Goal: Task Accomplishment & Management: Manage account settings

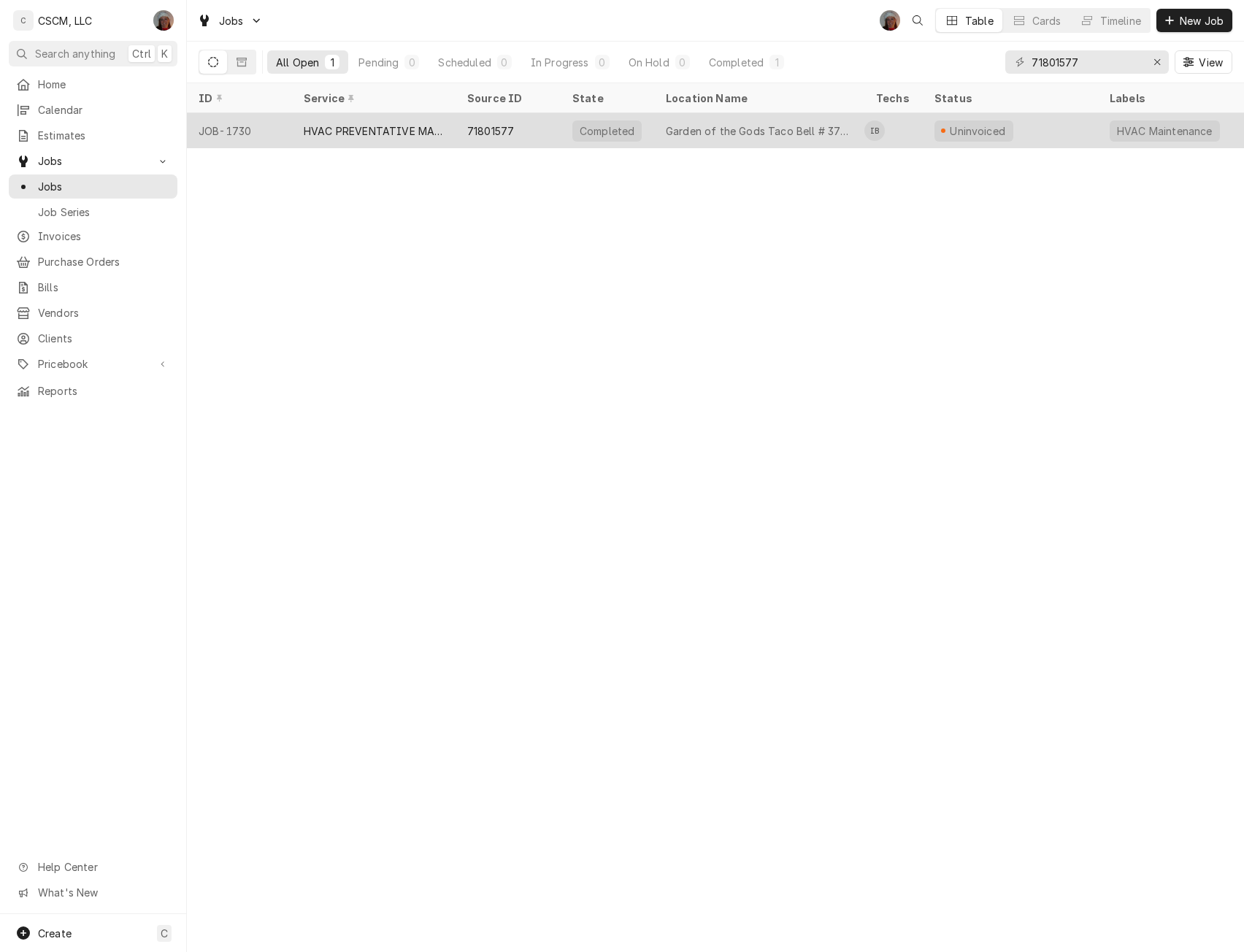
click at [409, 124] on div "HVAC PREVENTATIVE MAINTENANCE" at bounding box center [374, 131] width 140 height 15
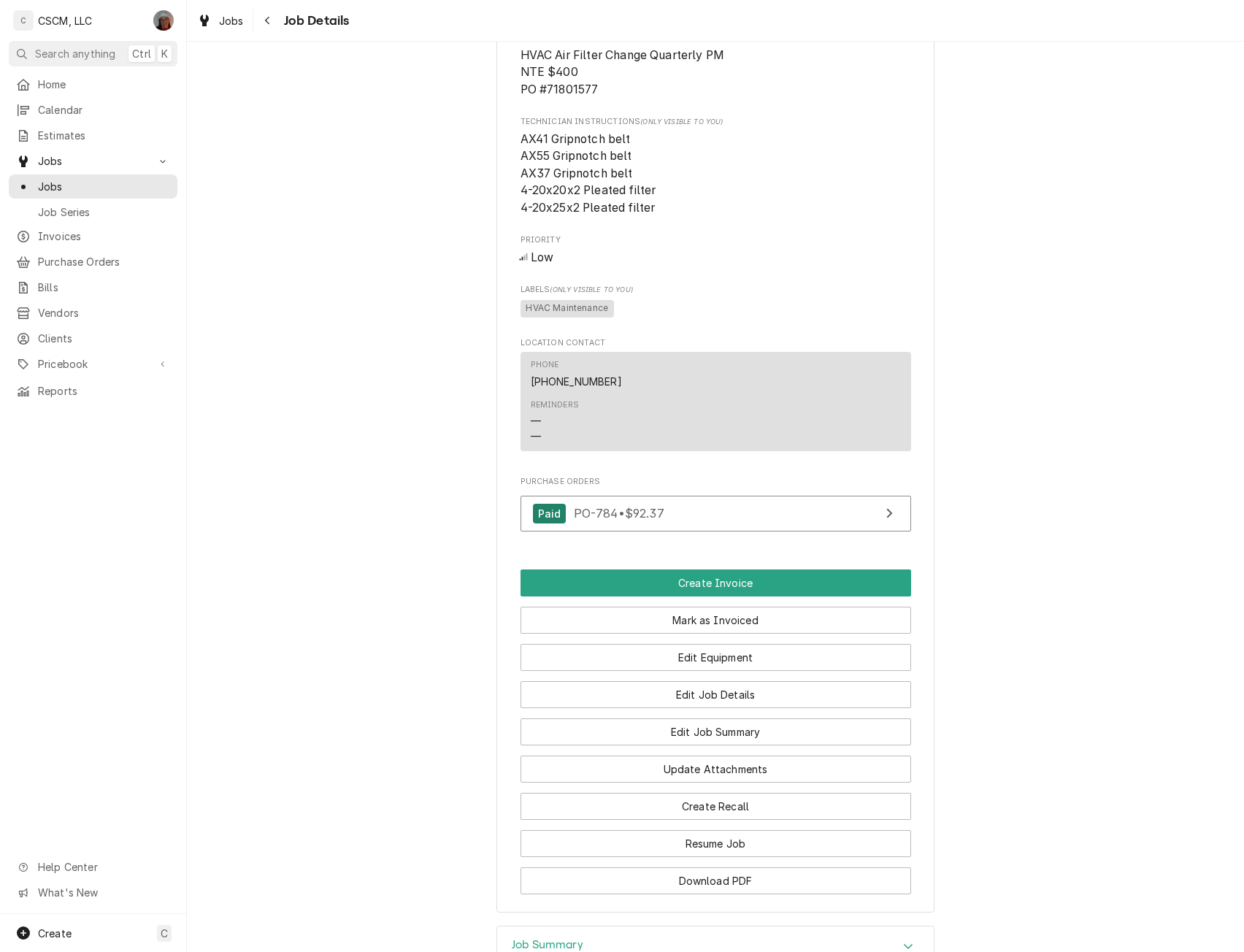
scroll to position [787, 0]
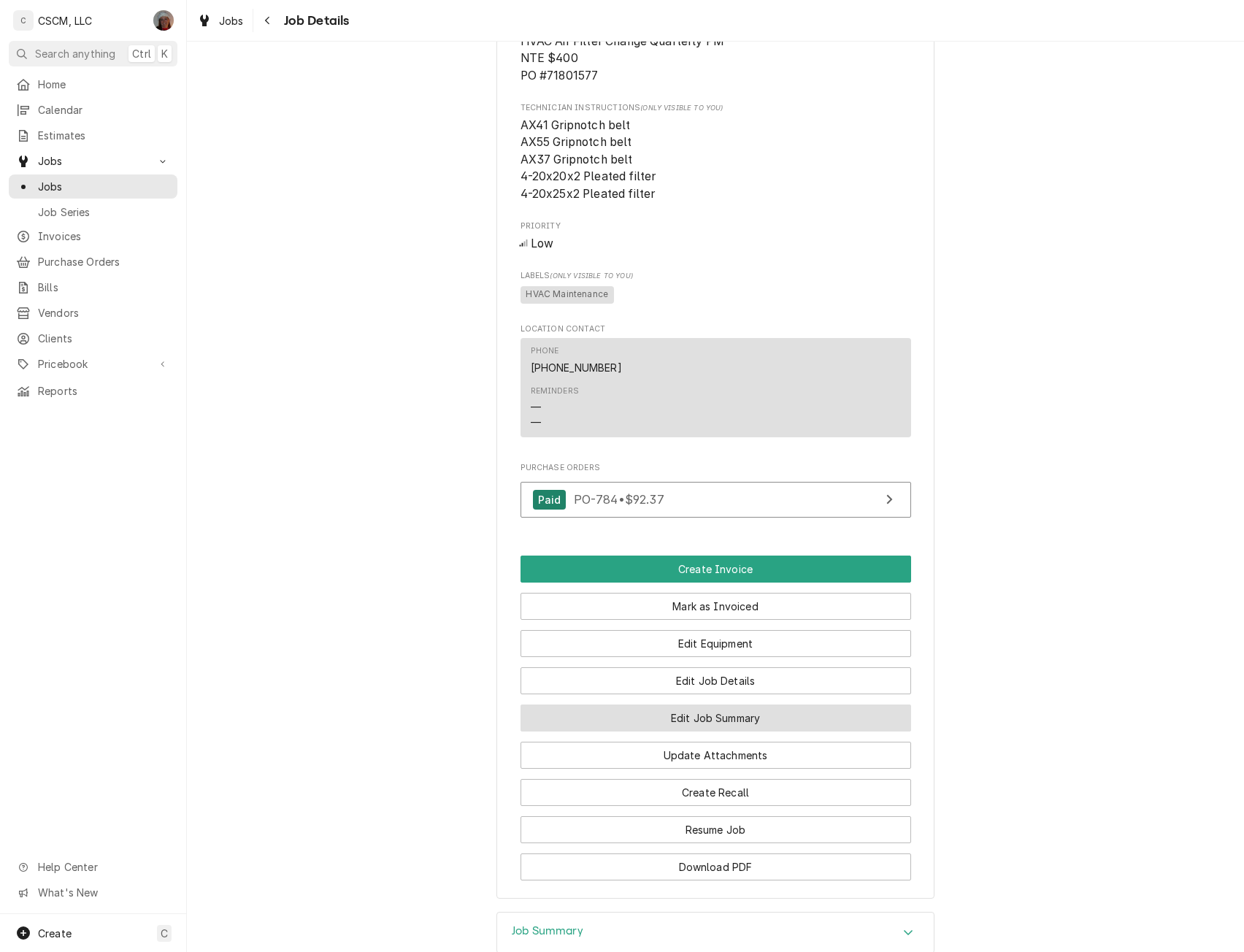
click at [747, 732] on button "Edit Job Summary" at bounding box center [716, 718] width 391 height 27
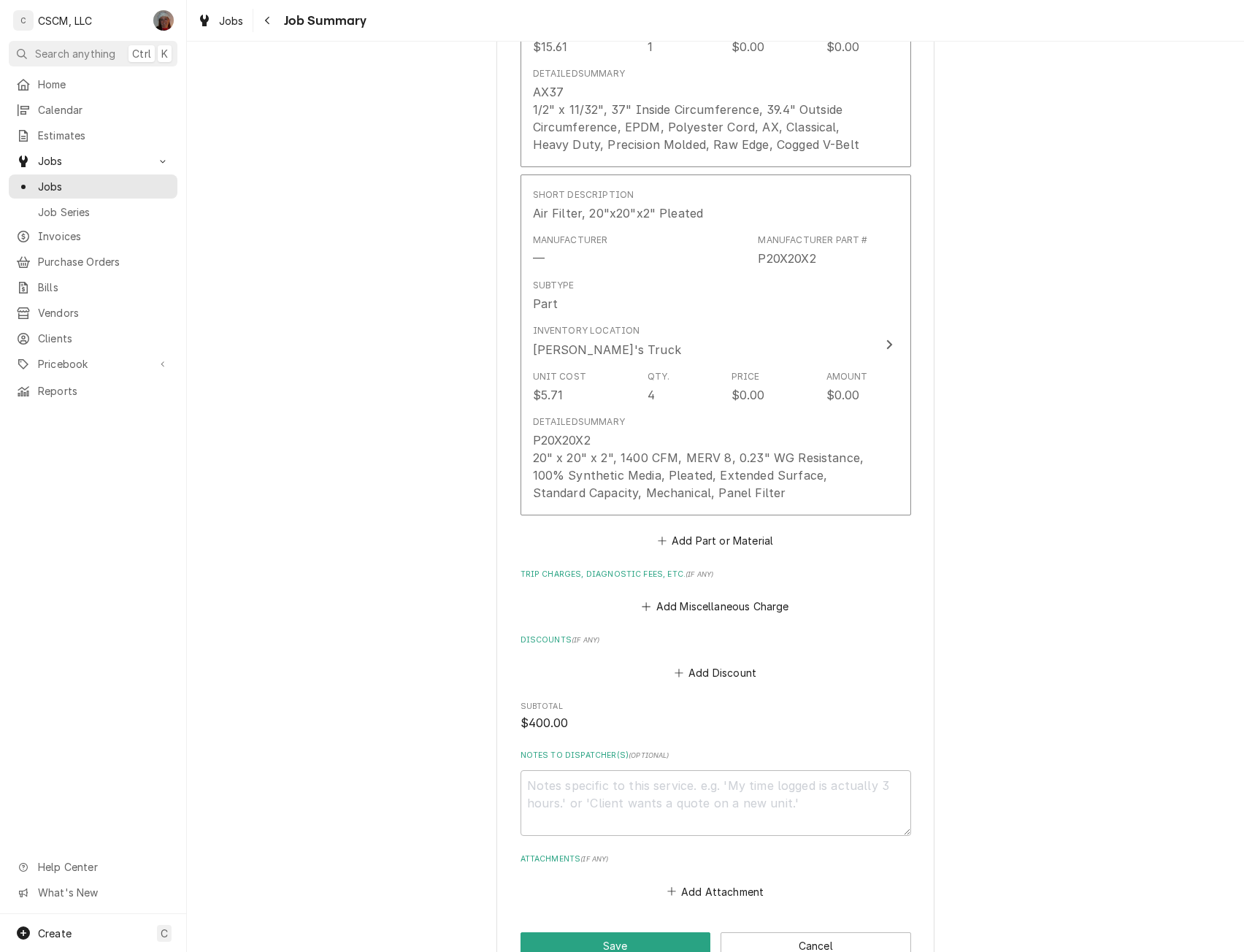
scroll to position [2302, 0]
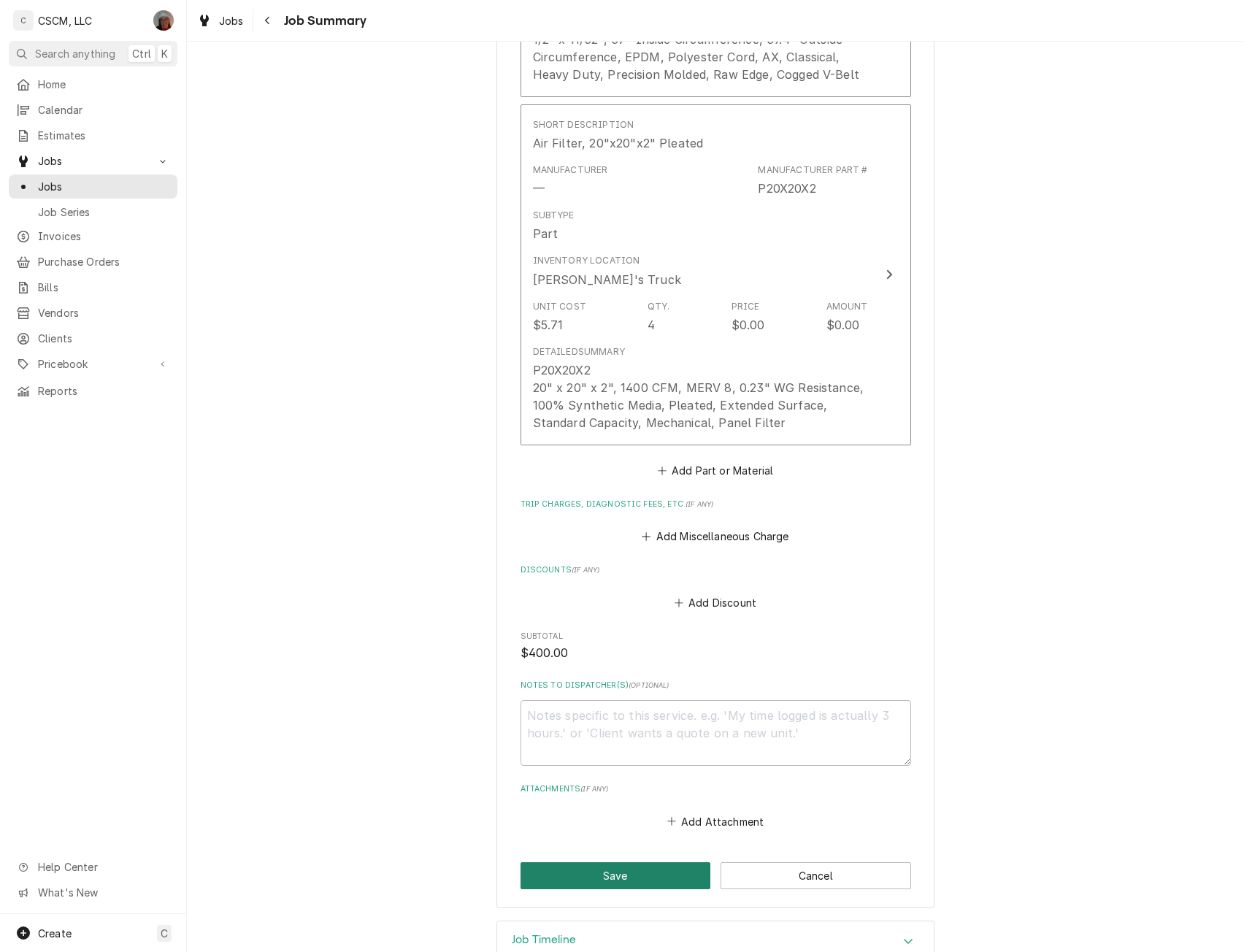
click at [602, 888] on button "Save" at bounding box center [616, 876] width 191 height 27
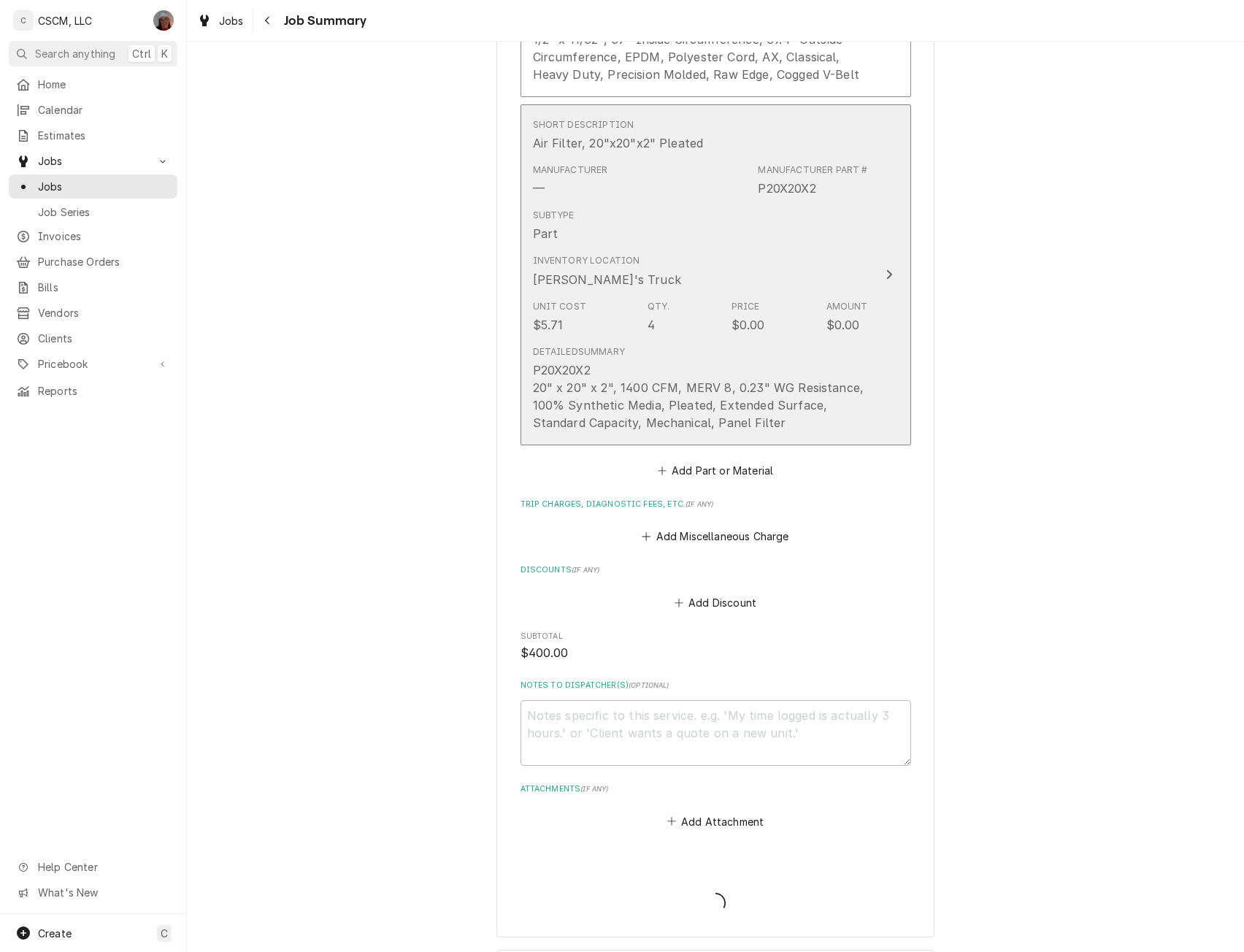
type textarea "x"
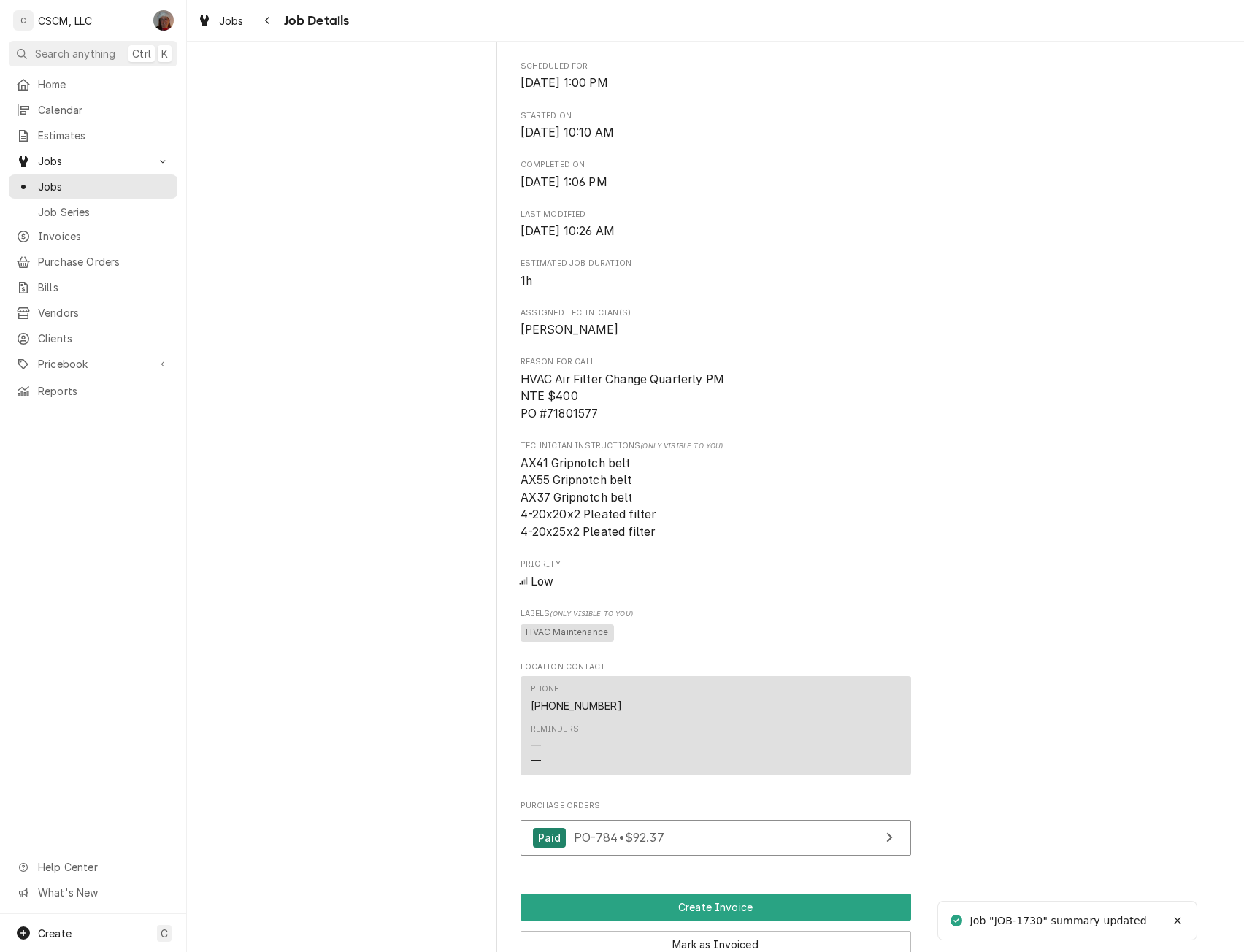
scroll to position [762, 0]
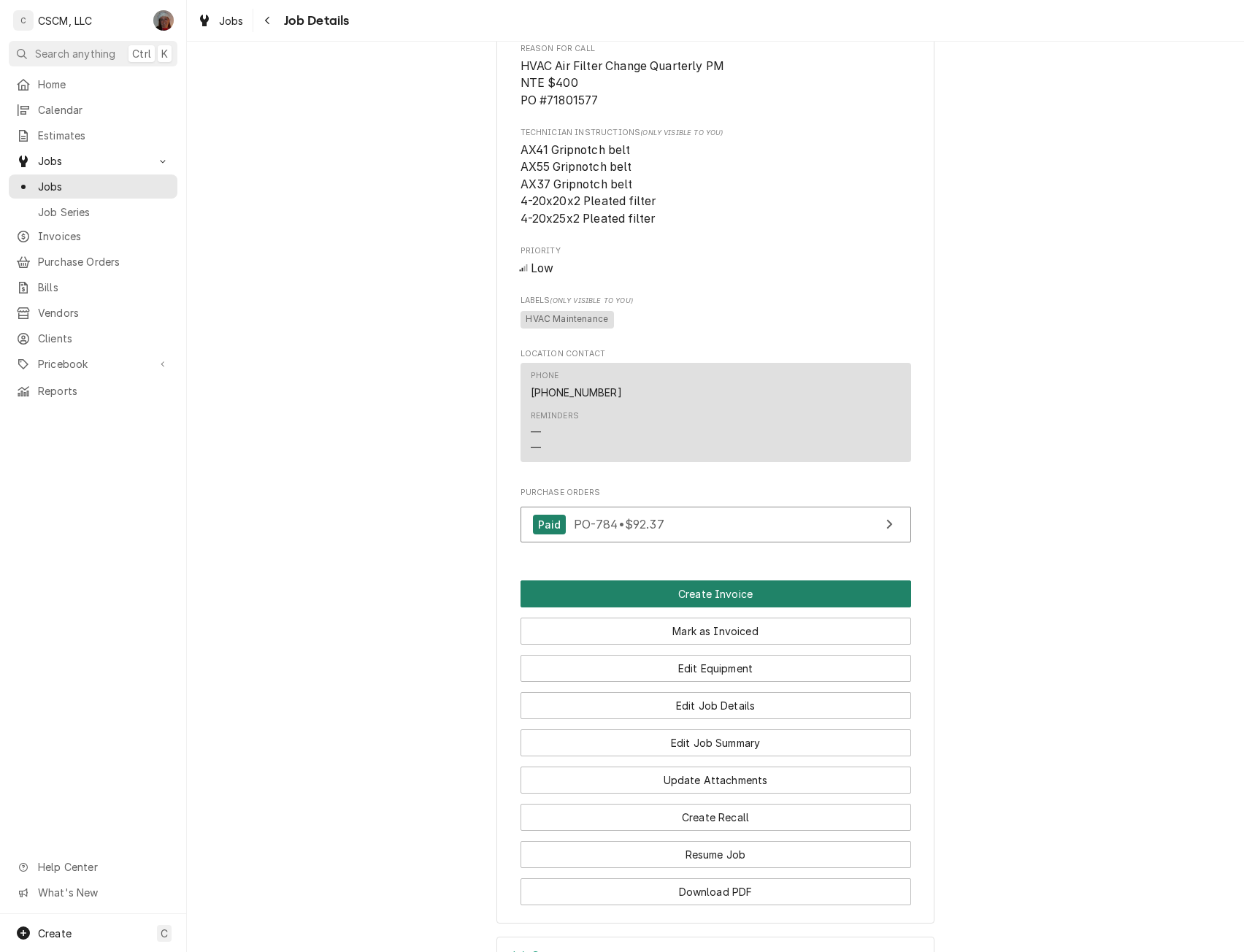
click at [680, 607] on button "Create Invoice" at bounding box center [716, 594] width 391 height 27
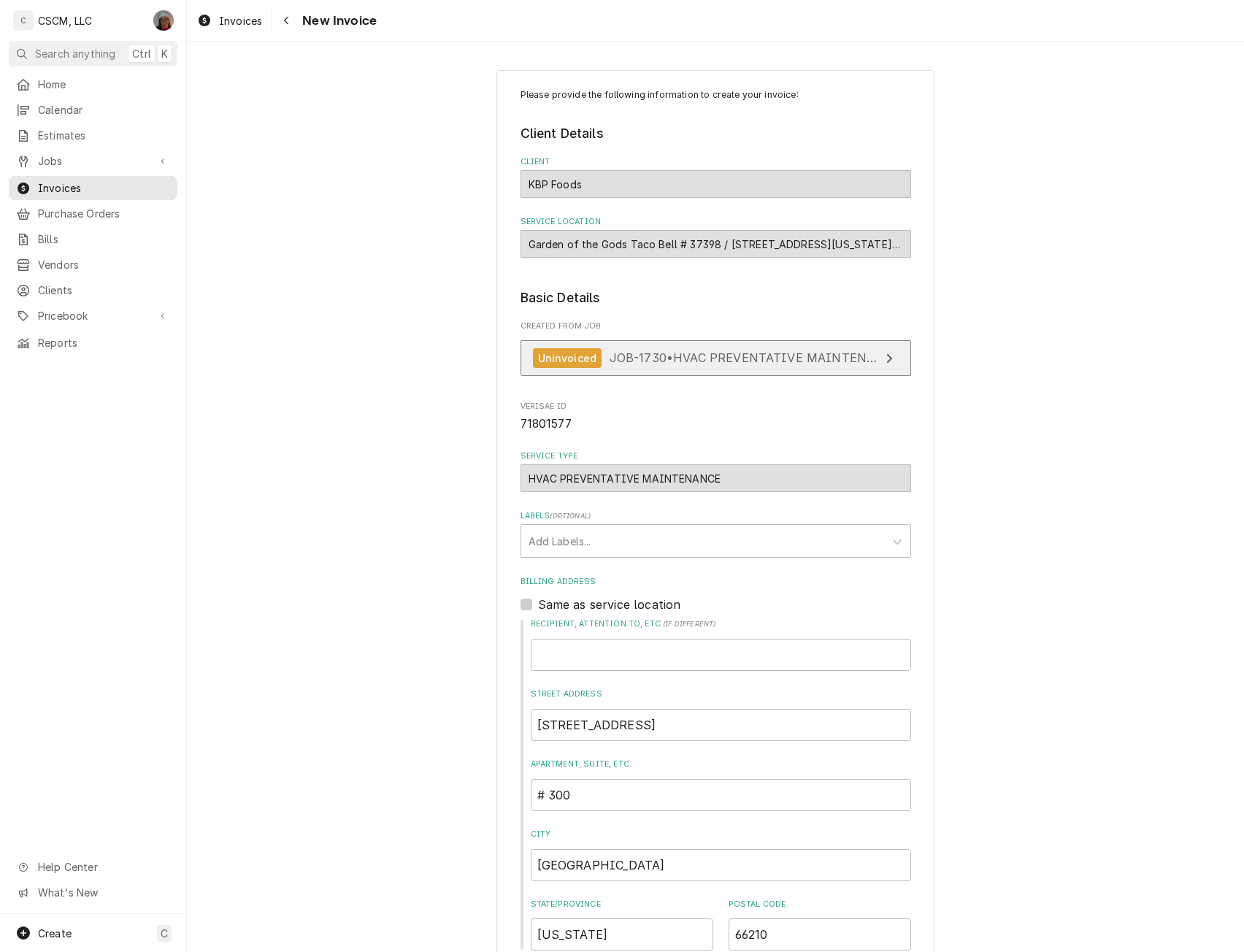
click at [682, 349] on div "Uninvoiced JOB-1730 • HVAC PREVENTATIVE MAINTENANCE" at bounding box center [706, 358] width 347 height 20
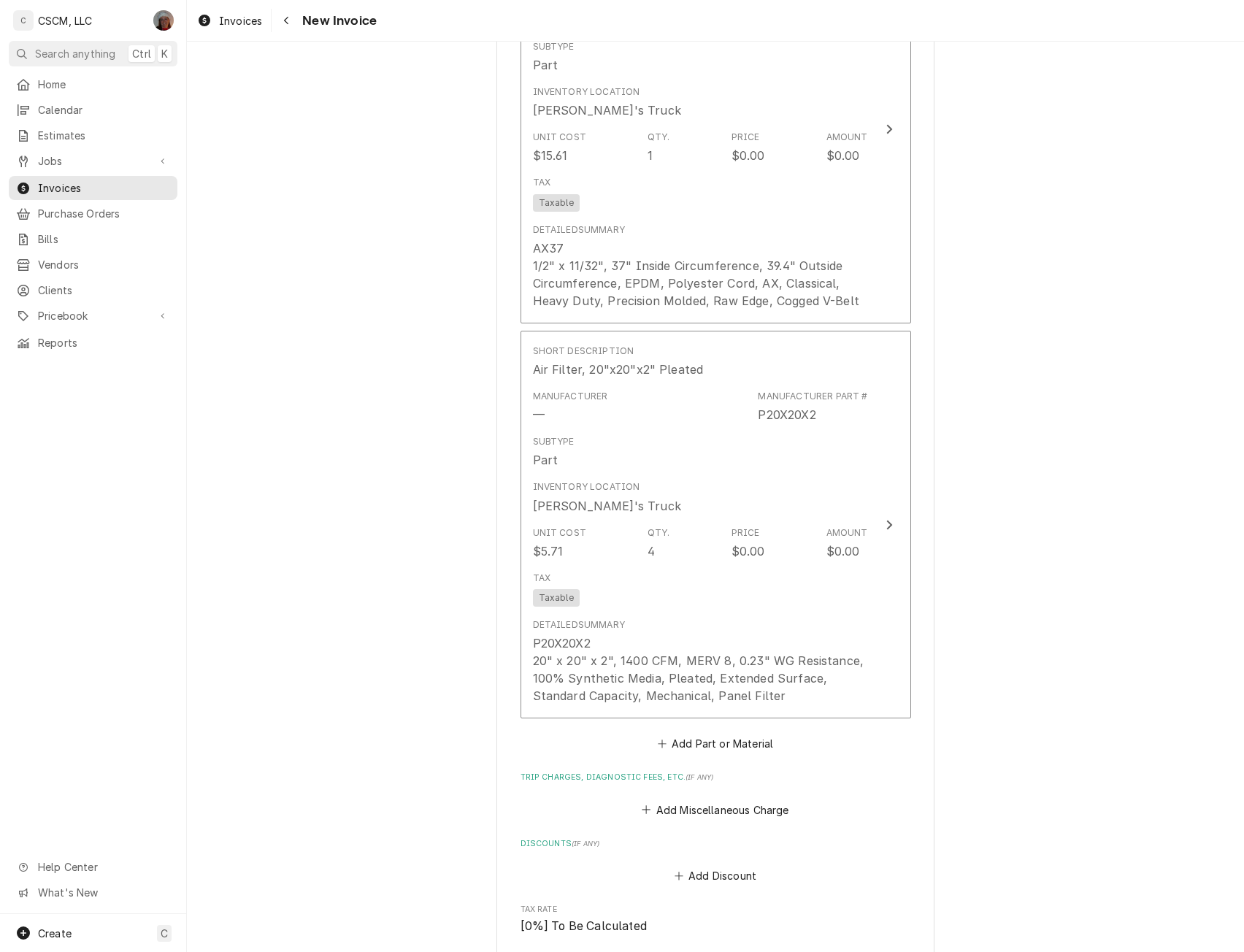
scroll to position [3740, 0]
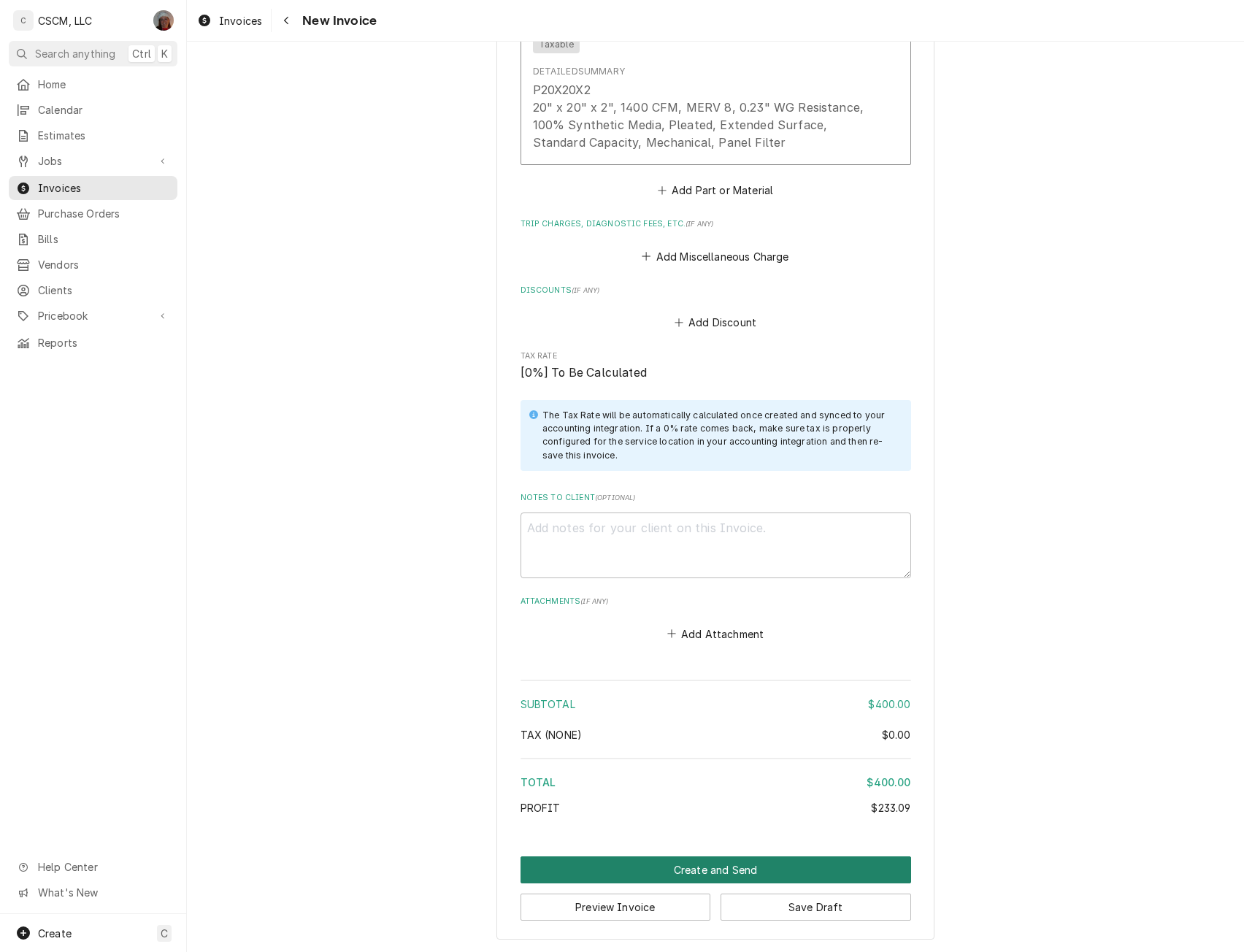
click at [676, 874] on button "Create and Send" at bounding box center [716, 870] width 391 height 27
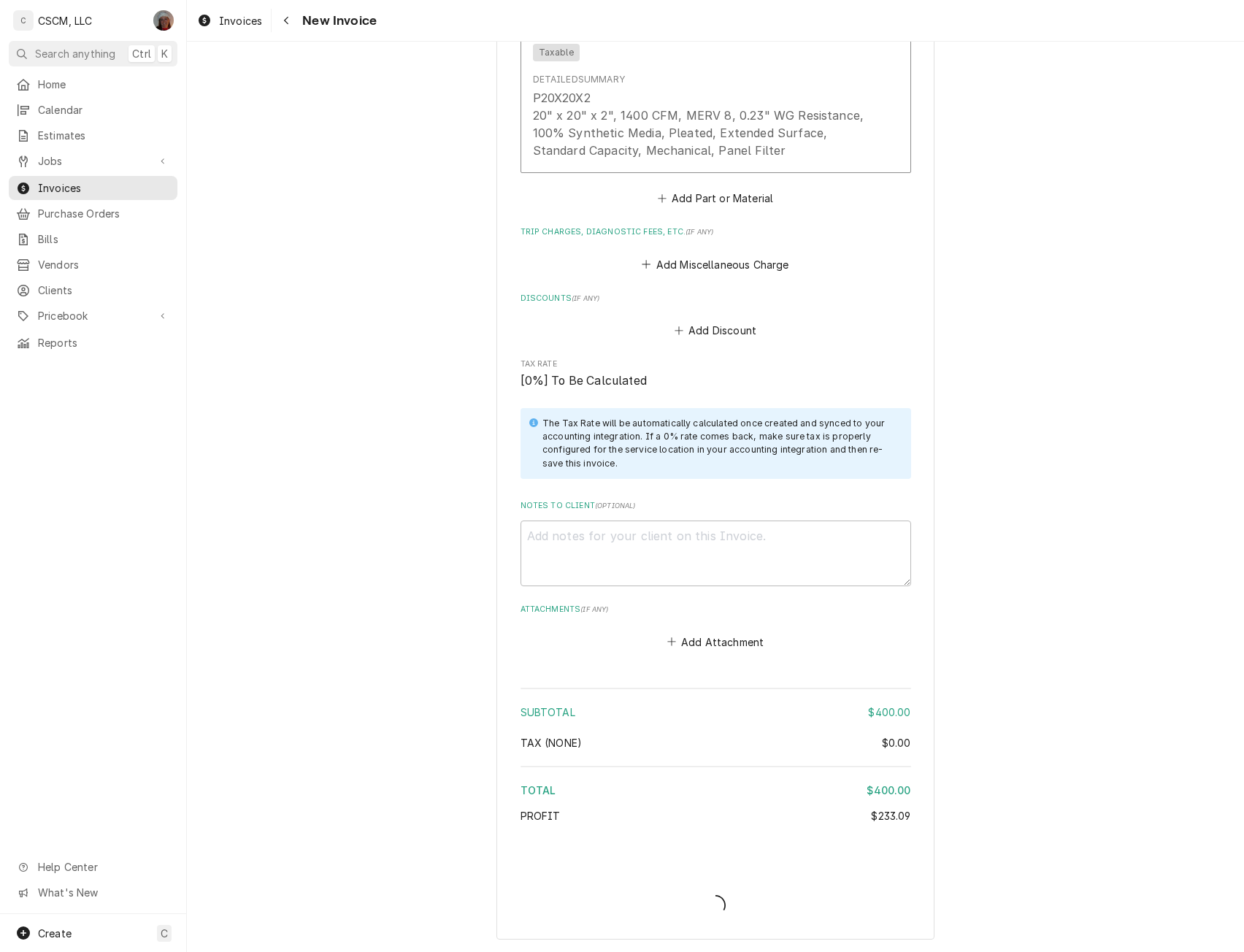
type textarea "x"
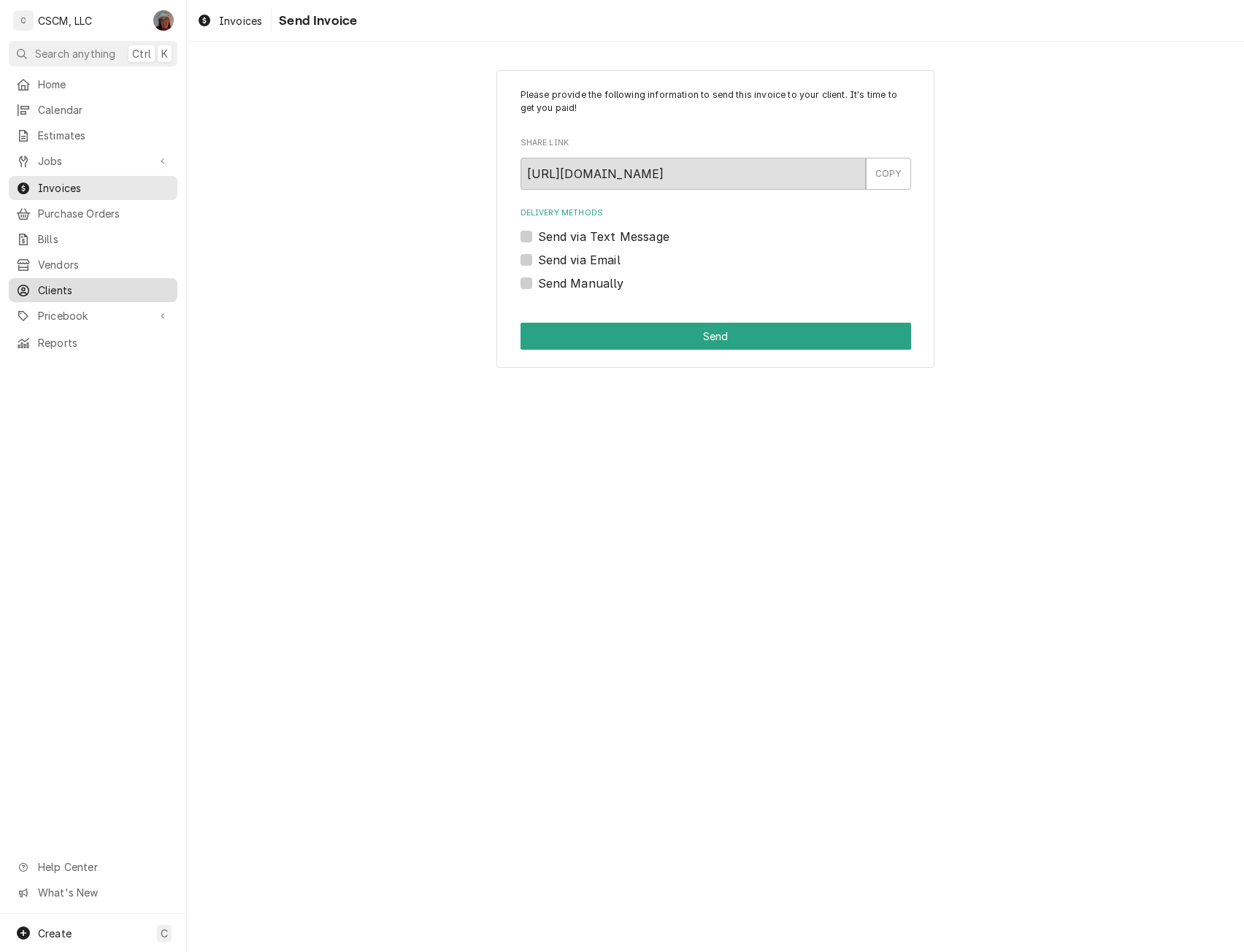
click at [35, 290] on link "Clients" at bounding box center [93, 290] width 169 height 24
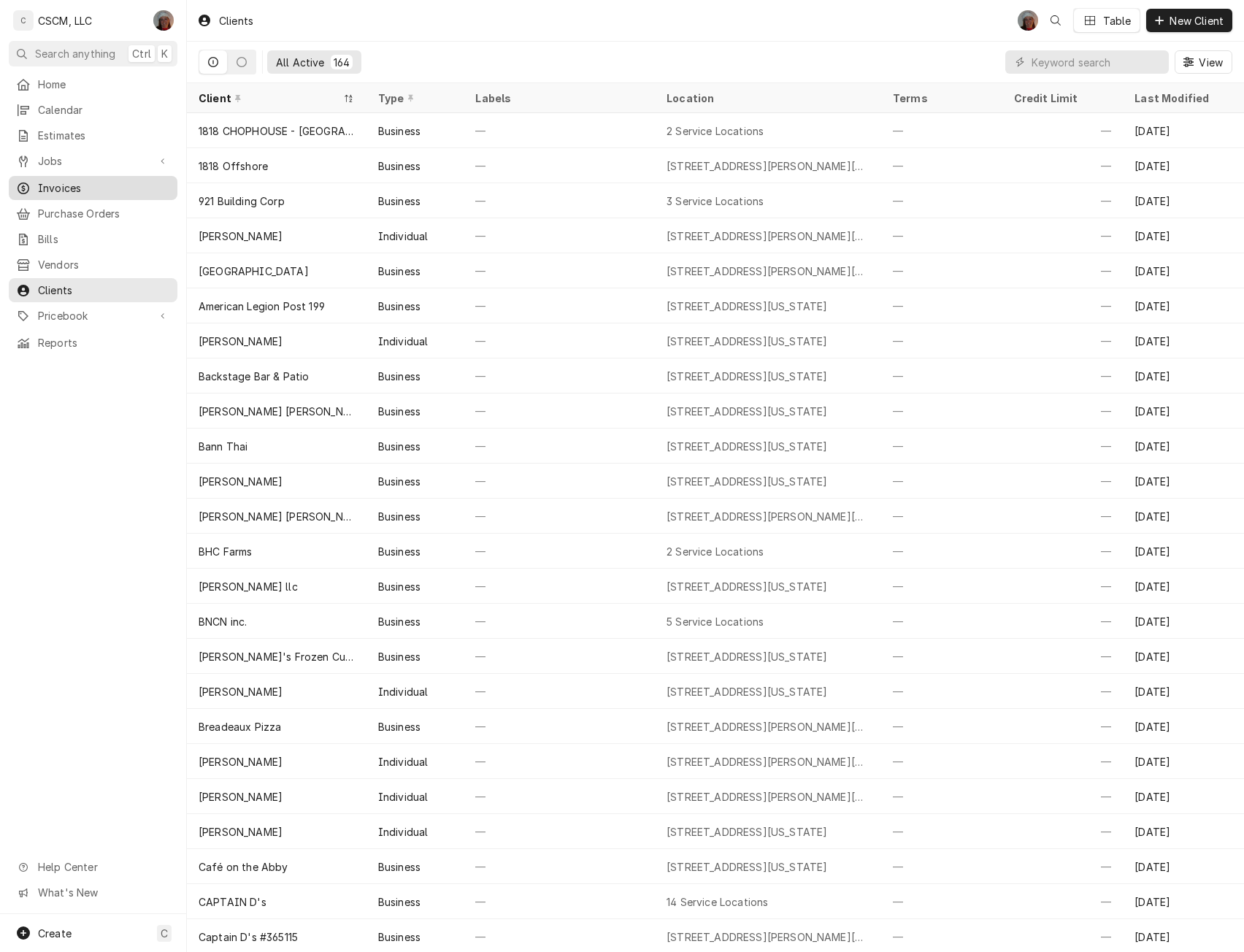
click at [78, 185] on span "Invoices" at bounding box center [104, 188] width 132 height 15
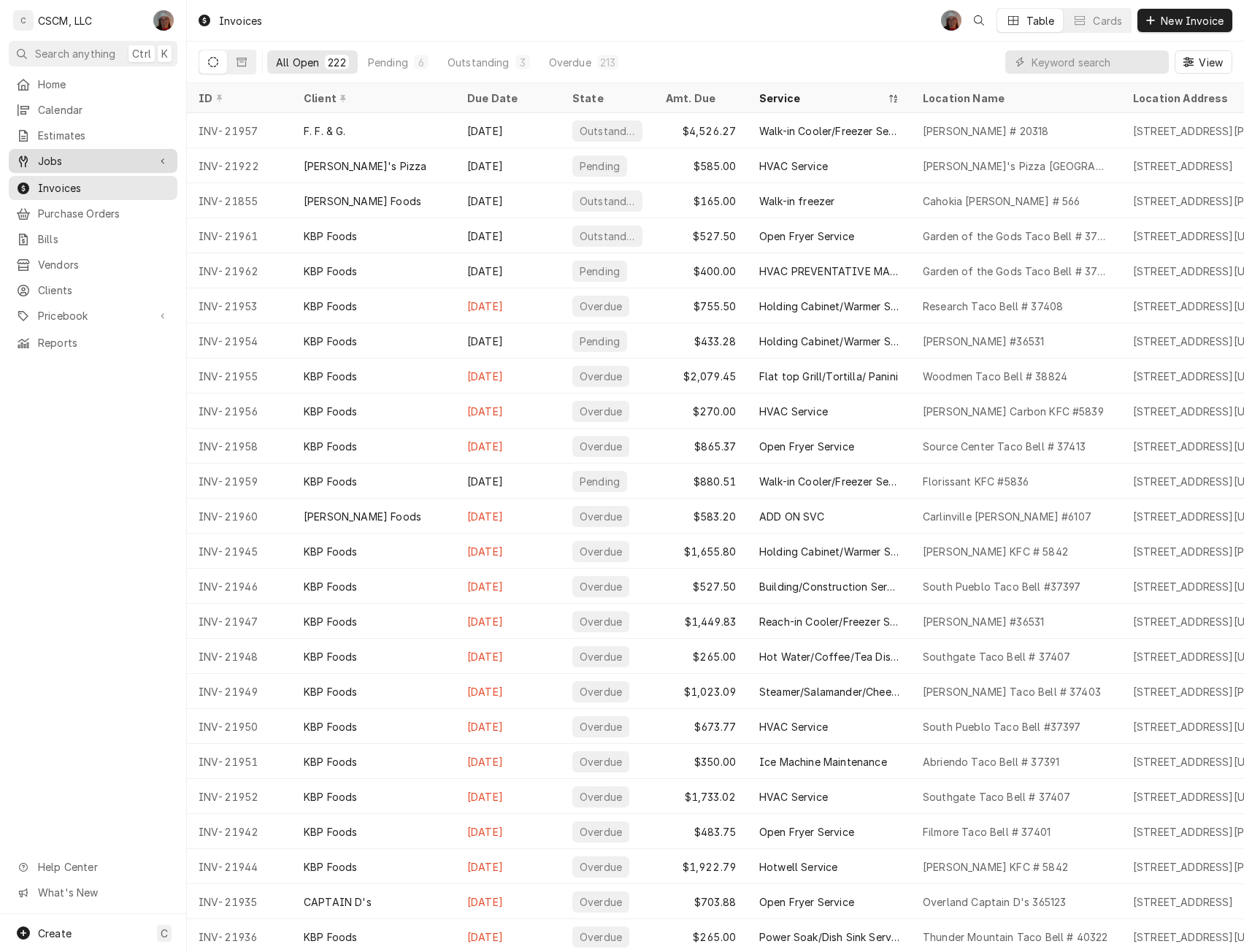
click at [65, 158] on span "Jobs" at bounding box center [93, 161] width 110 height 15
click at [55, 180] on span "Jobs" at bounding box center [104, 186] width 132 height 15
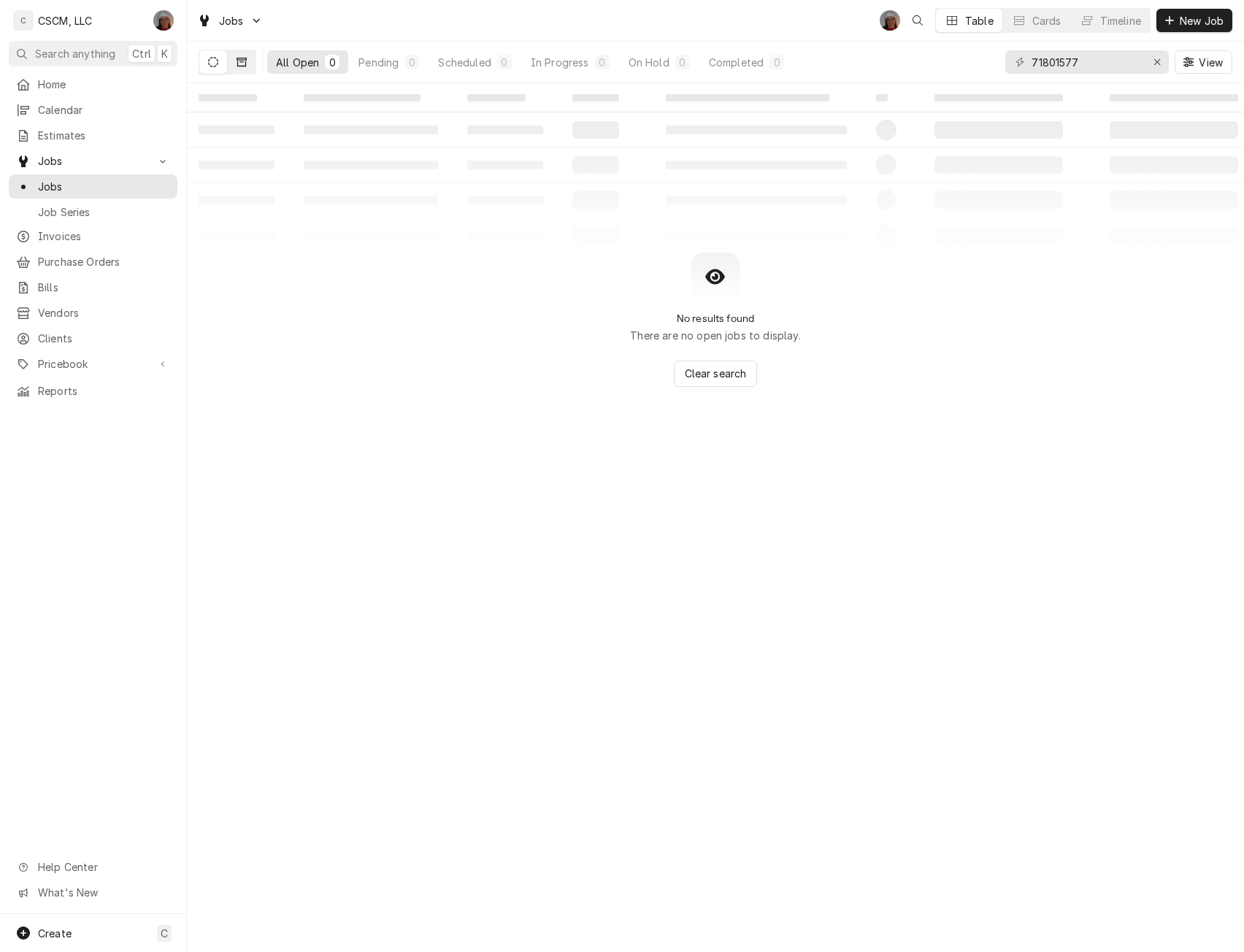
click at [239, 63] on icon "Dynamic Content Wrapper" at bounding box center [241, 62] width 10 height 10
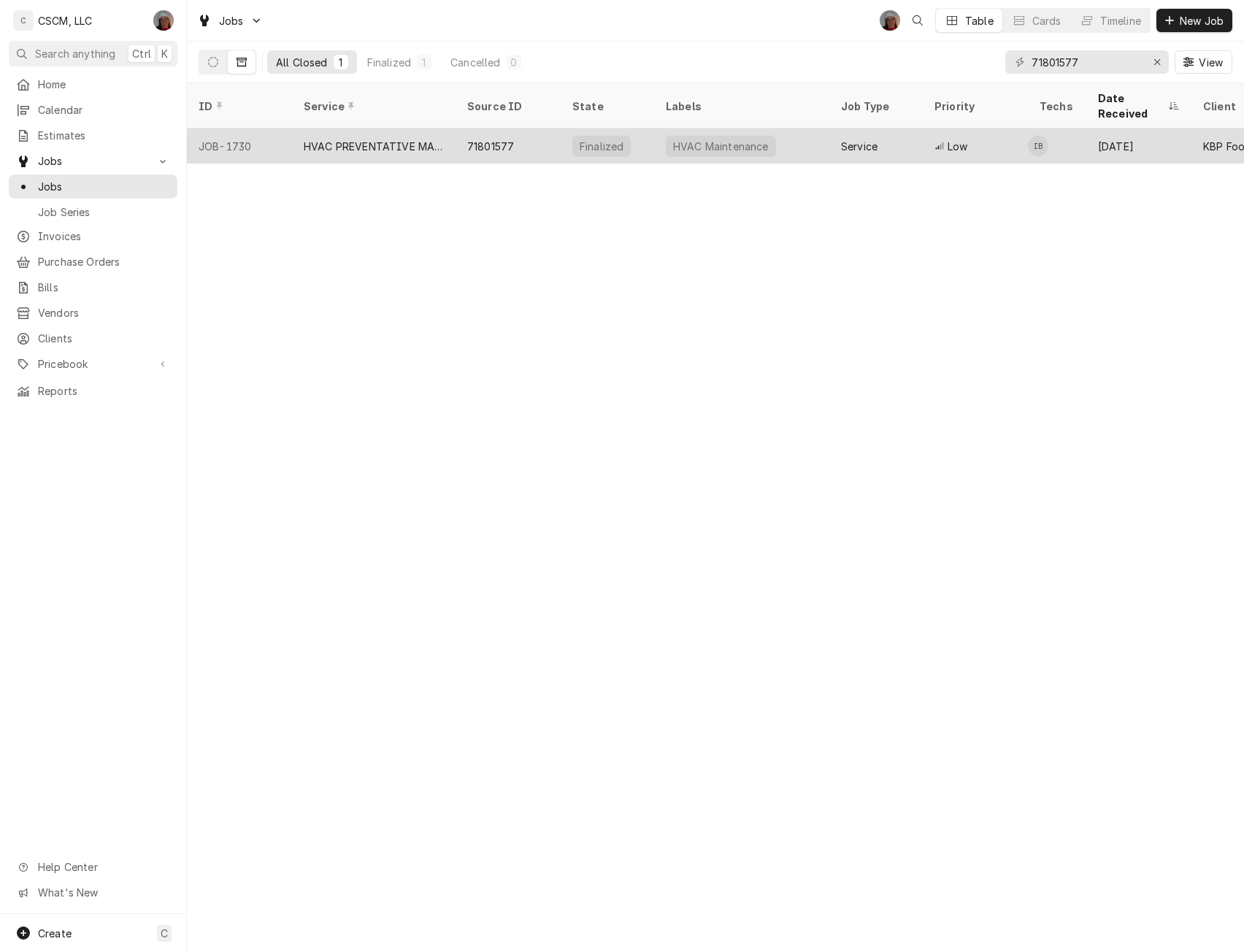
click at [544, 134] on div "71801577" at bounding box center [508, 146] width 105 height 35
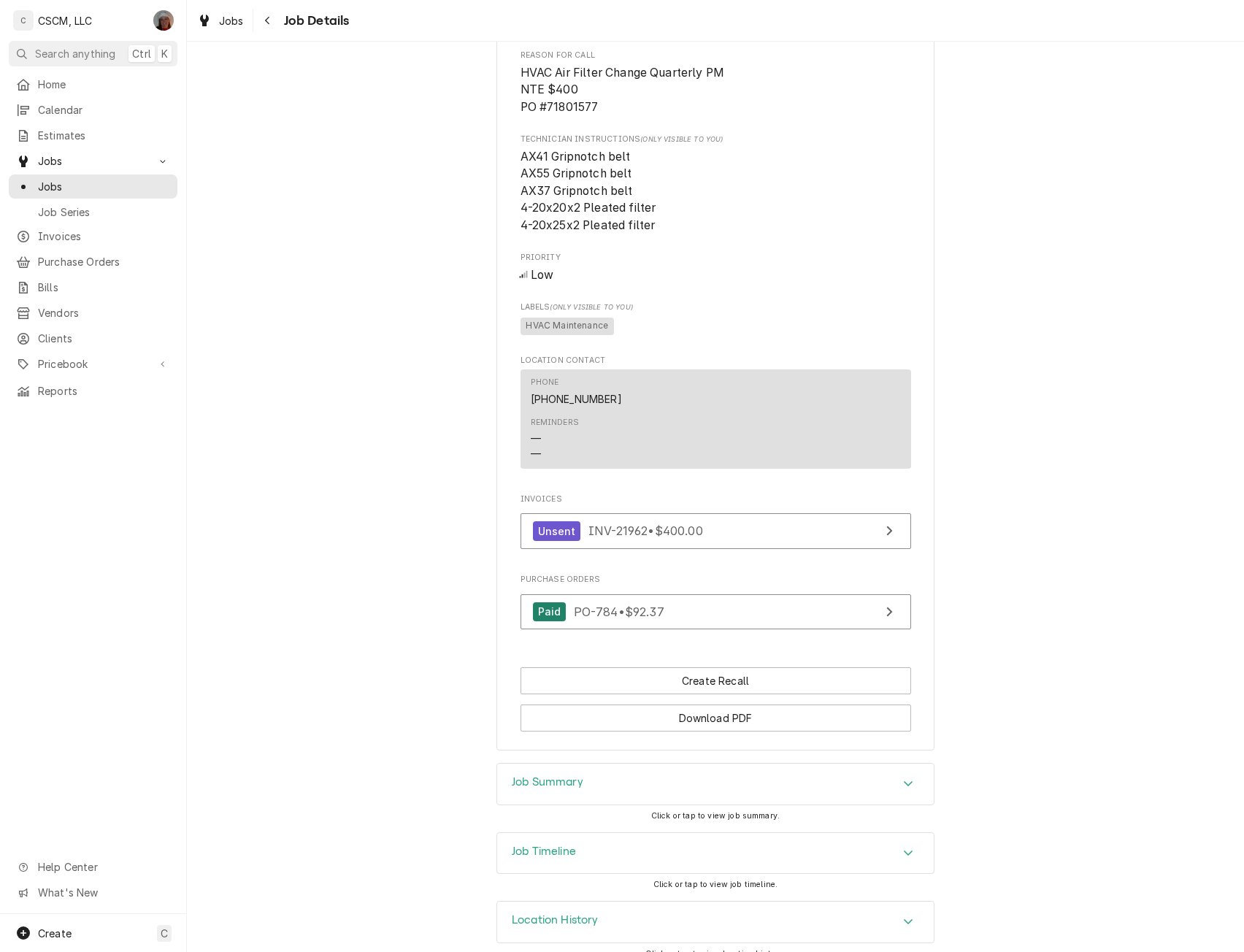
scroll to position [804, 0]
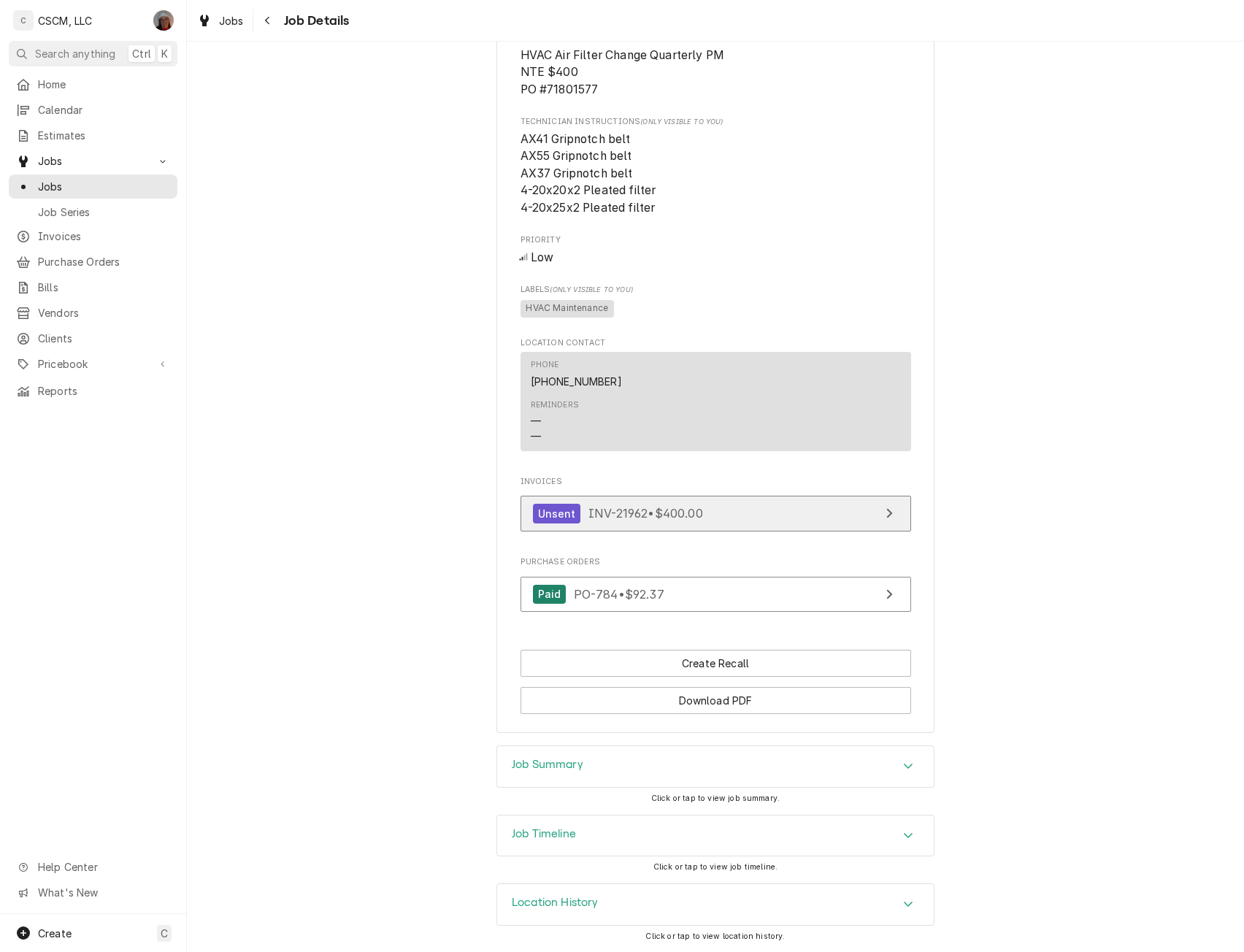
click at [665, 516] on span "INV-21962 • $400.00" at bounding box center [646, 513] width 115 height 14
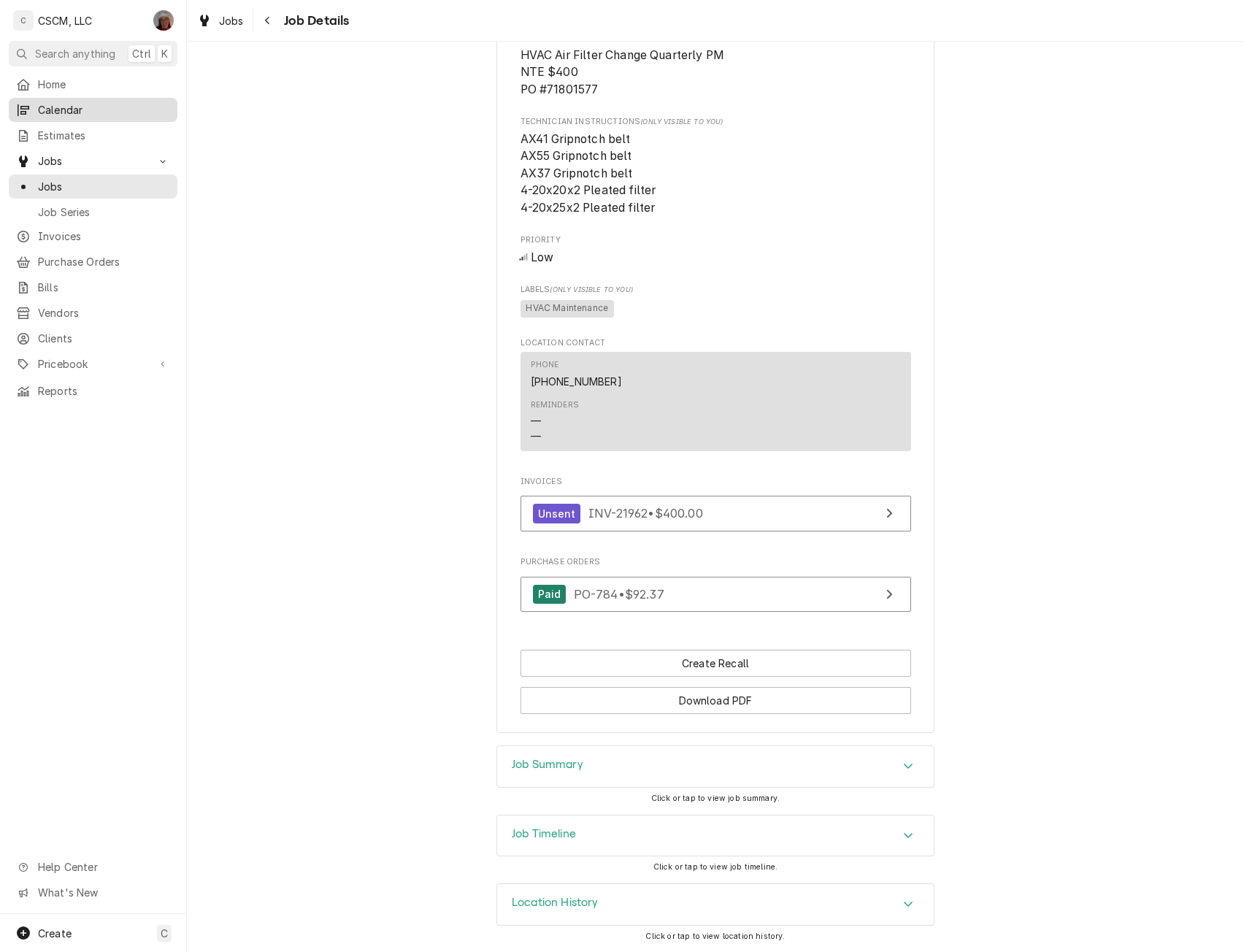
click at [62, 105] on span "Calendar" at bounding box center [104, 110] width 132 height 15
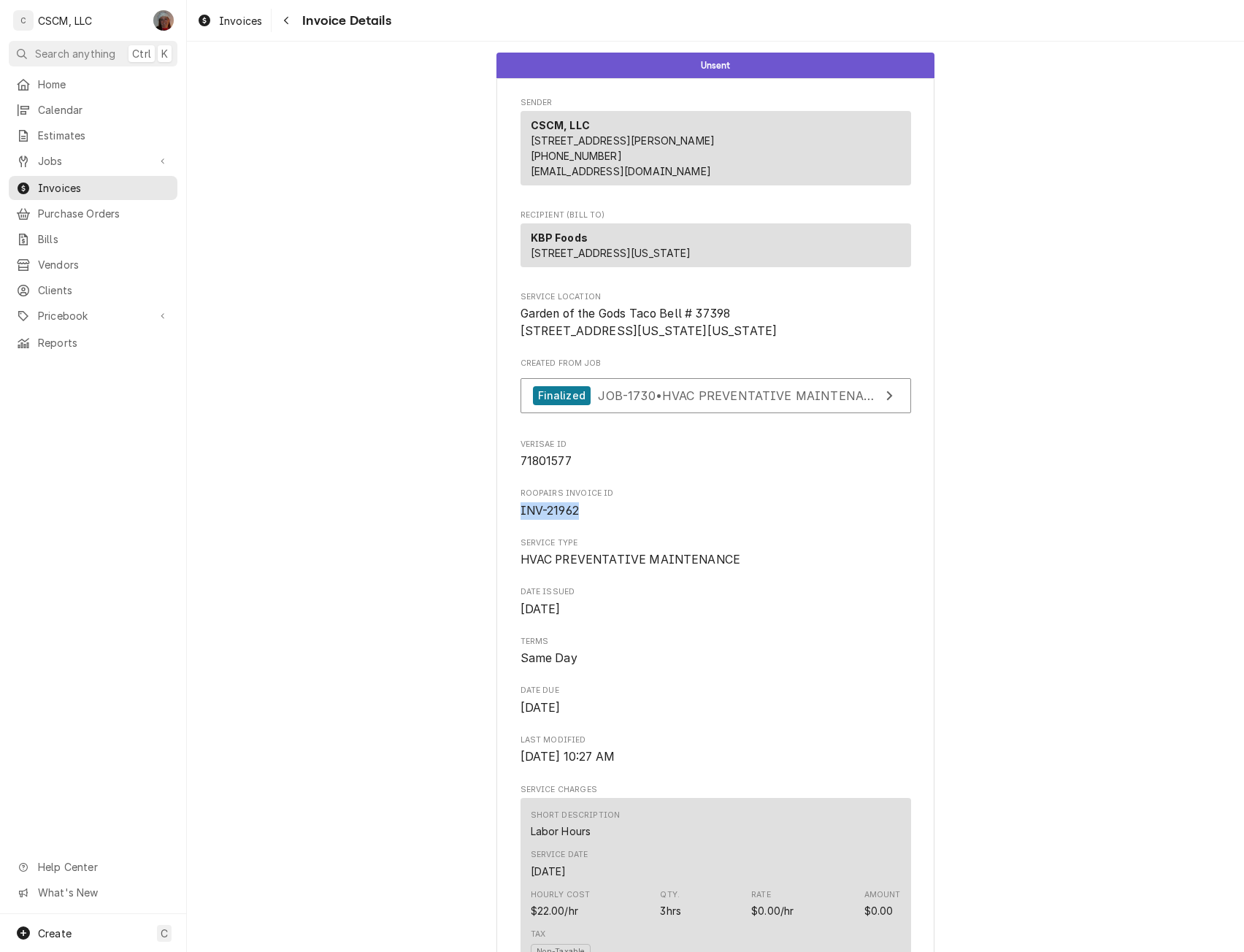
drag, startPoint x: 513, startPoint y: 559, endPoint x: 583, endPoint y: 565, distance: 70.3
copy span "INV-21962"
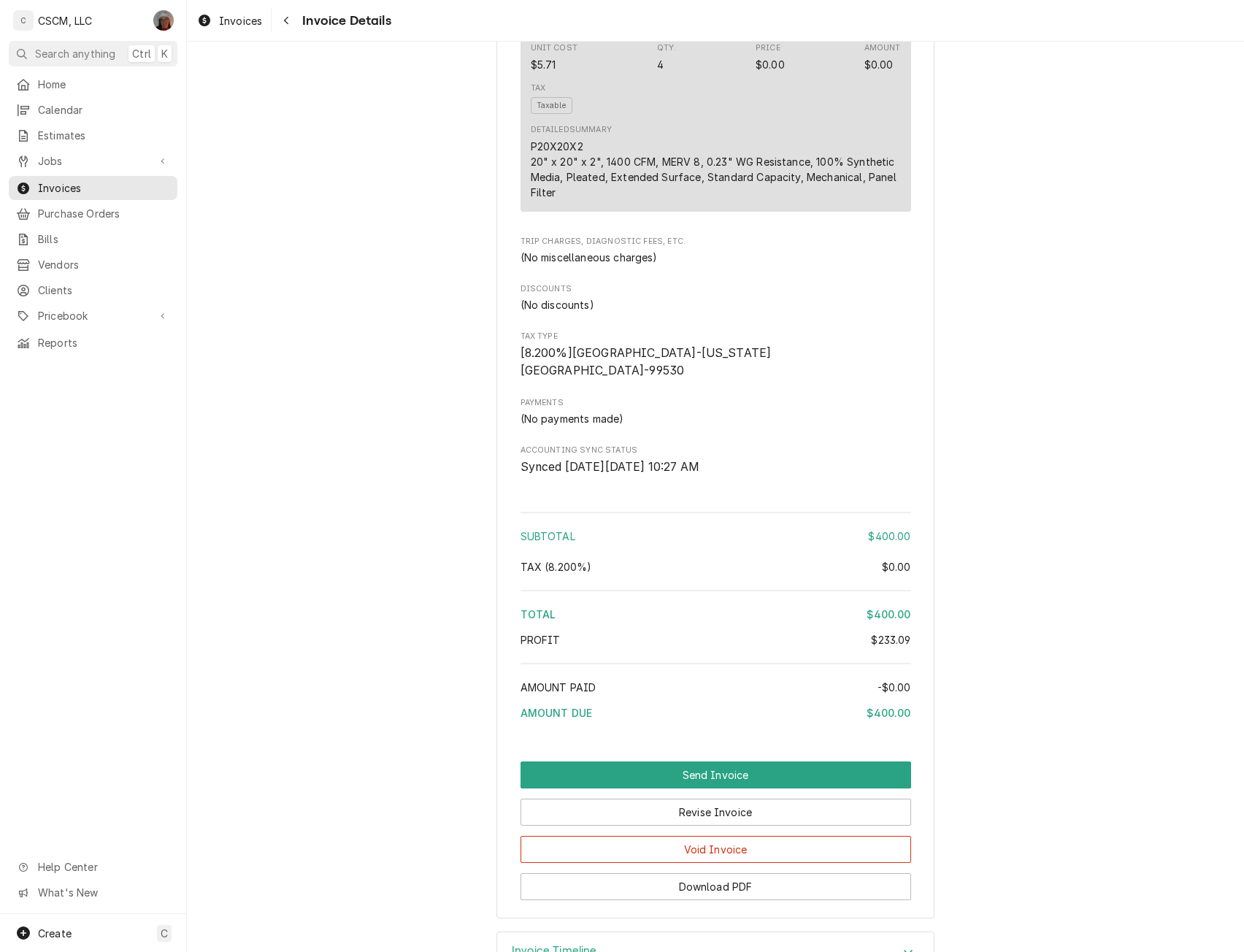
scroll to position [2874, 0]
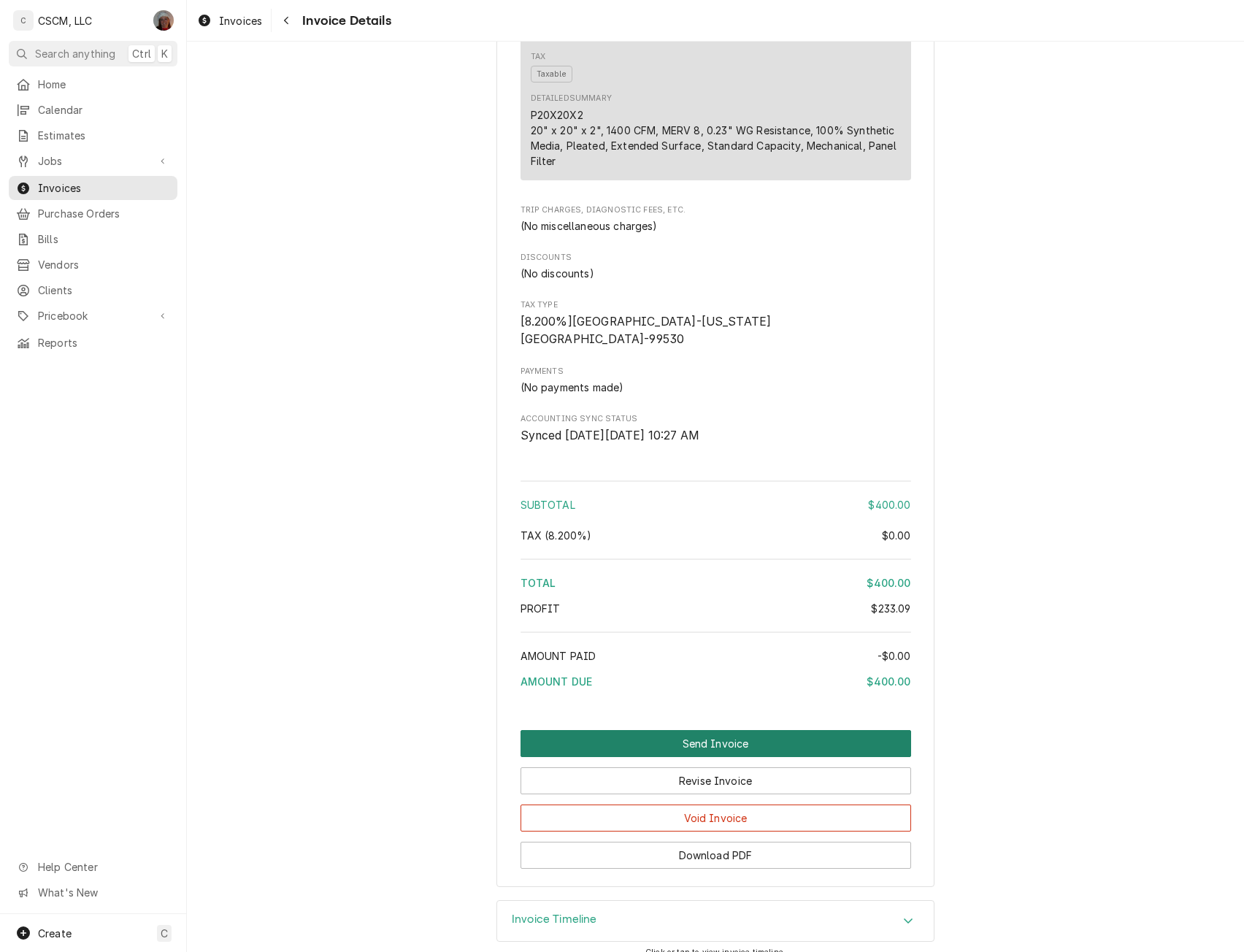
click at [771, 757] on button "Send Invoice" at bounding box center [716, 744] width 391 height 27
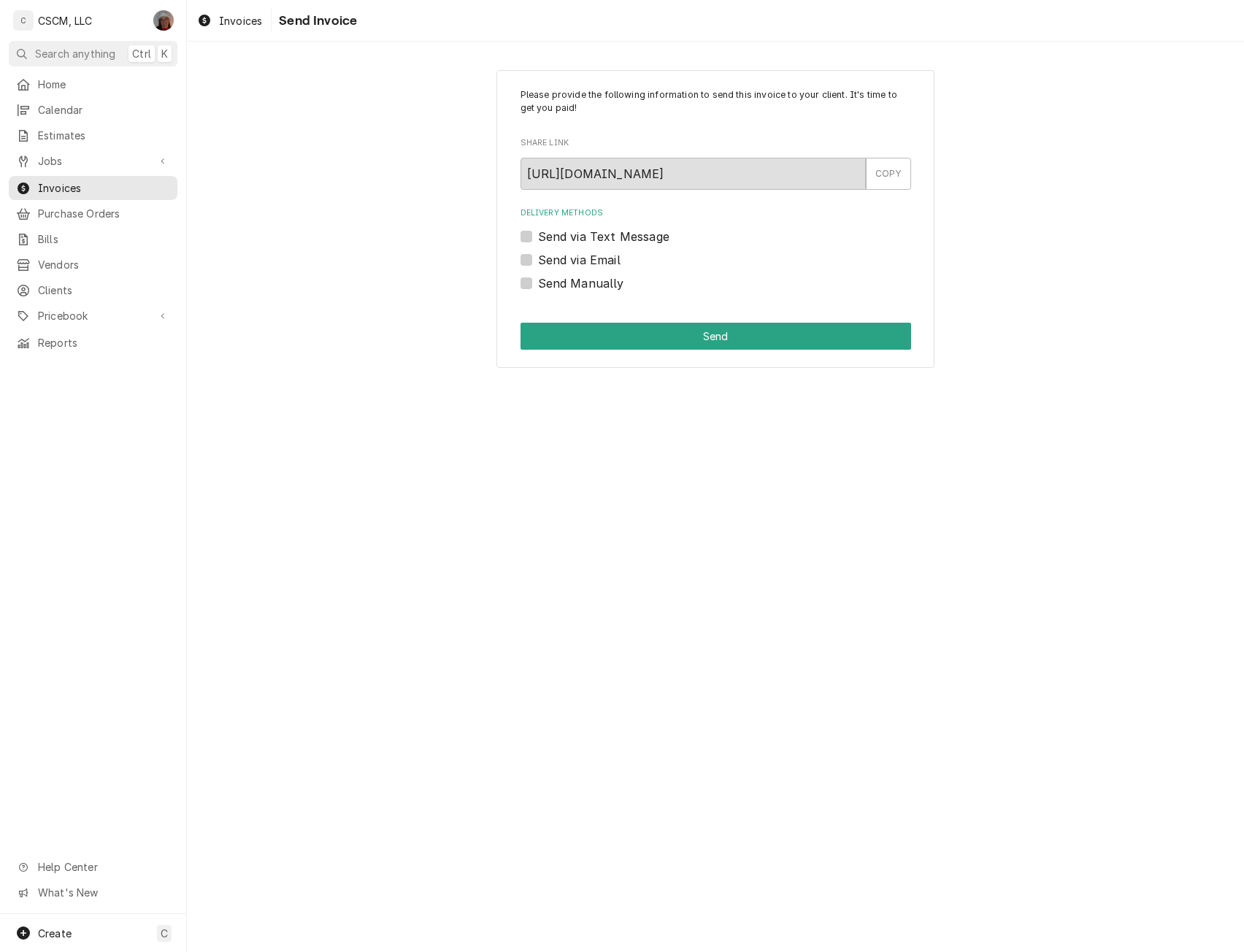
click at [538, 280] on label "Send Manually" at bounding box center [581, 283] width 86 height 17
click at [538, 280] on input "Send Manually" at bounding box center [733, 290] width 391 height 32
checkbox input "true"
click at [571, 330] on button "Send" at bounding box center [716, 337] width 391 height 27
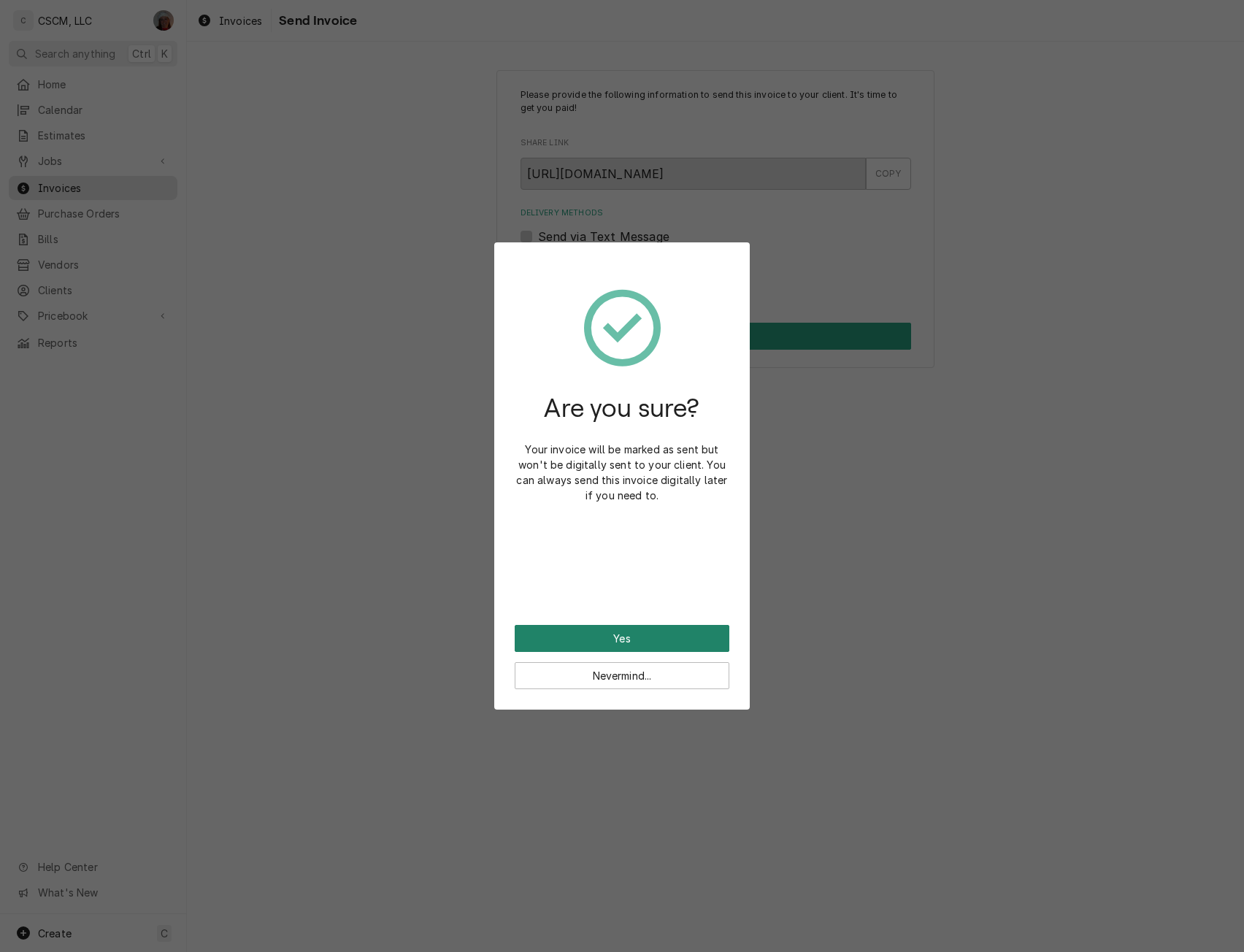
click at [540, 628] on button "Yes" at bounding box center [622, 639] width 215 height 27
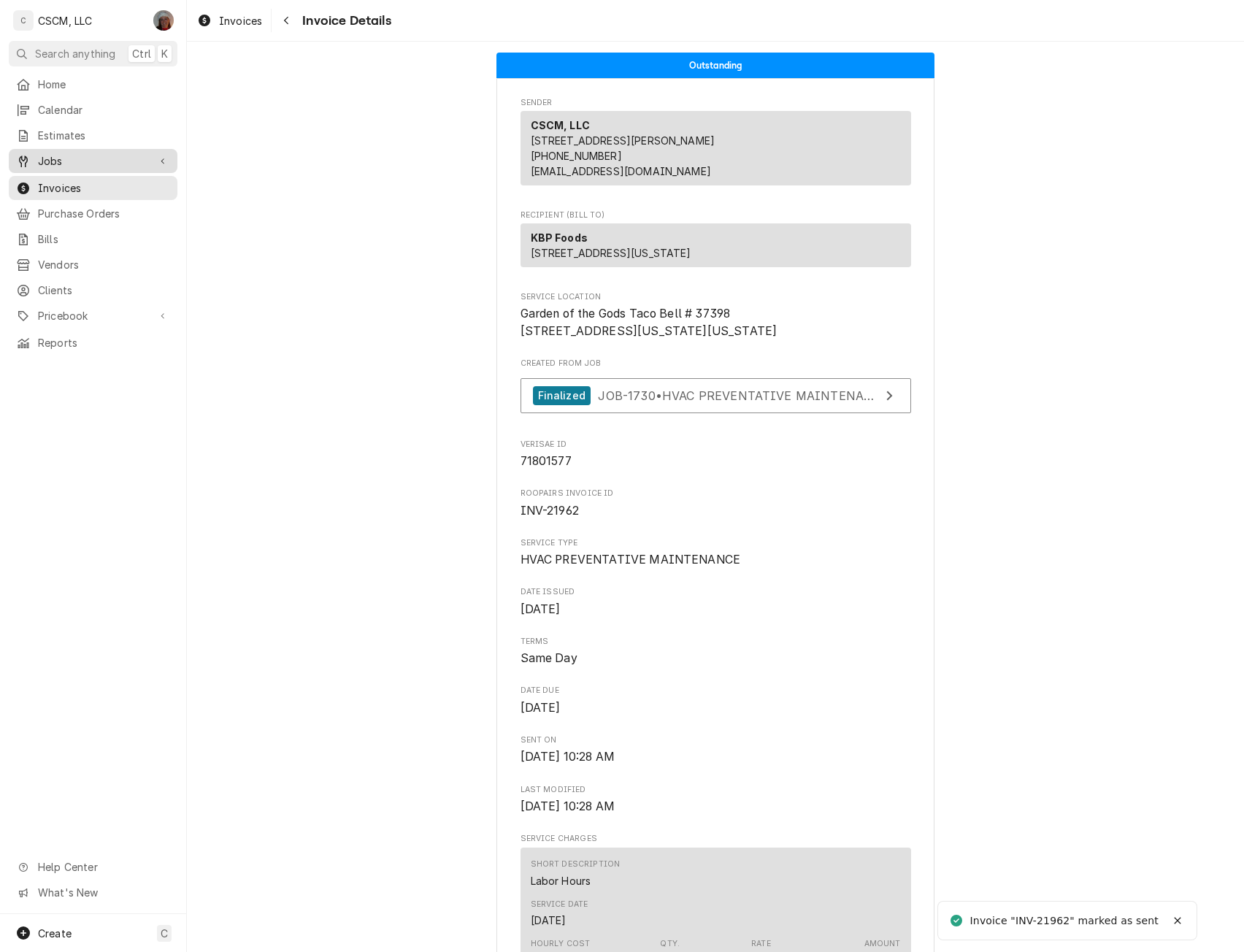
click at [56, 156] on span "Jobs" at bounding box center [93, 161] width 110 height 15
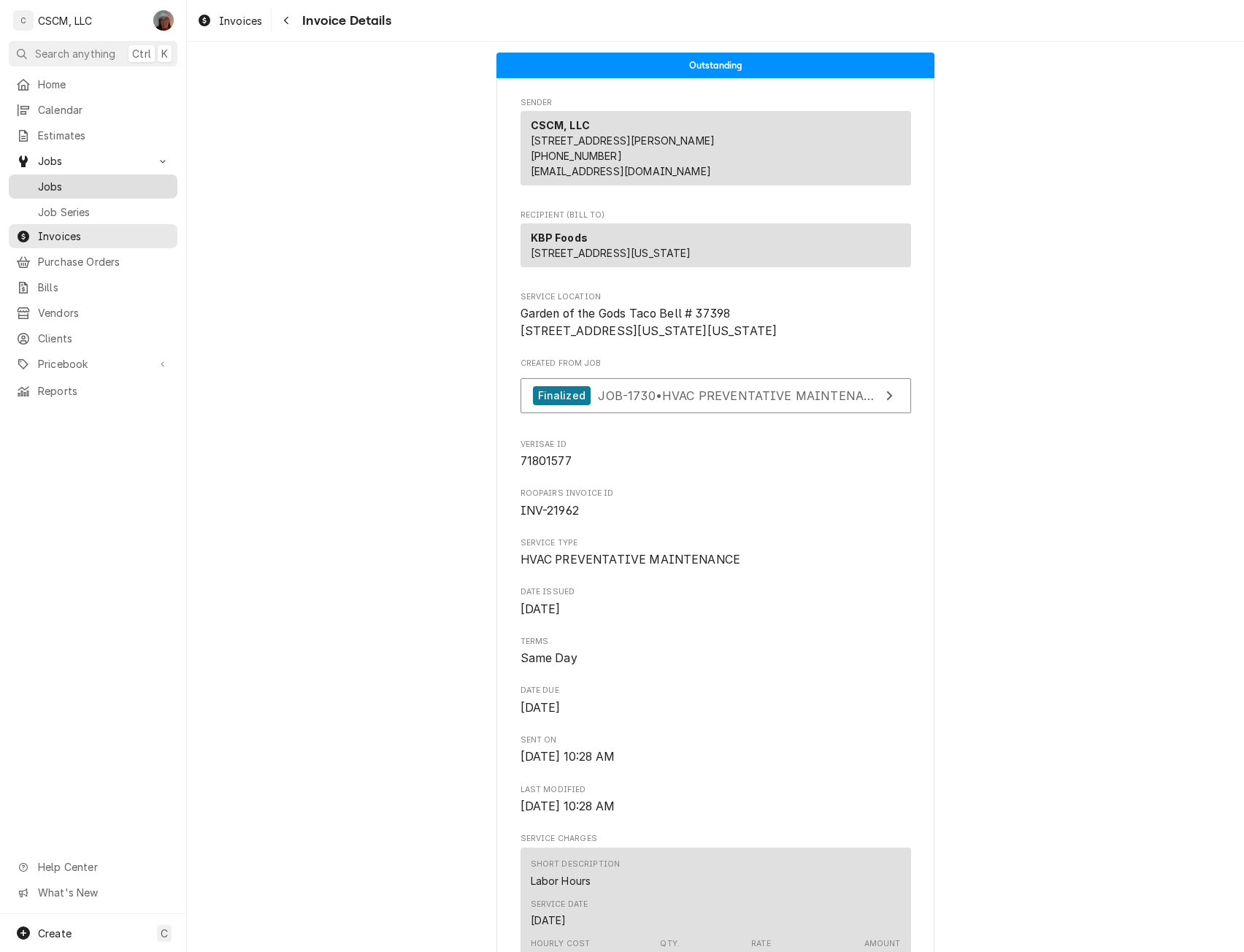
click at [68, 178] on div "Jobs" at bounding box center [93, 187] width 163 height 18
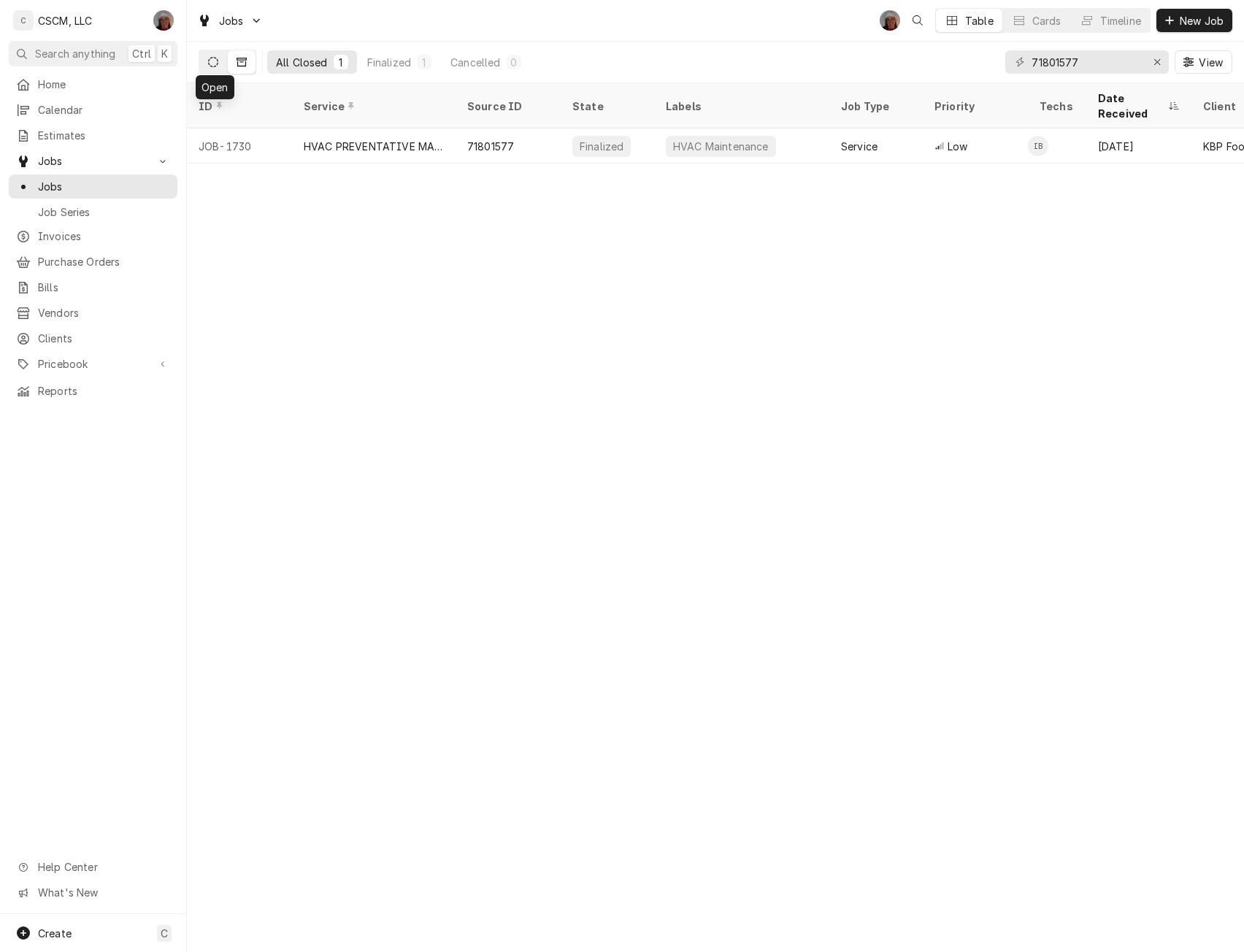
click at [212, 62] on icon "Dynamic Content Wrapper" at bounding box center [213, 62] width 10 height 10
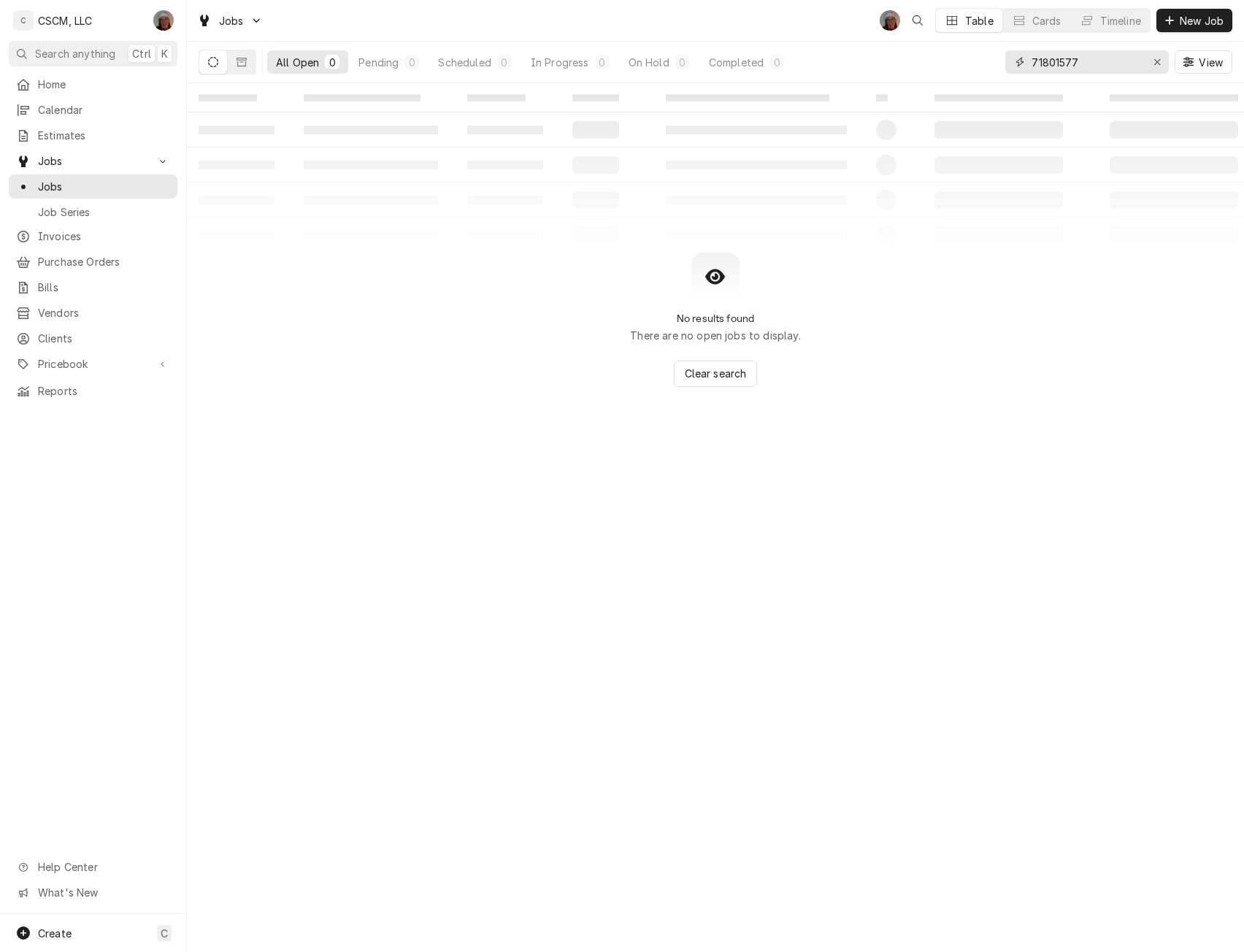
drag, startPoint x: 1090, startPoint y: 68, endPoint x: 959, endPoint y: 62, distance: 131.1
click at [959, 62] on div "All Open 0 Pending 0 Scheduled 0 In Progress 0 On Hold 0 Completed 0 71801577 V…" at bounding box center [715, 62] width 1034 height 41
paste input "98682"
type input "71898682"
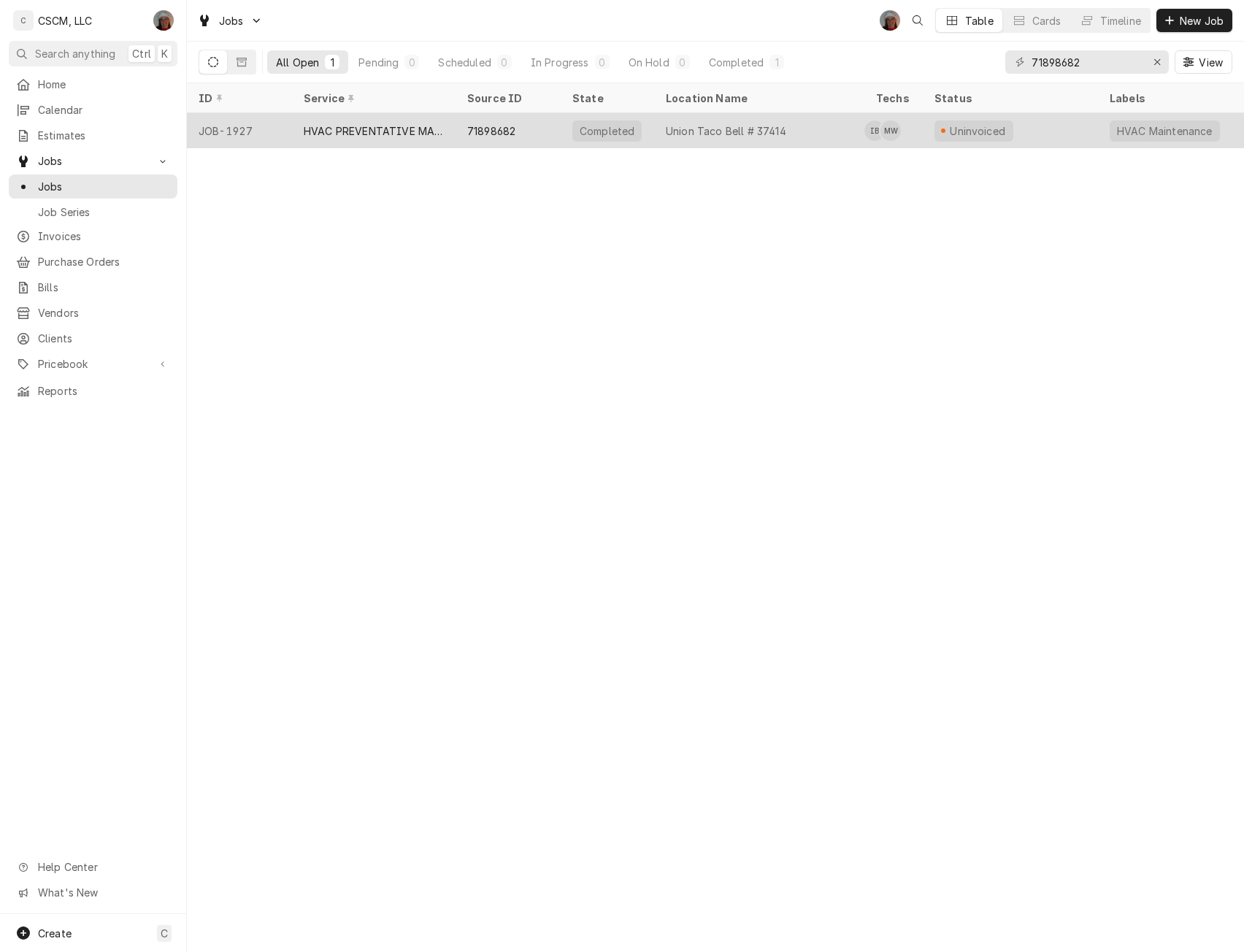
click at [341, 123] on div "HVAC PREVENTATIVE MAINTENANCE" at bounding box center [374, 131] width 140 height 15
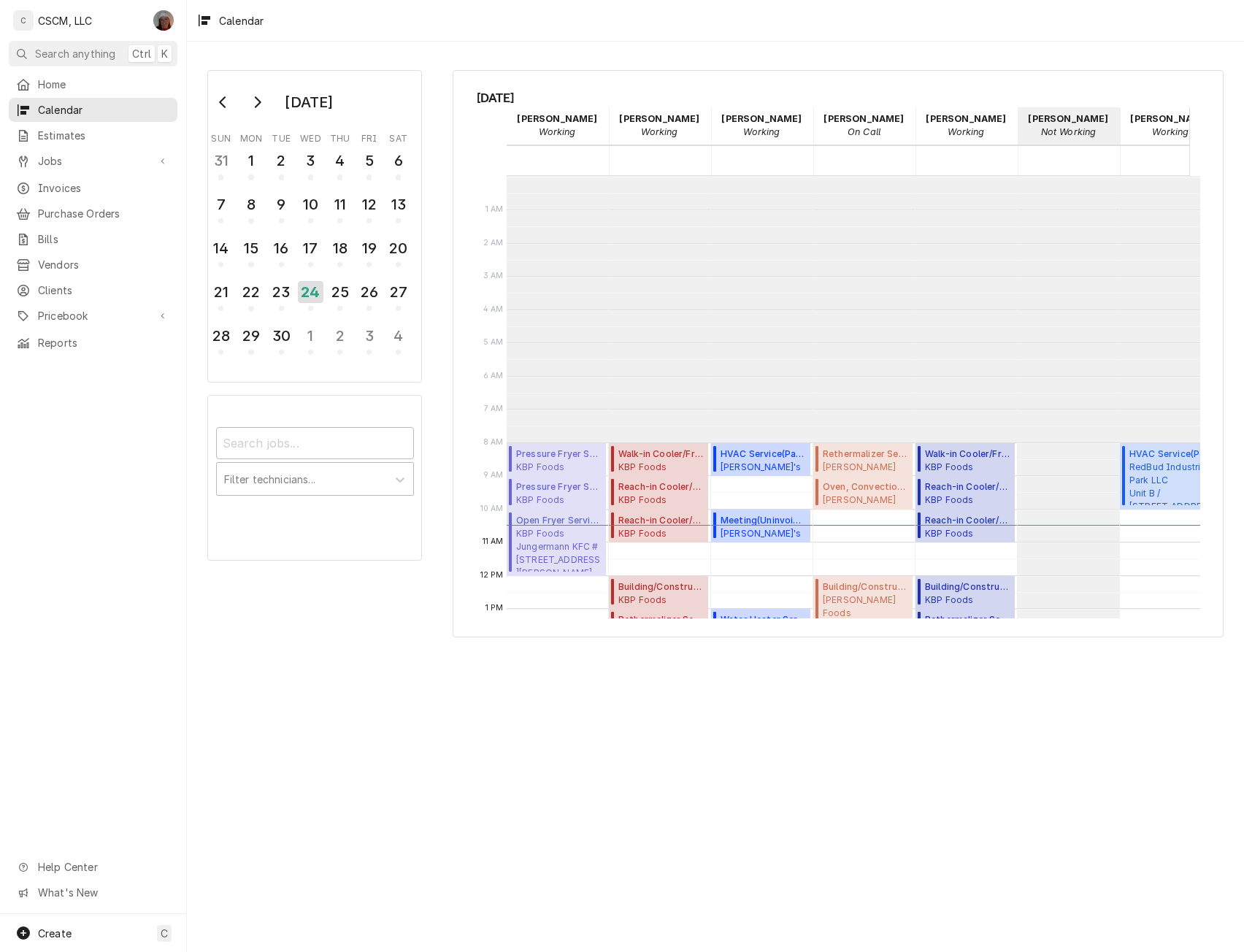
scroll to position [267, 0]
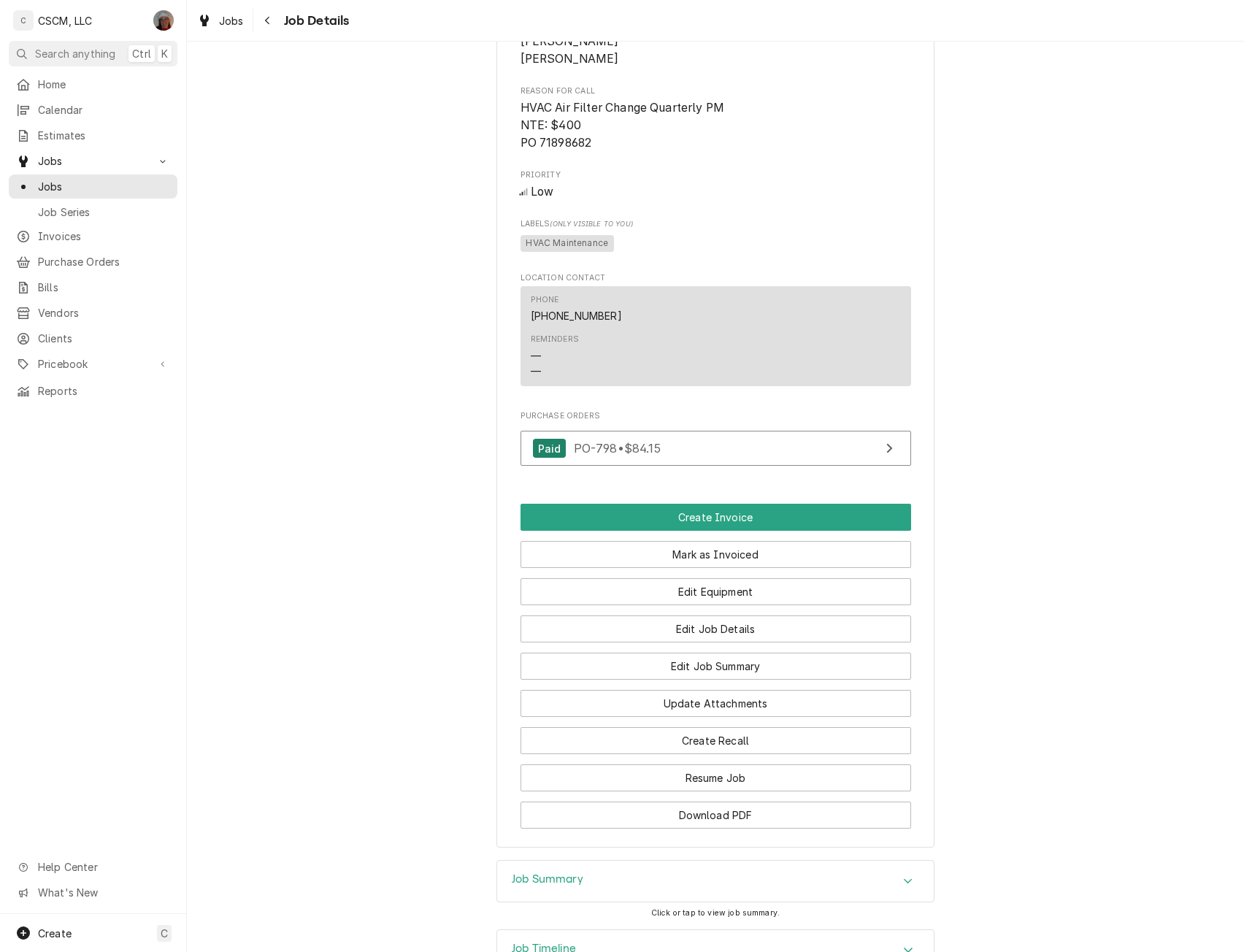
scroll to position [869, 0]
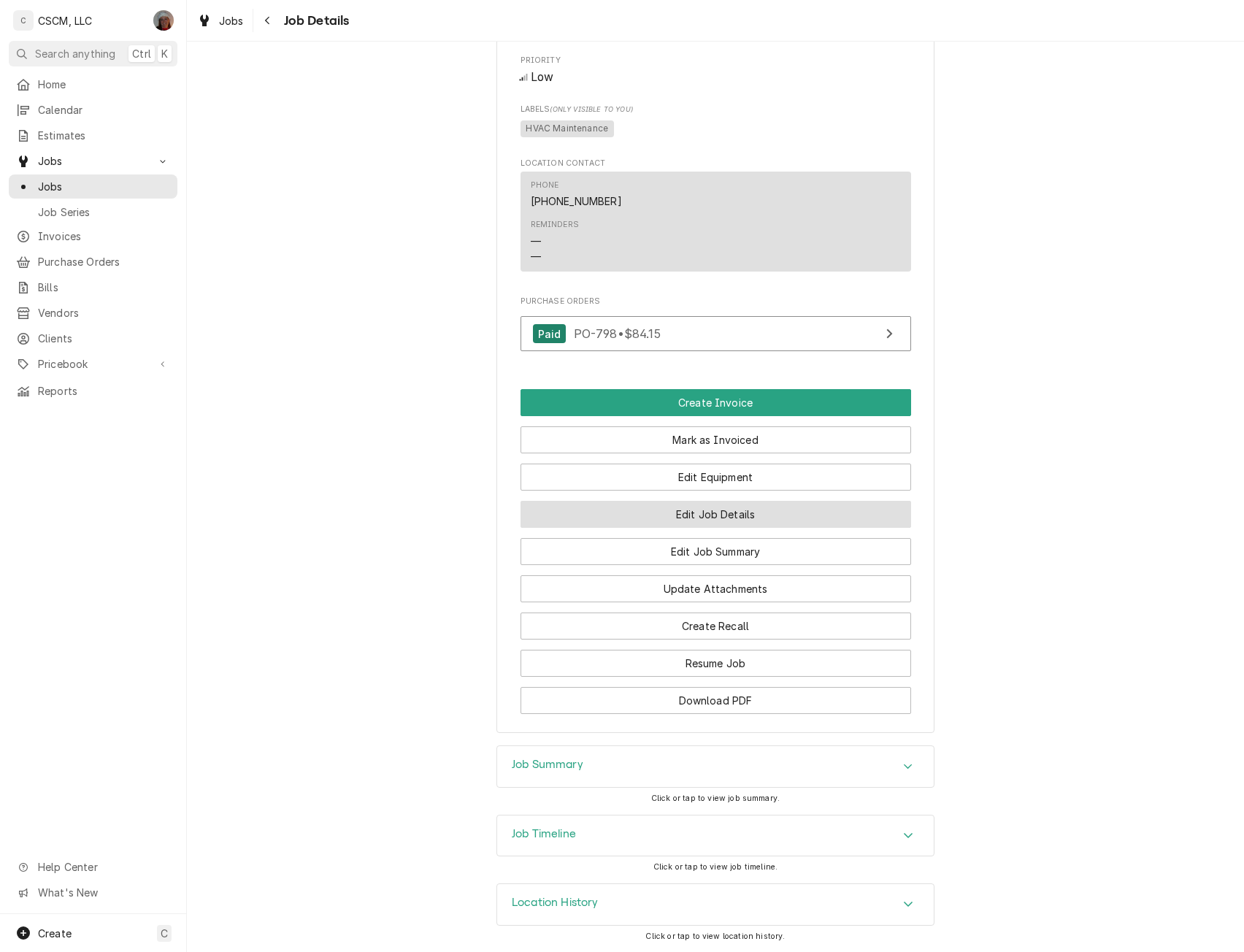
click at [714, 519] on button "Edit Job Details" at bounding box center [716, 514] width 391 height 27
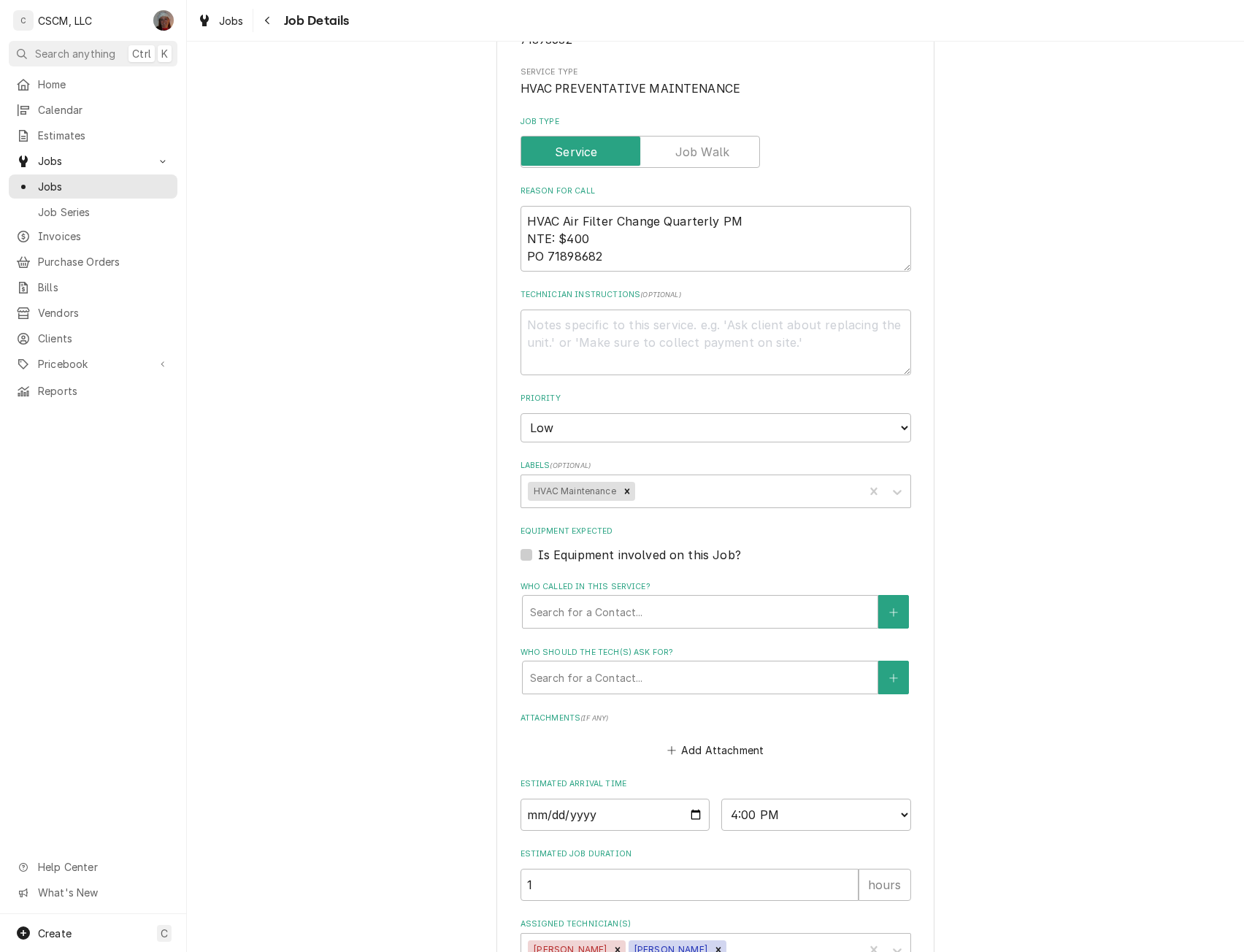
scroll to position [323, 0]
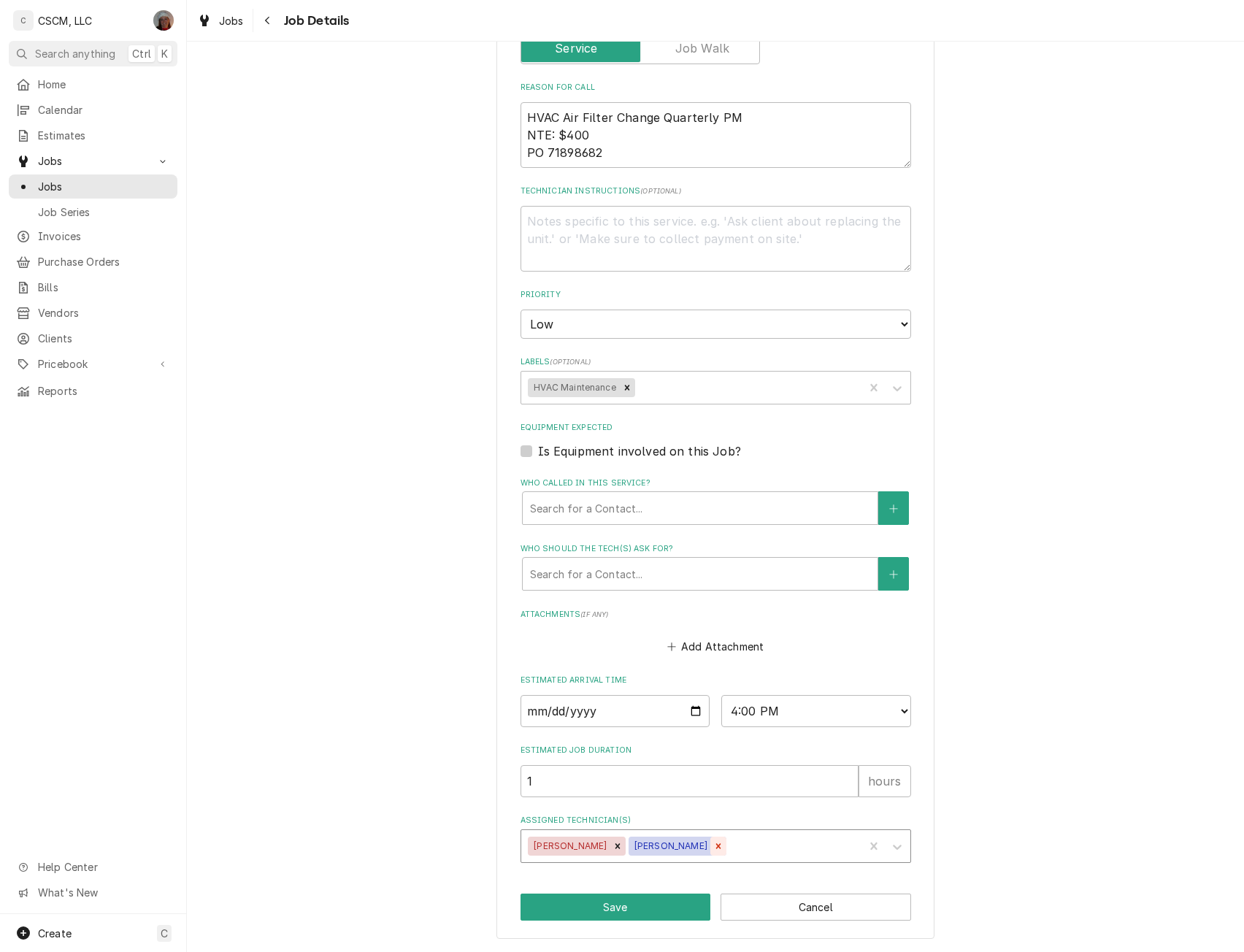
click at [714, 842] on icon "Remove Michal Wall" at bounding box center [718, 846] width 10 height 10
click at [641, 914] on button "Save" at bounding box center [616, 907] width 191 height 27
type textarea "x"
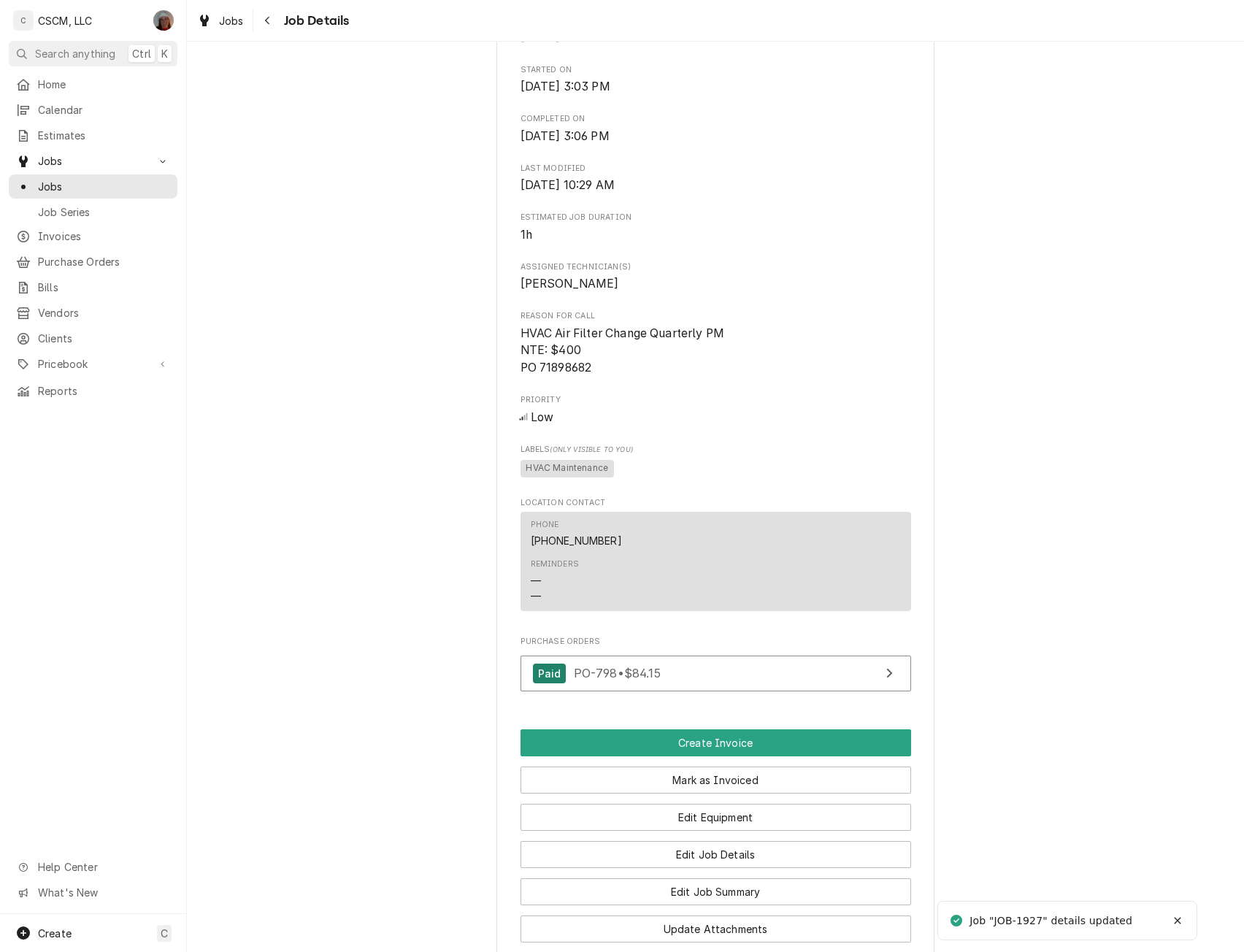
scroll to position [501, 0]
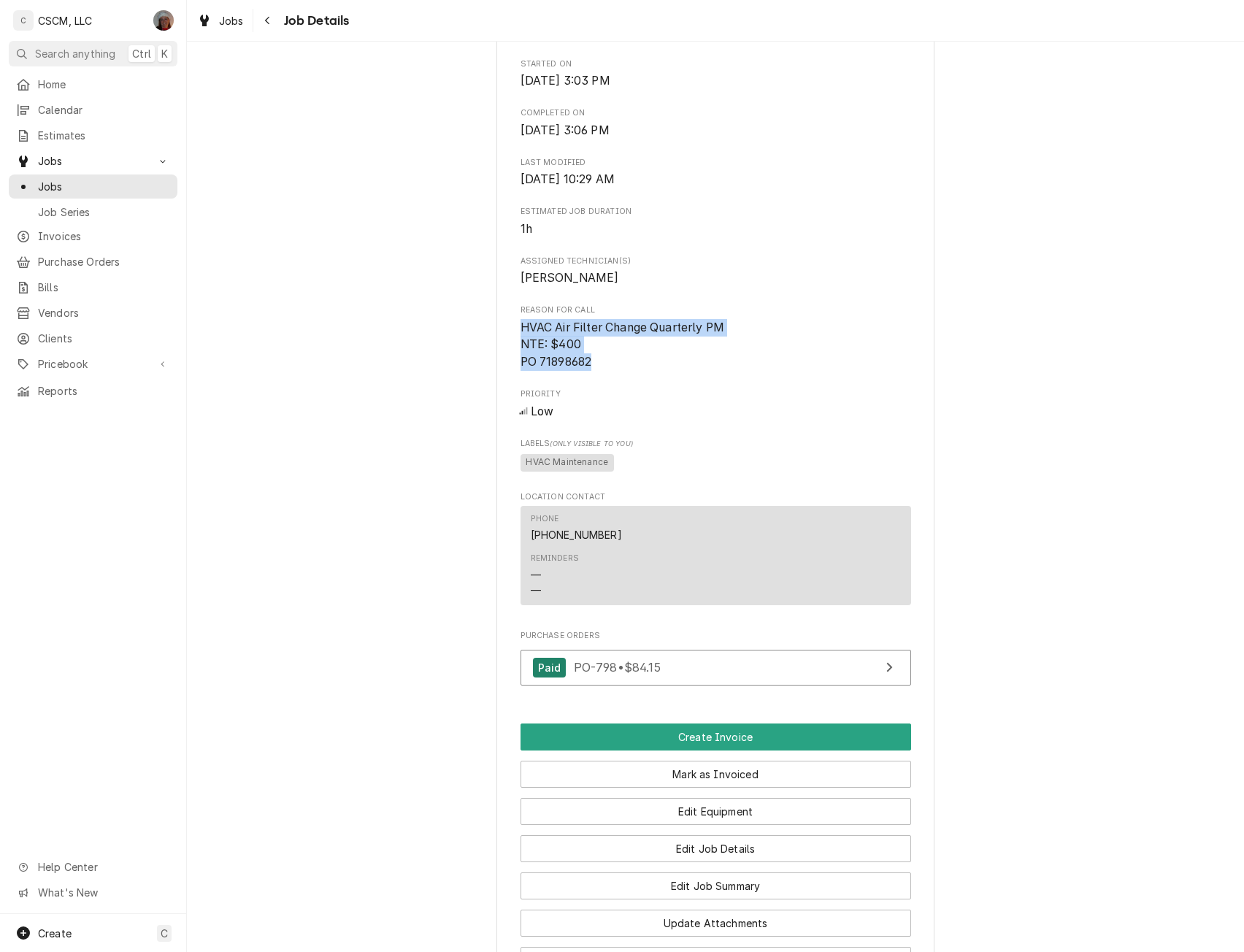
drag, startPoint x: 516, startPoint y: 340, endPoint x: 607, endPoint y: 380, distance: 99.4
click at [607, 371] on span "HVAC Air Filter Change Quarterly PM NTE: $400 PO 71898682" at bounding box center [716, 345] width 391 height 52
copy span "HVAC Air Filter Change Quarterly PM NTE: $400 PO 71898682"
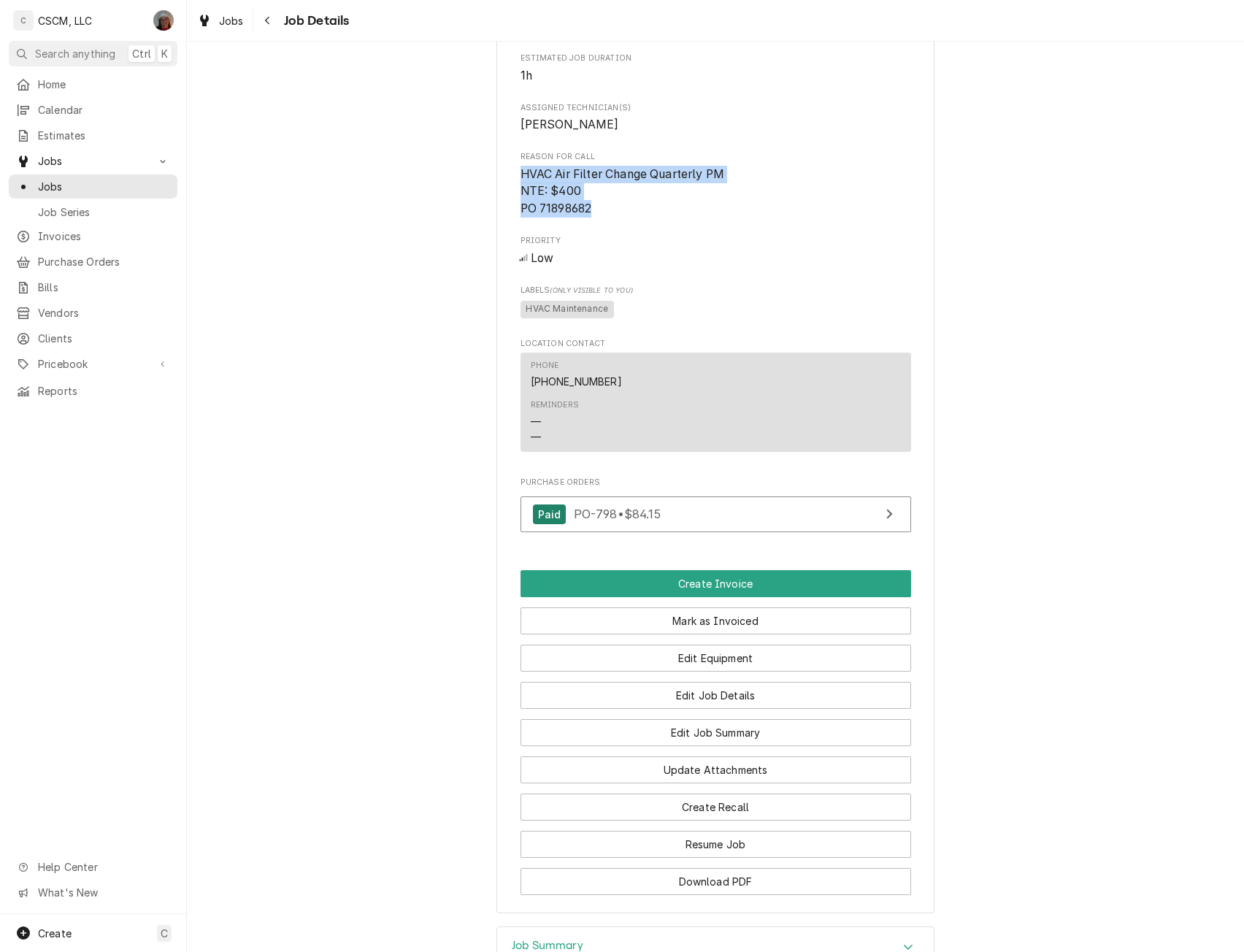
scroll to position [694, 0]
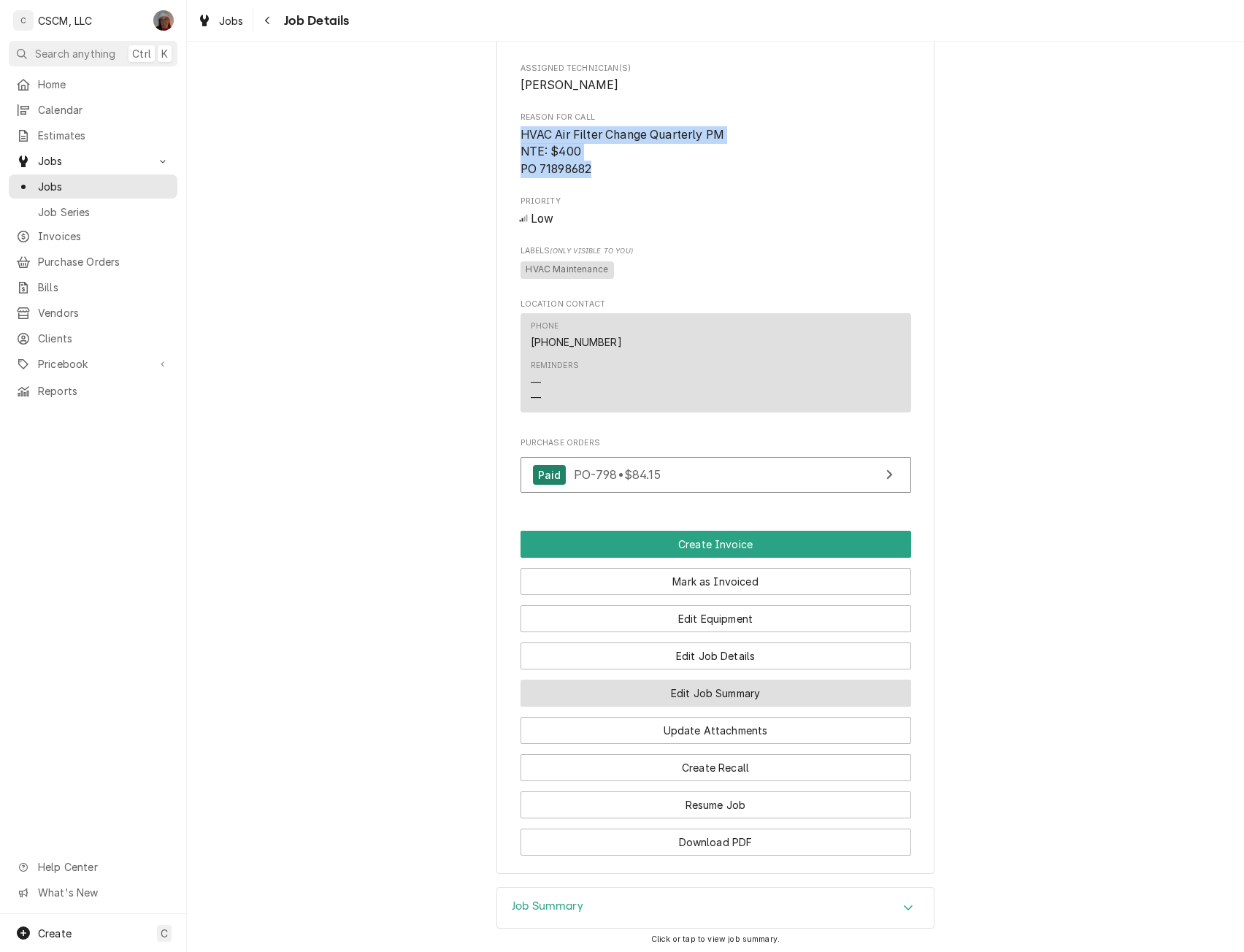
click at [732, 705] on button "Edit Job Summary" at bounding box center [716, 694] width 391 height 27
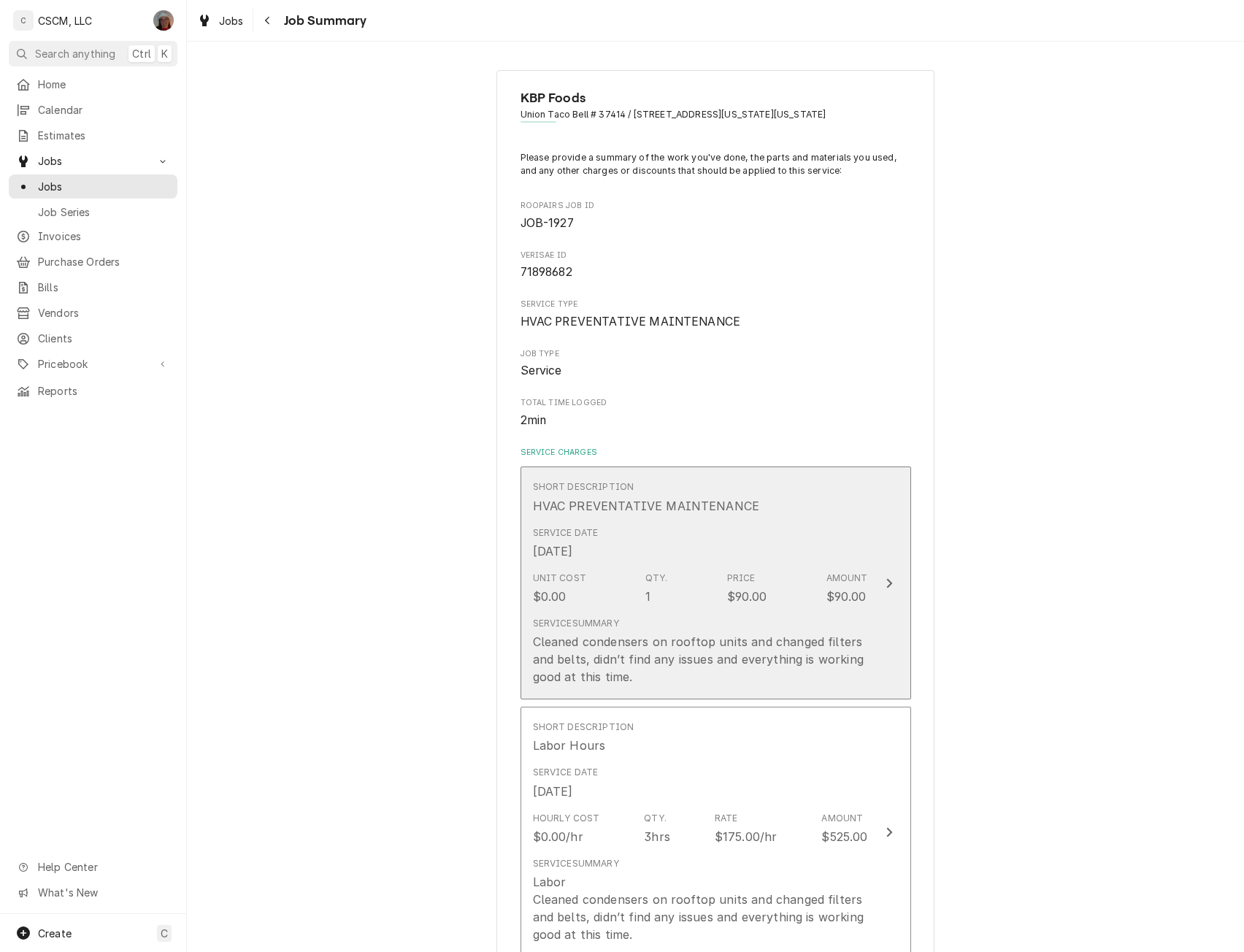
click at [891, 571] on button "Short Description HVAC PREVENTATIVE MAINTENANCE Service Date Sep 23, 2025 Unit …" at bounding box center [716, 583] width 391 height 233
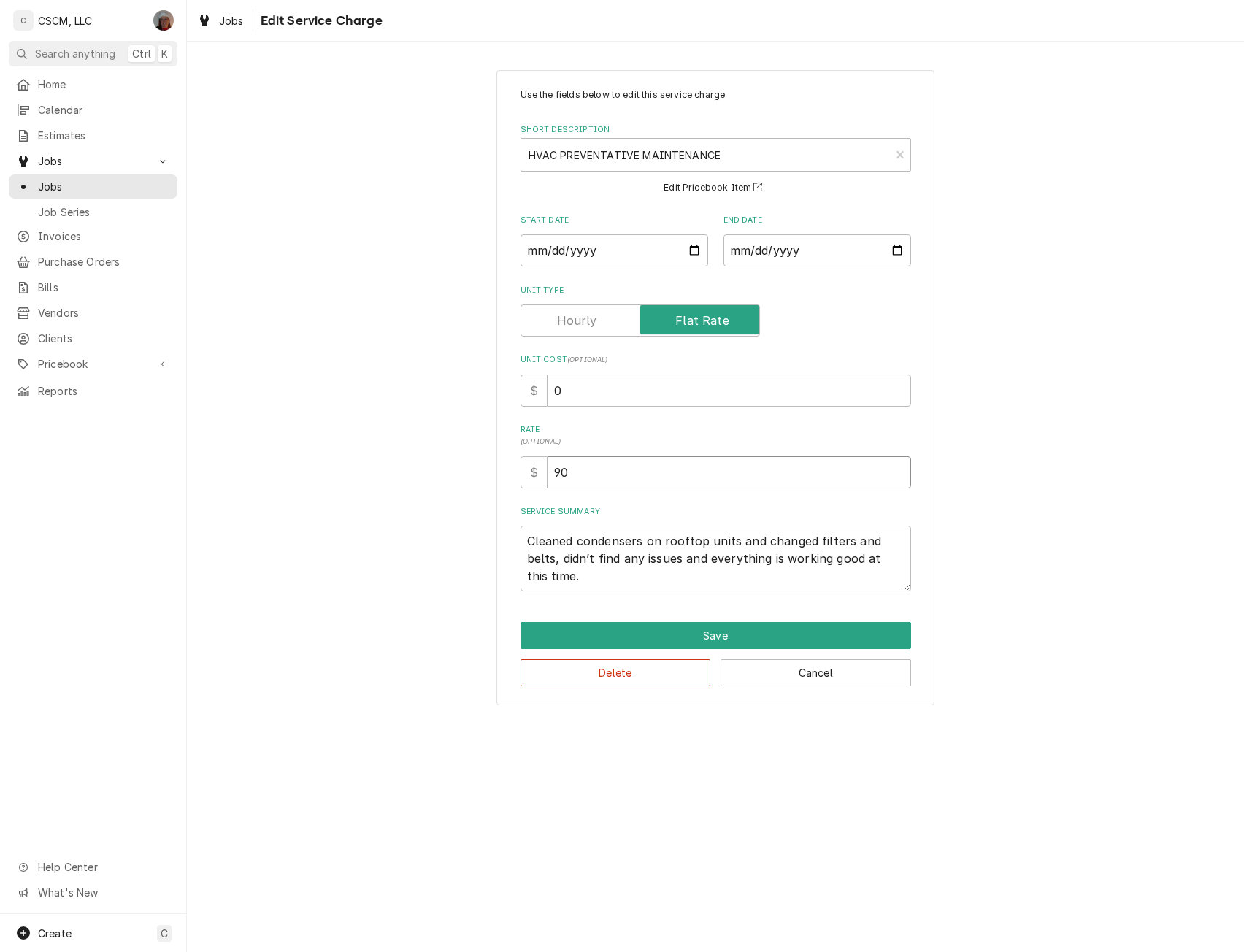
click at [565, 476] on input "90" at bounding box center [730, 473] width 364 height 32
click at [562, 476] on input "90" at bounding box center [730, 473] width 364 height 32
type textarea "x"
type input "40"
type textarea "x"
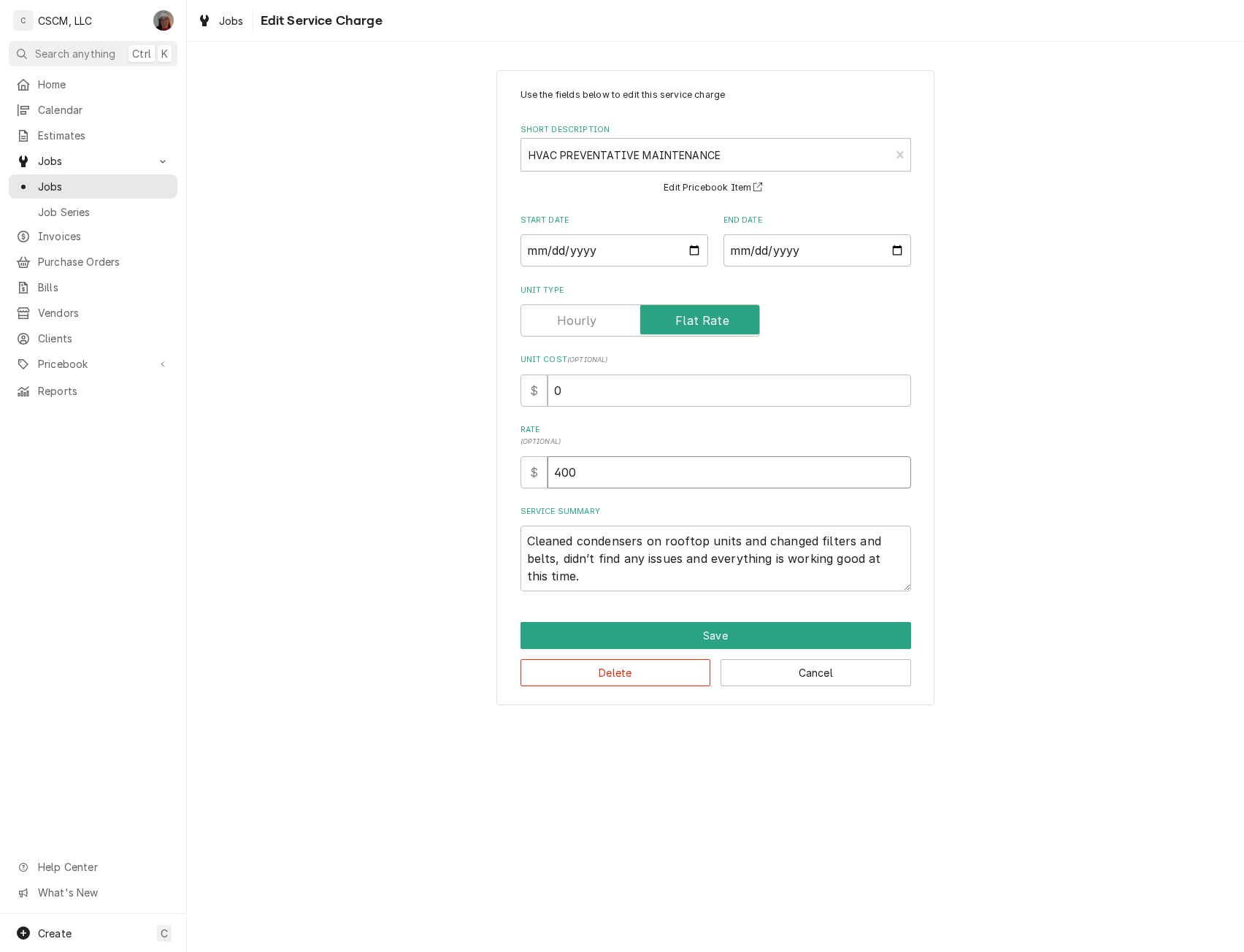
type input "400"
click at [524, 533] on textarea "Cleaned condensers on rooftop units and changed filters and belts, didn’t find …" at bounding box center [716, 558] width 391 height 65
type textarea "x"
type textarea "Cleaned condensers on rooftop units and changed filters and belts, didn’t find …"
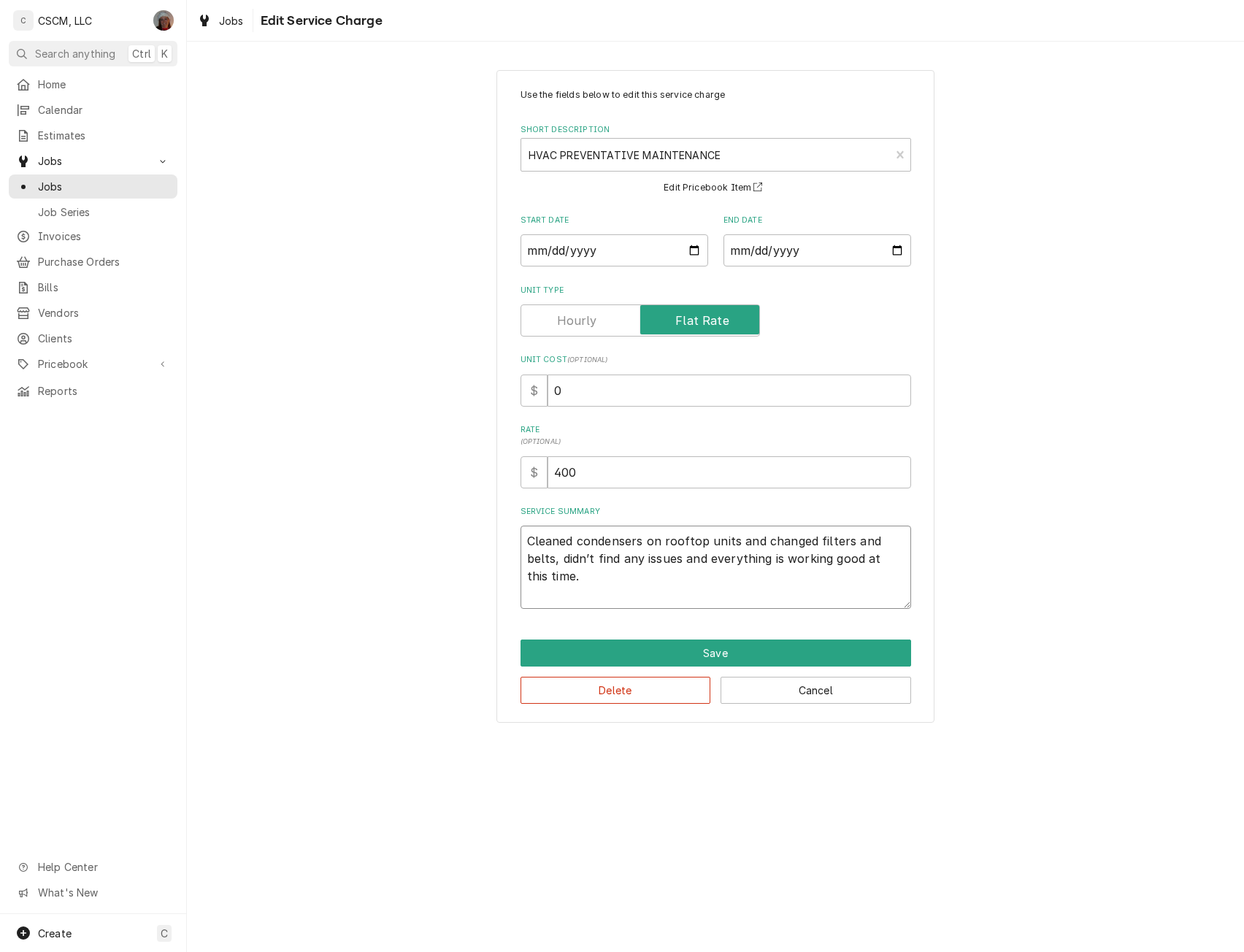
type textarea "x"
type textarea "Cleaned condensers on rooftop units and changed filters and belts, didn’t find …"
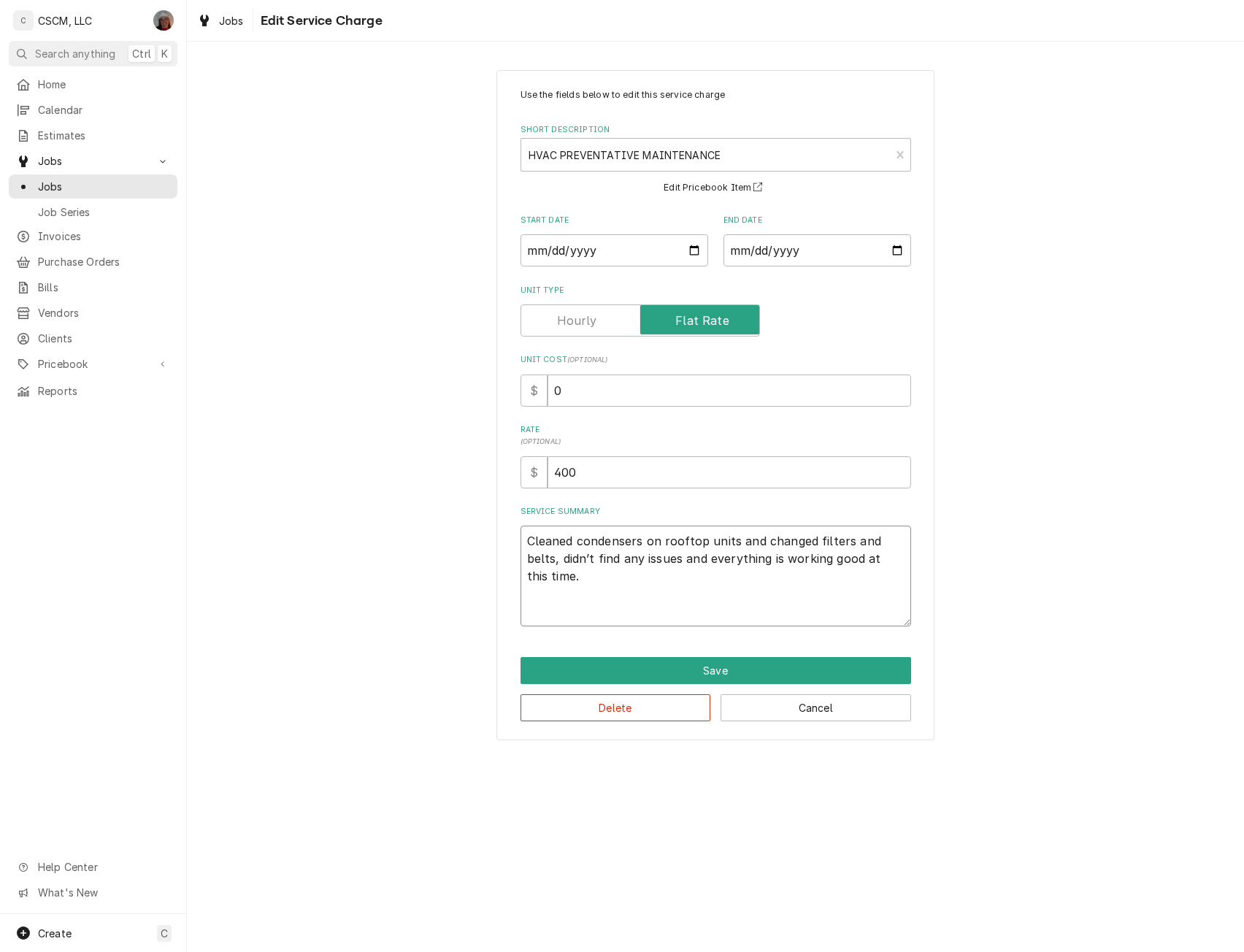
paste textarea "HVAC Air Filter Change Quarterly PM NTE: $400 PO 71898682"
type textarea "x"
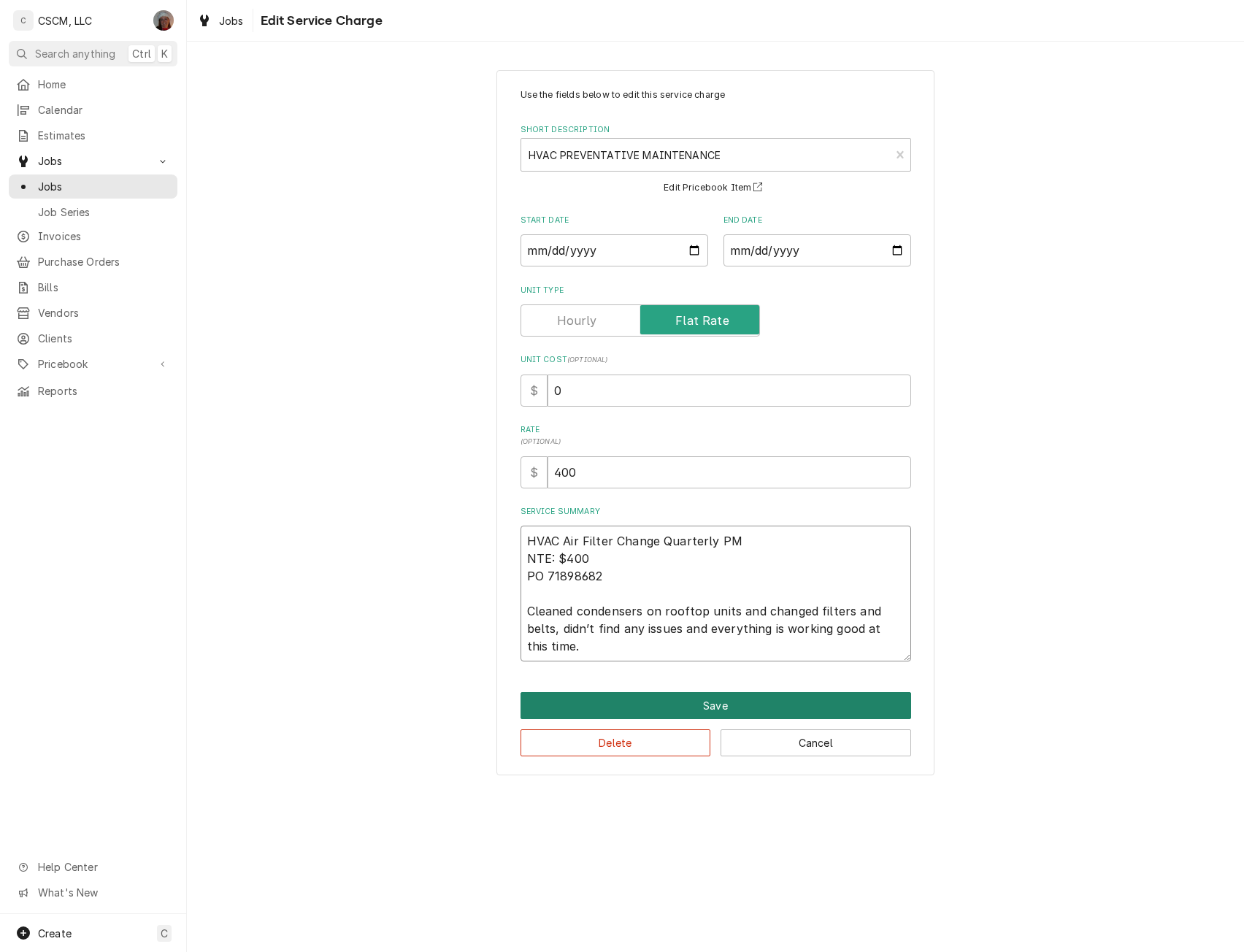
type textarea "HVAC Air Filter Change Quarterly PM NTE: $400 PO 71898682 Cleaned condensers on…"
click at [697, 701] on button "Save" at bounding box center [716, 706] width 391 height 27
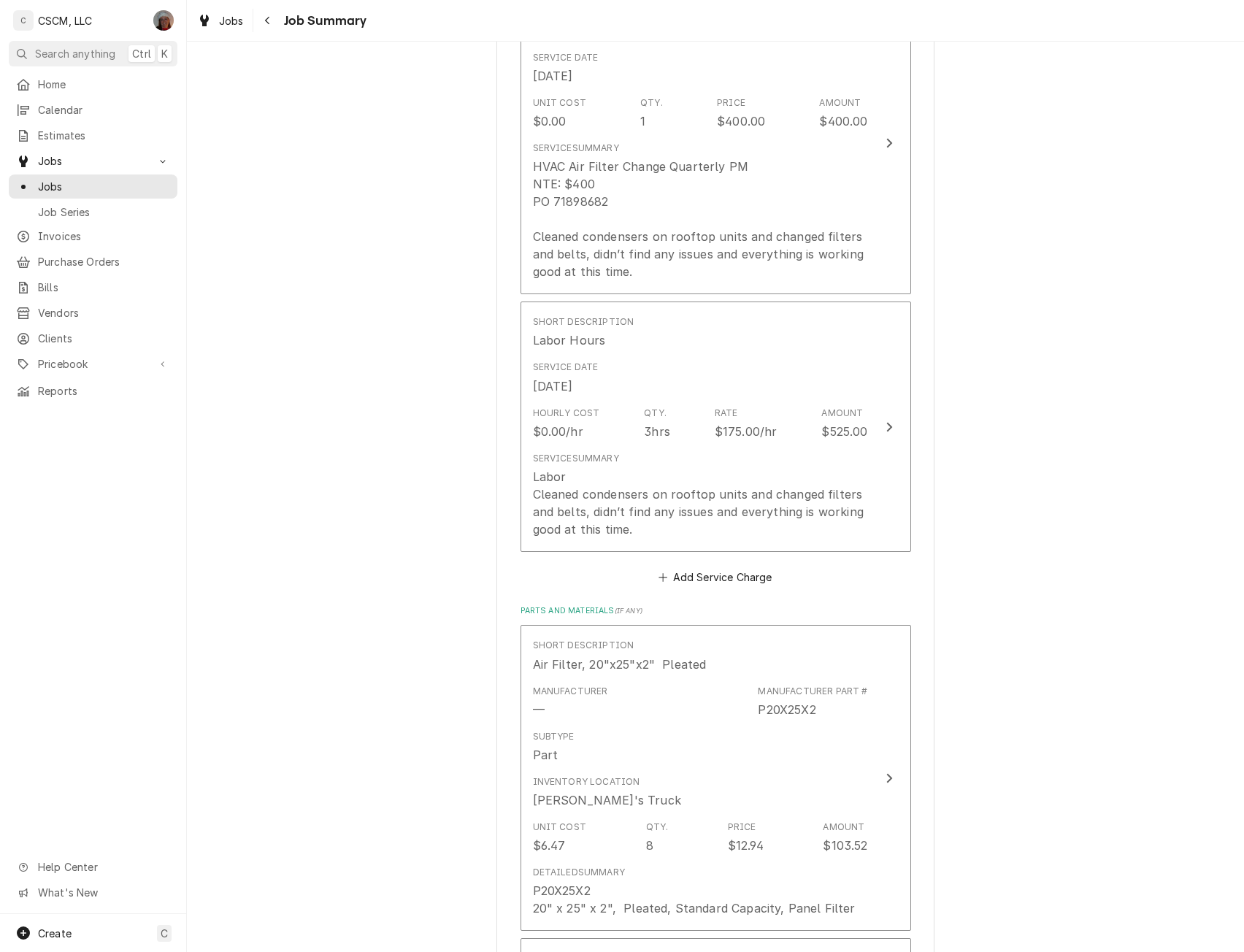
scroll to position [492, 0]
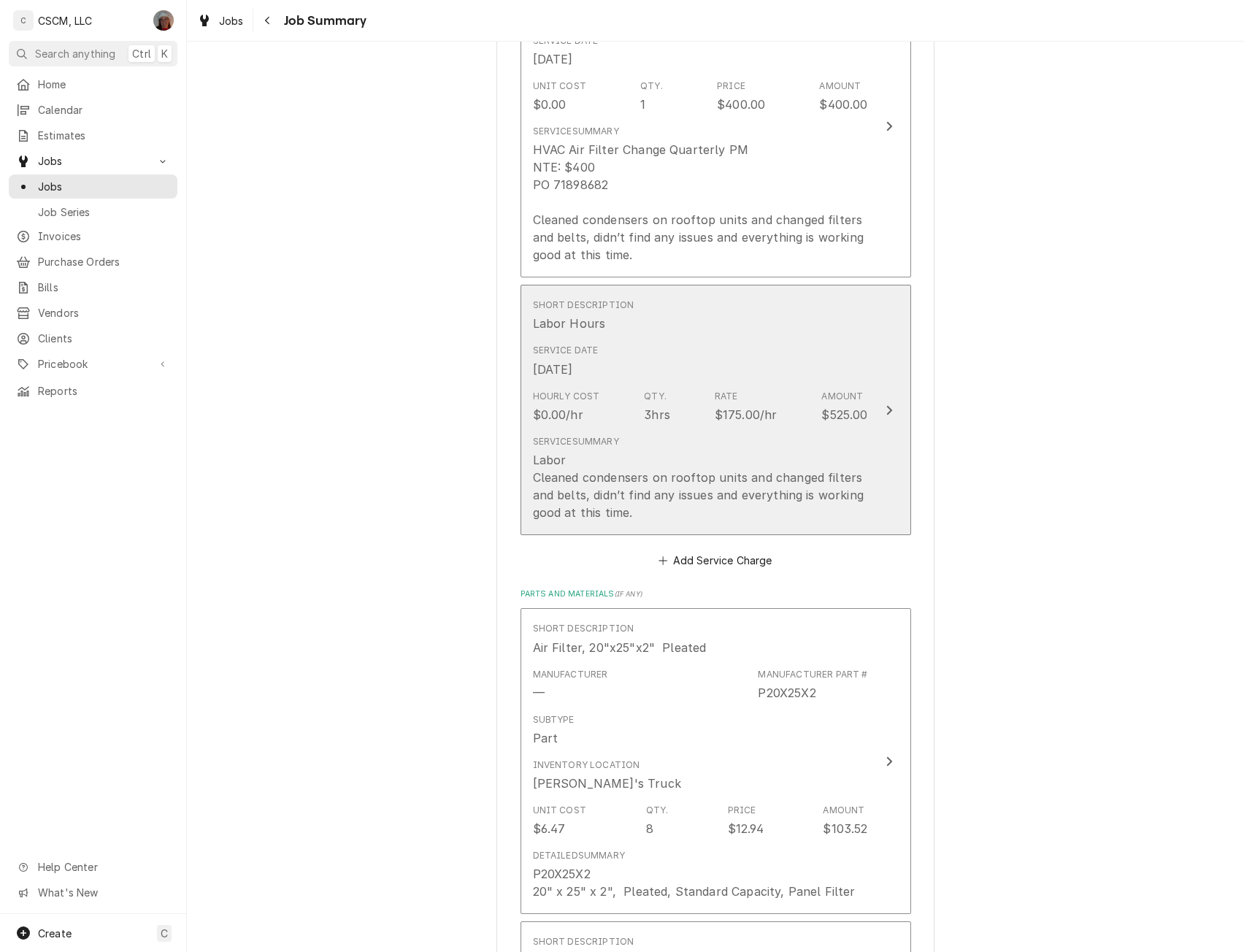
click at [881, 398] on button "Short Description Labor Hours Service Date Sep 23, 2025 Hourly Cost $0.00/hr Qt…" at bounding box center [716, 410] width 391 height 251
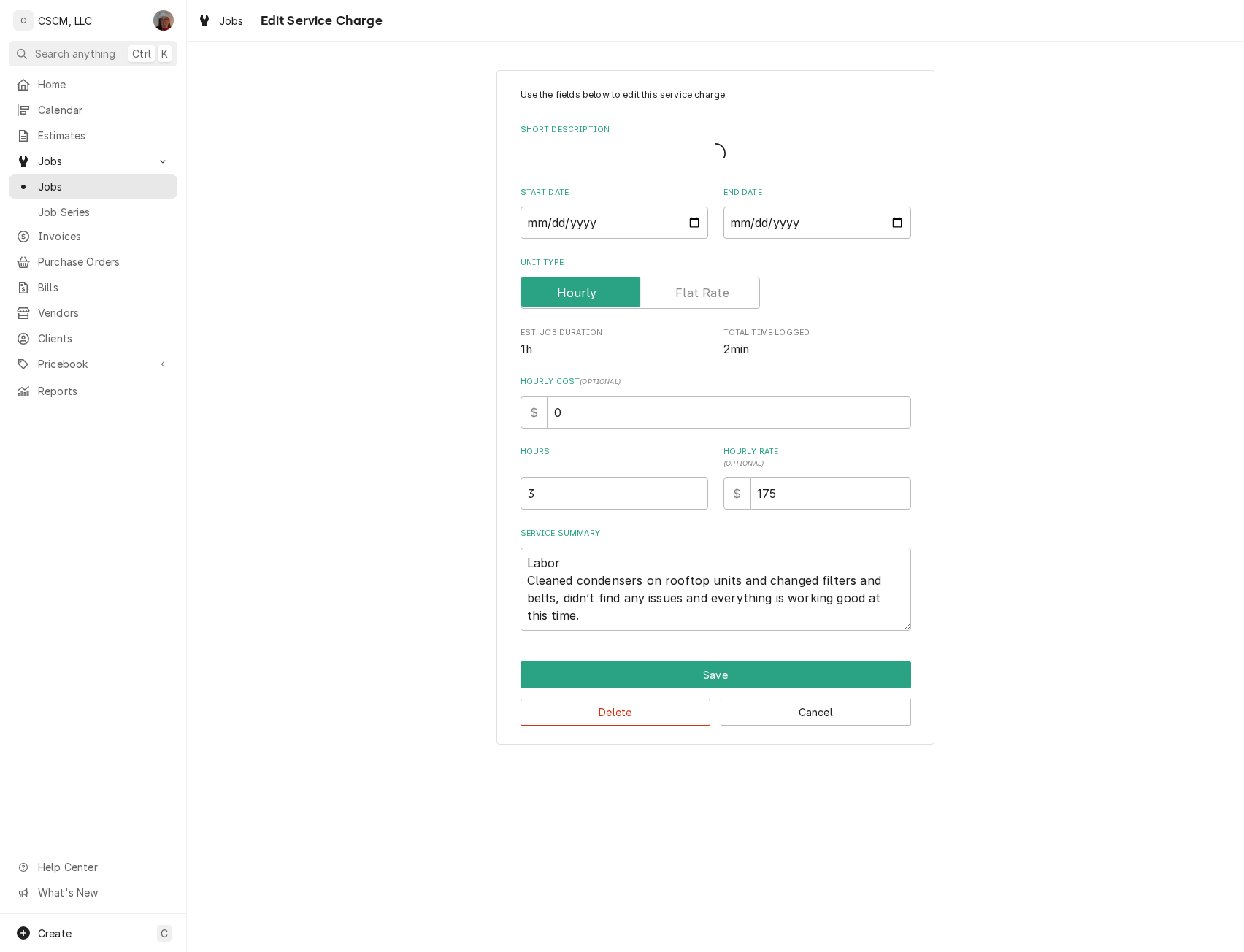
type textarea "x"
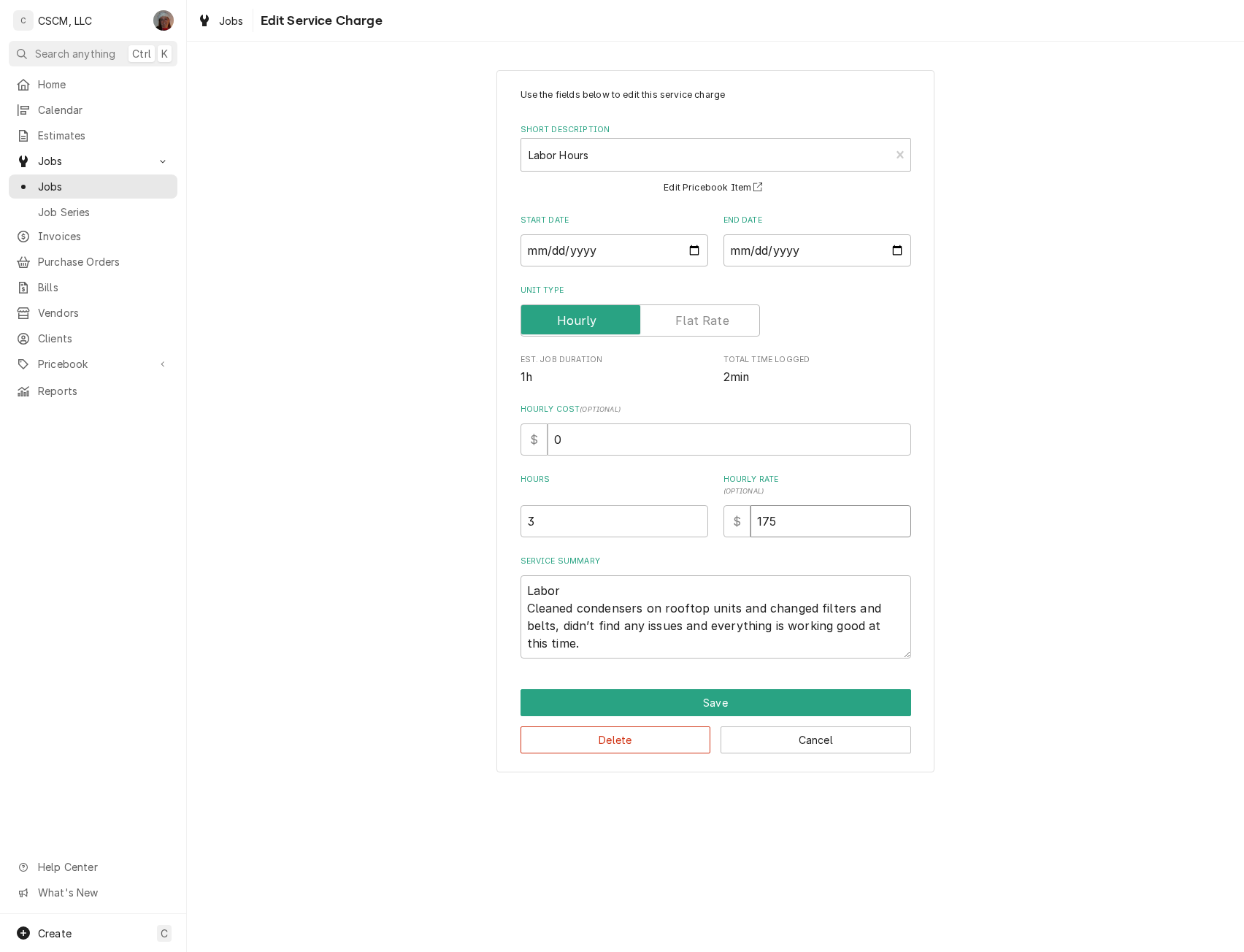
drag, startPoint x: 788, startPoint y: 527, endPoint x: 676, endPoint y: 530, distance: 112.0
click at [676, 530] on div "Hours 3 Hourly Rate ( optional ) $ 175" at bounding box center [716, 506] width 391 height 64
type input "0"
type textarea "x"
type input "0"
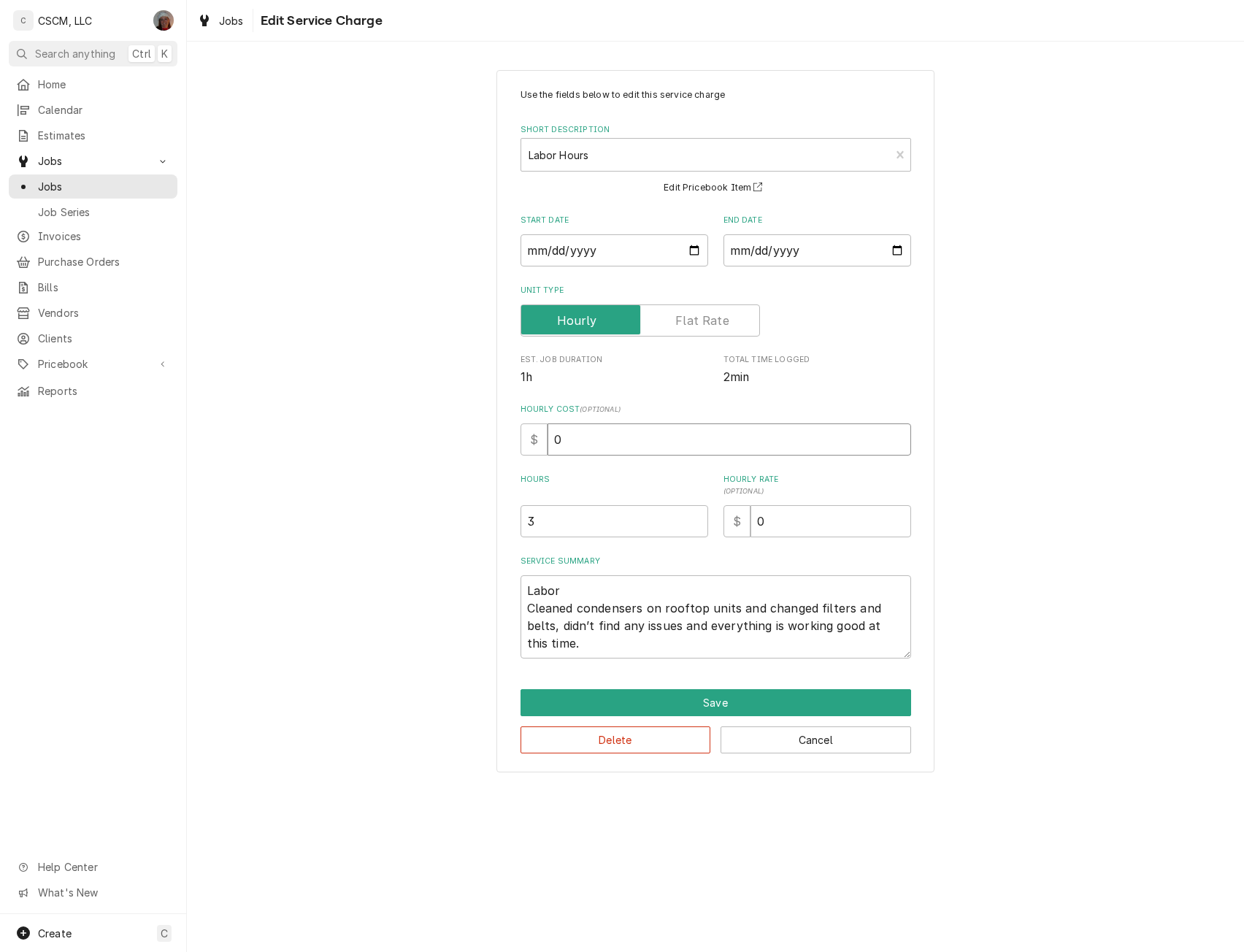
drag, startPoint x: 552, startPoint y: 432, endPoint x: 637, endPoint y: 430, distance: 85.0
click at [637, 430] on input "0" at bounding box center [730, 439] width 364 height 32
type textarea "x"
type input "2"
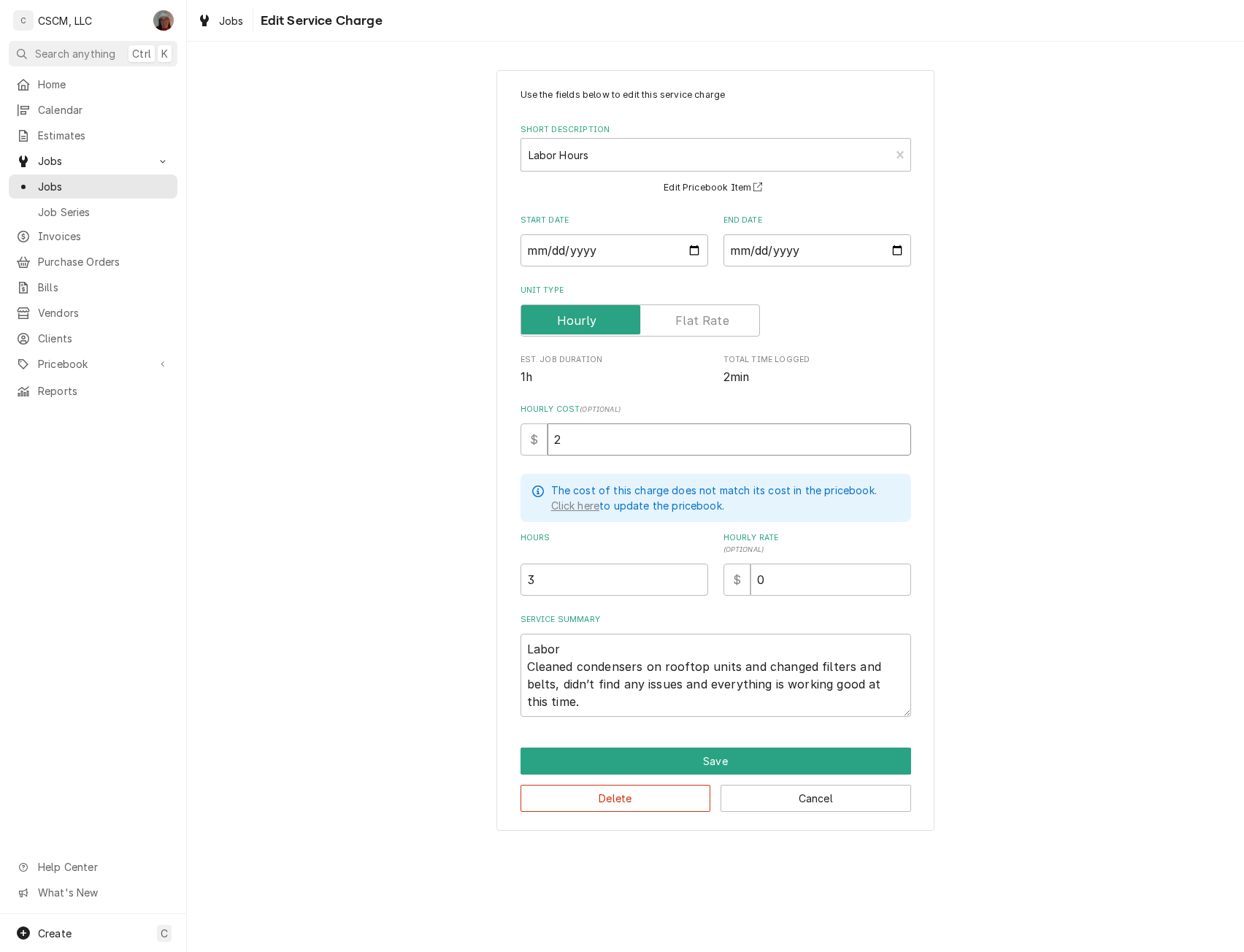
type textarea "x"
type input "22"
drag, startPoint x: 527, startPoint y: 664, endPoint x: 609, endPoint y: 700, distance: 89.6
click at [609, 700] on textarea "Labor Cleaned condensers on rooftop units and changed filters and belts, didn’t…" at bounding box center [716, 675] width 391 height 84
type textarea "x"
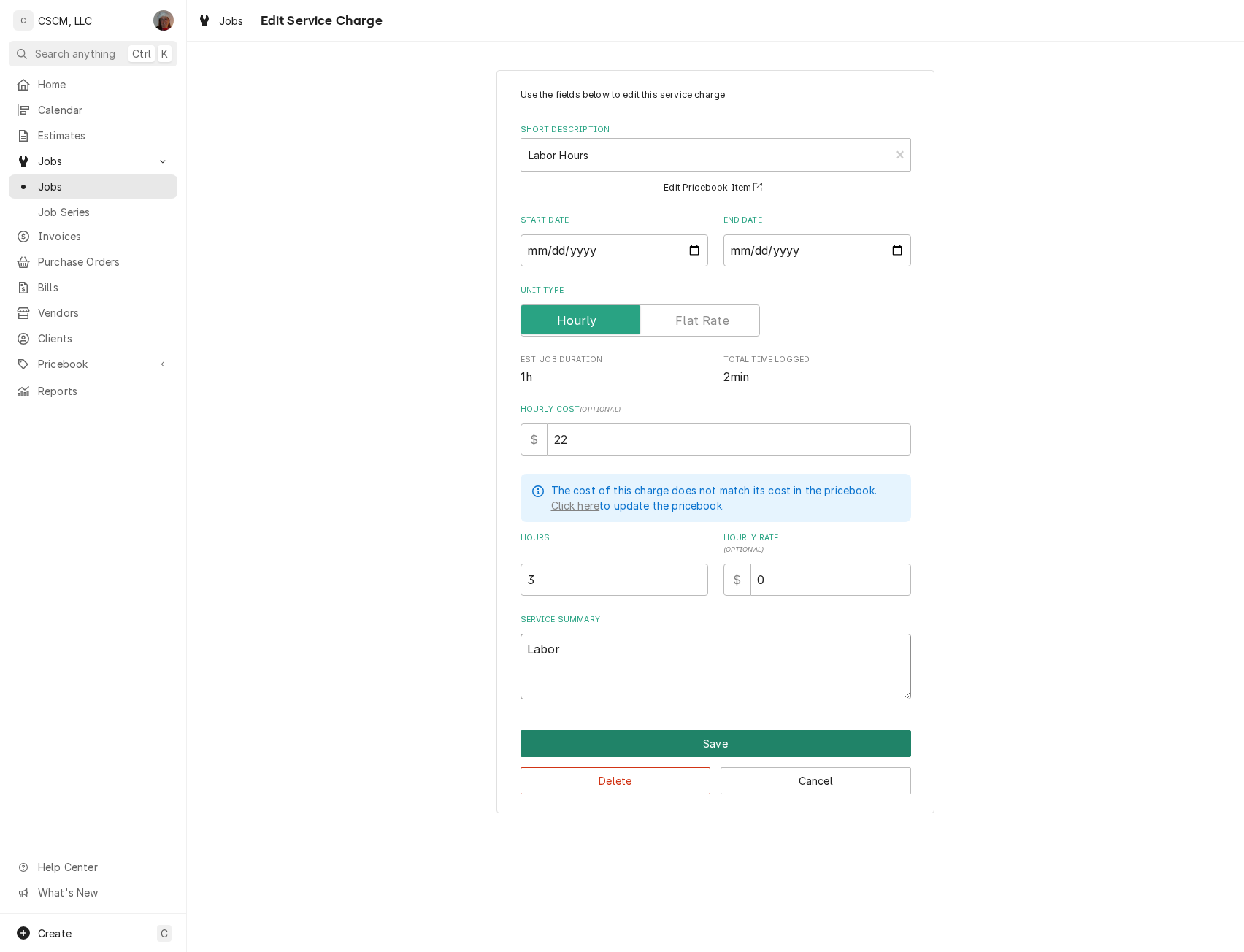
type textarea "Labor"
click at [695, 743] on button "Save" at bounding box center [716, 744] width 391 height 27
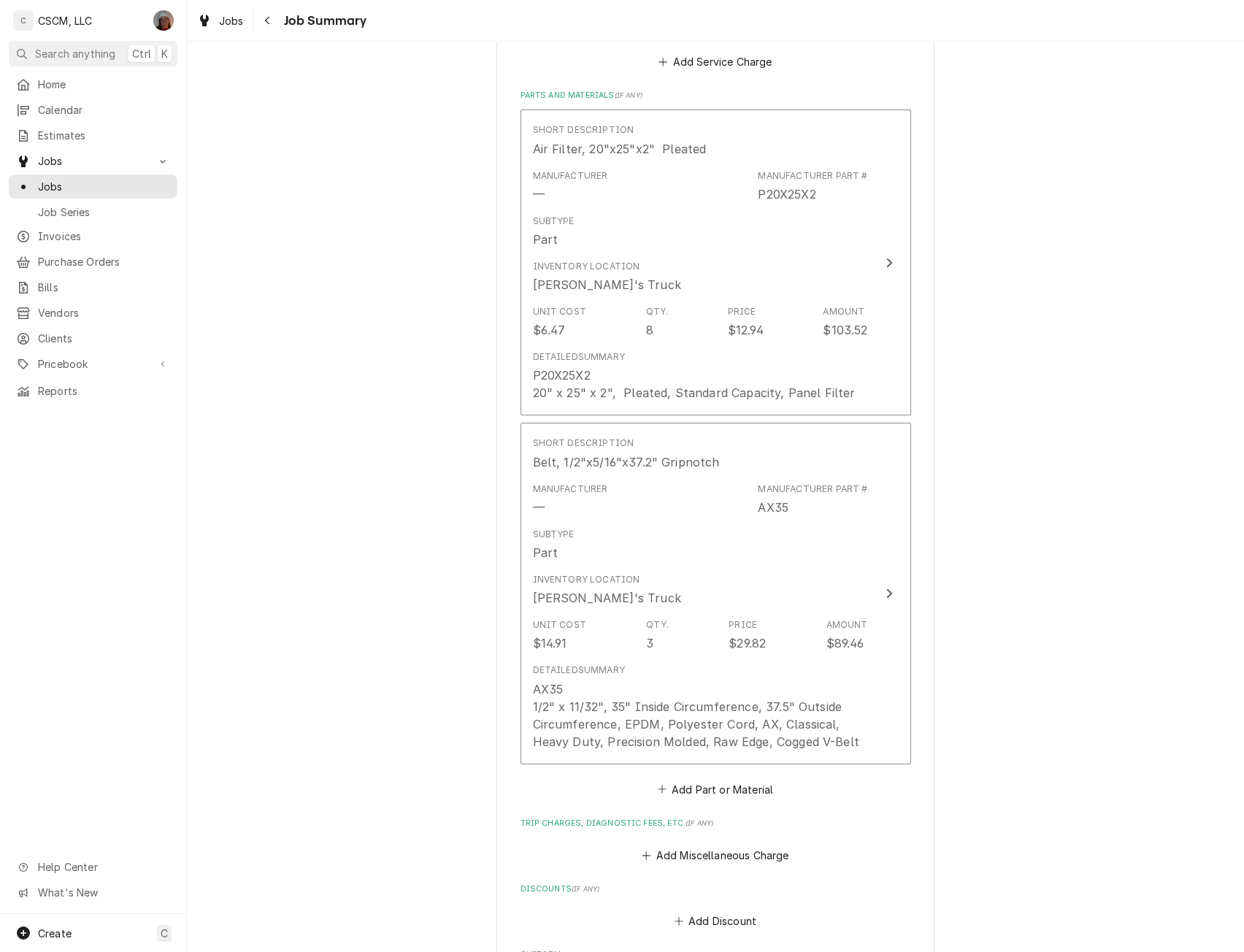
scroll to position [983, 0]
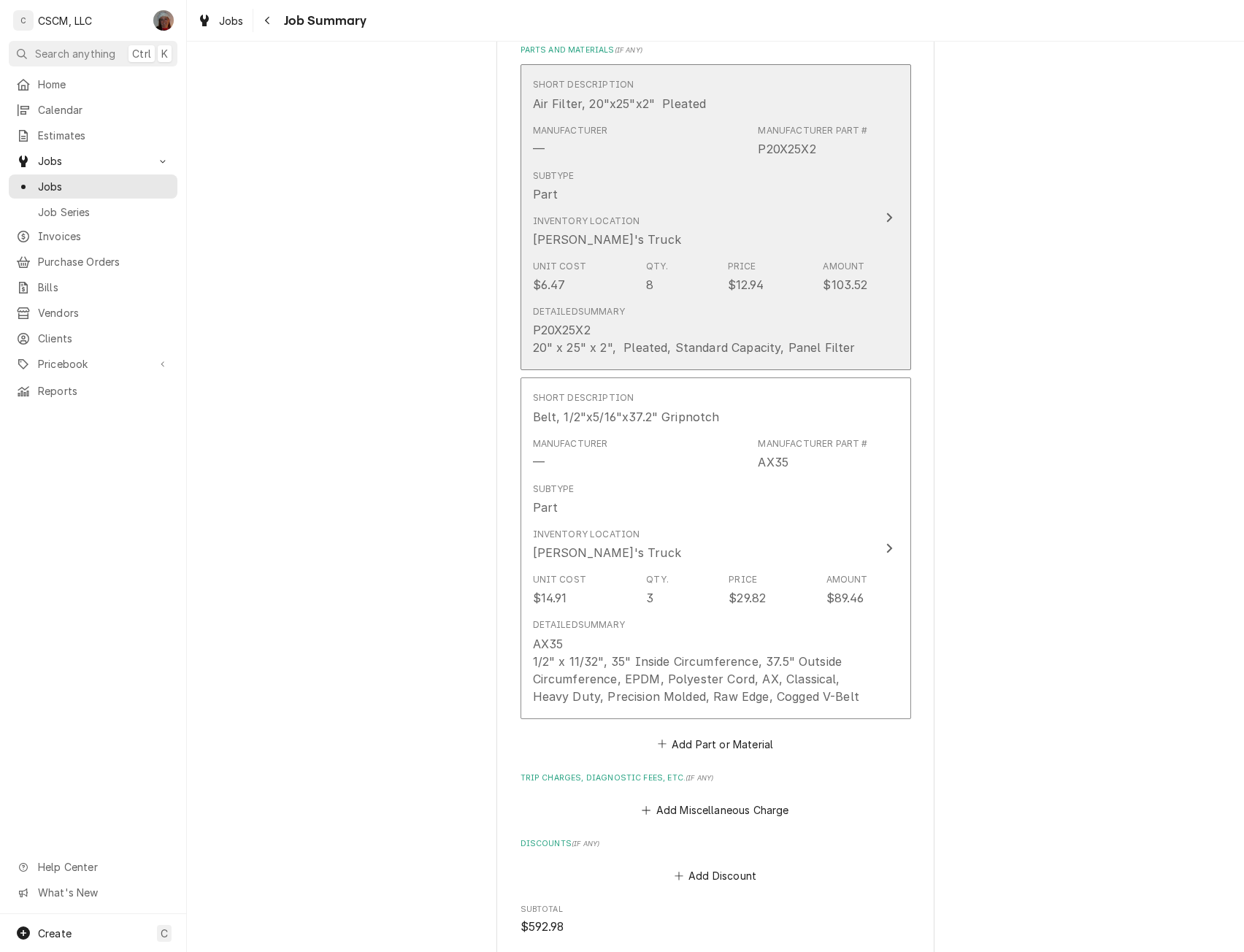
click at [880, 226] on div "Update Line Item" at bounding box center [889, 217] width 19 height 17
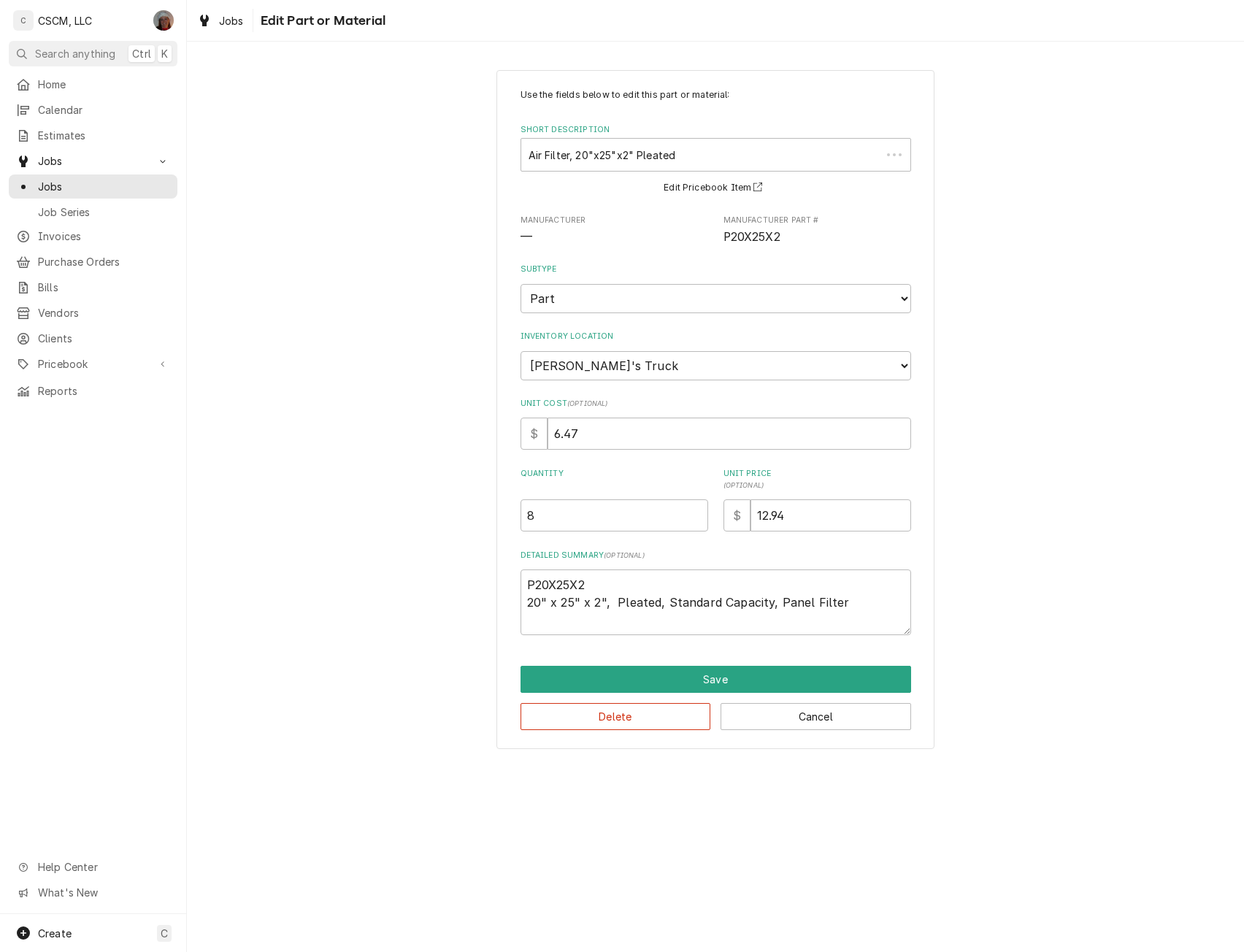
type textarea "x"
drag, startPoint x: 757, startPoint y: 525, endPoint x: 834, endPoint y: 520, distance: 77.2
click at [834, 520] on input "12.94" at bounding box center [831, 515] width 160 height 32
type input "0"
type textarea "x"
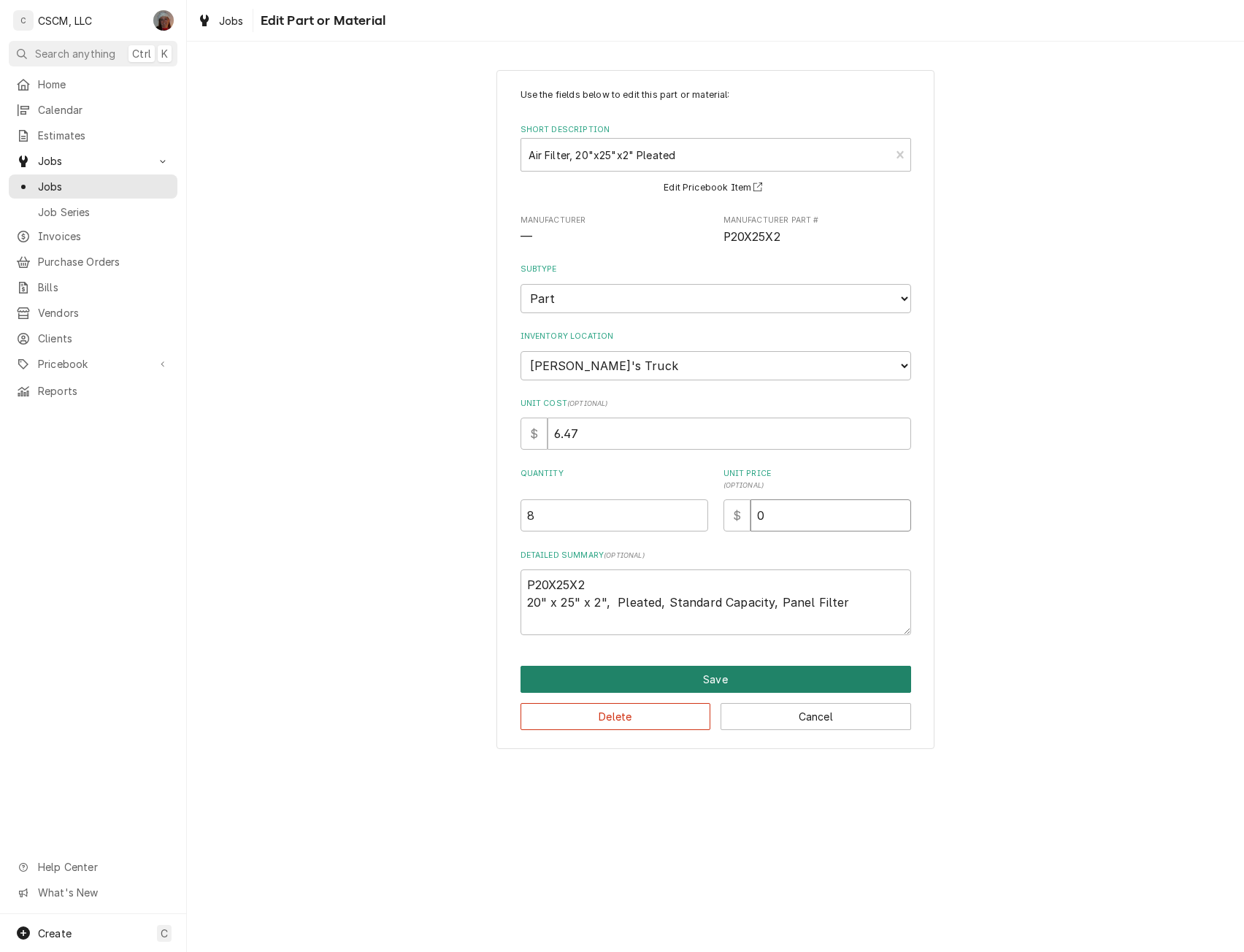
type input "0"
click at [667, 684] on button "Save" at bounding box center [716, 679] width 391 height 27
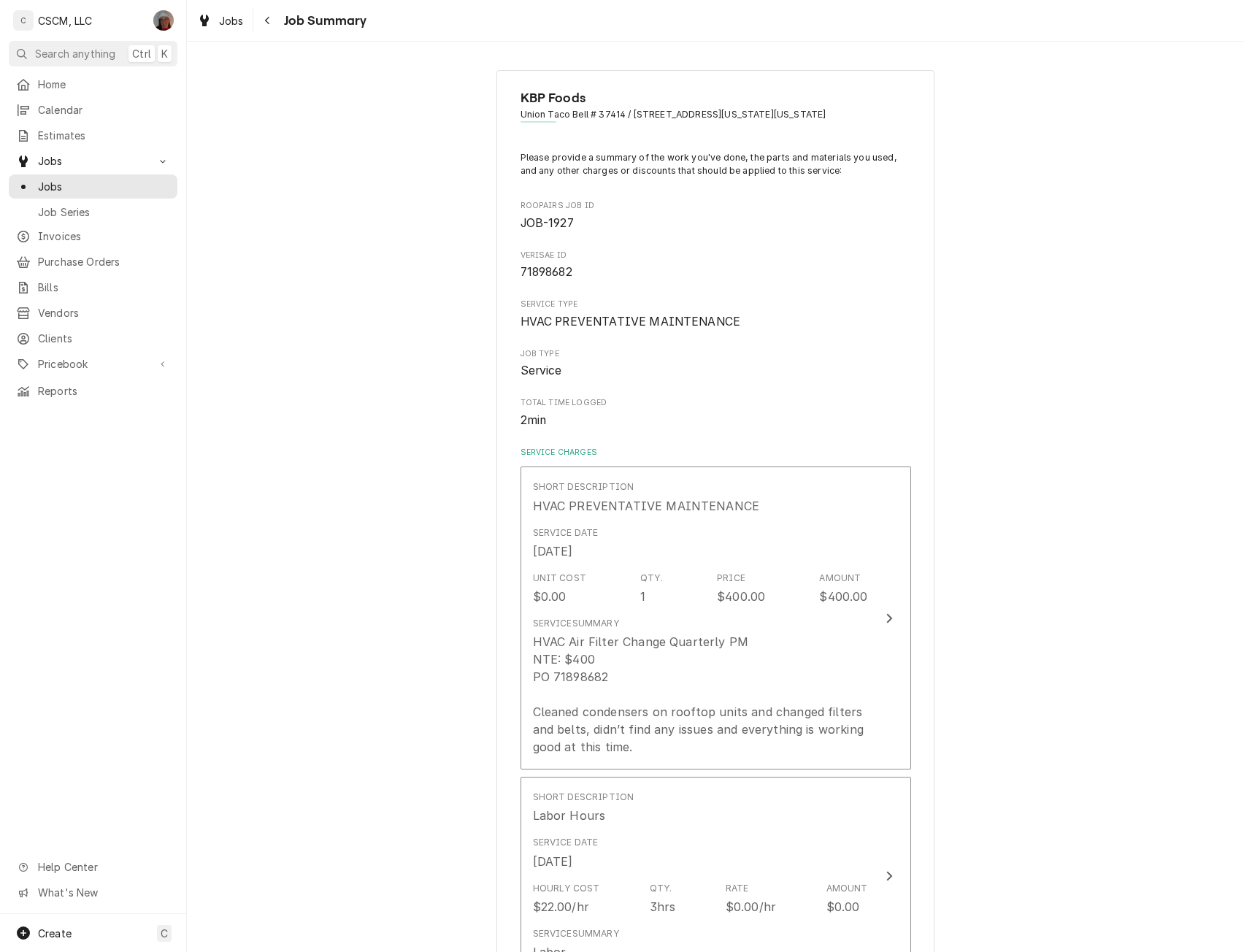
scroll to position [983, 0]
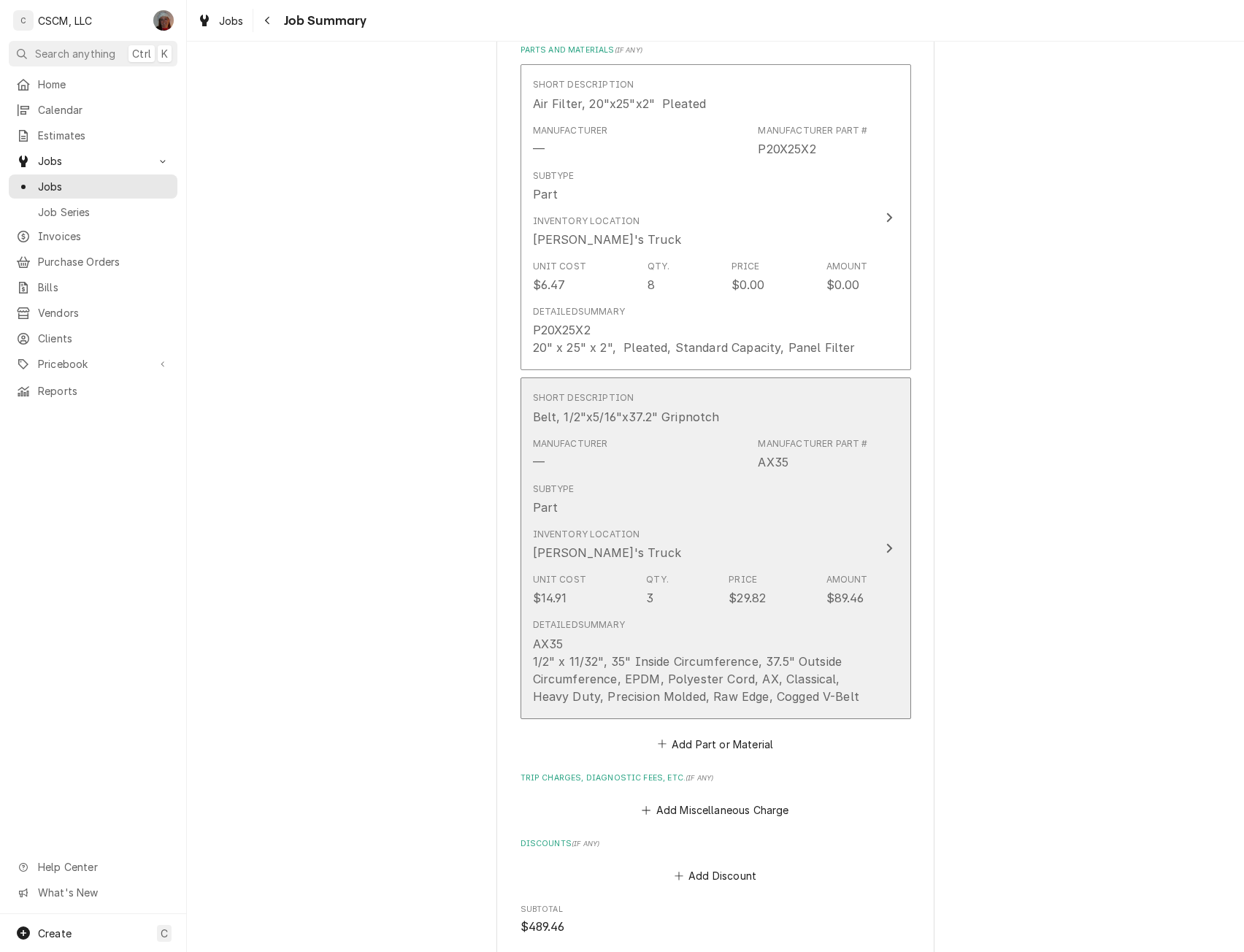
click at [871, 548] on button "Short Description Belt, 1/2"x5/16"x37.2" Gripnotch Manufacturer — Manufacturer …" at bounding box center [716, 548] width 391 height 341
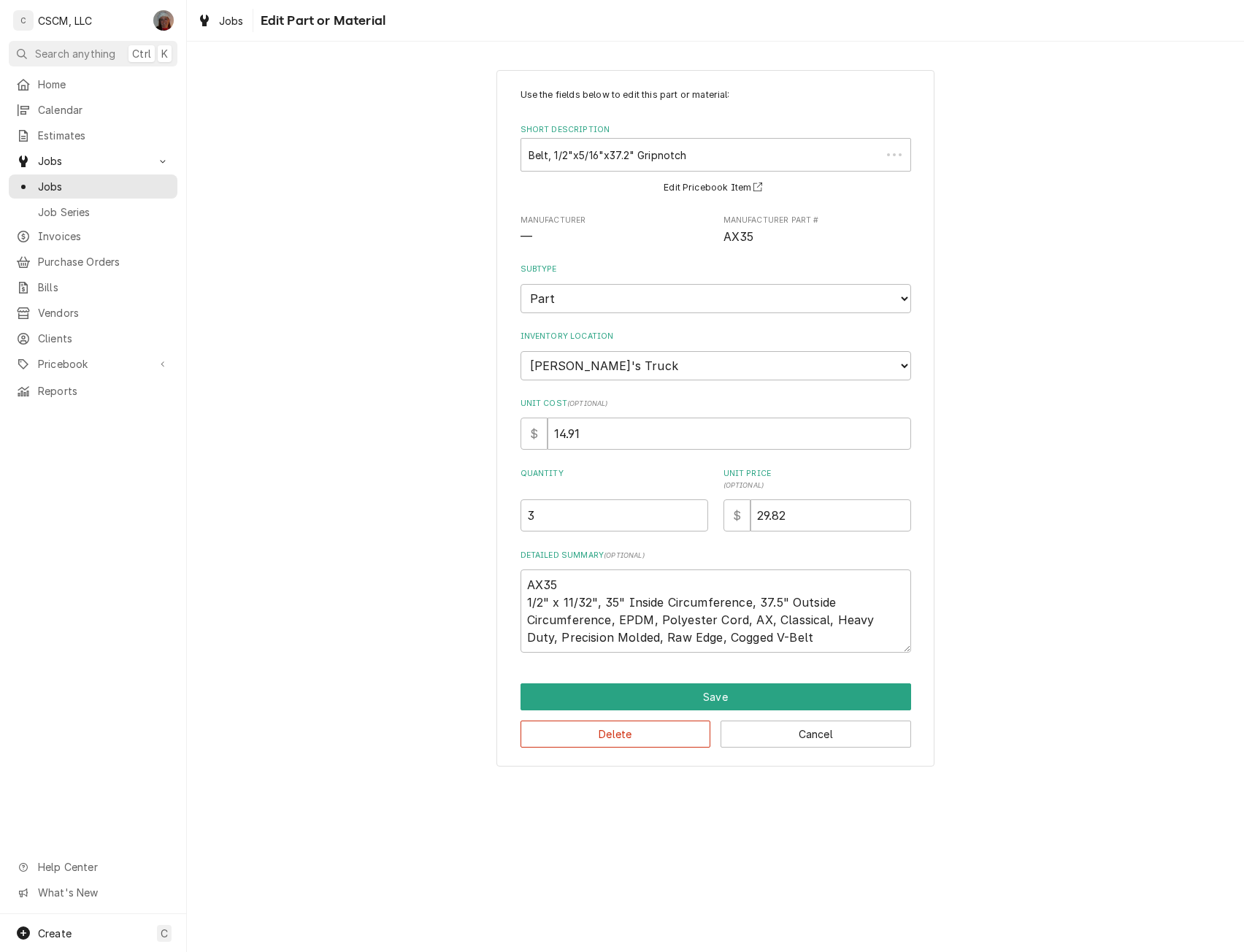
type textarea "x"
drag, startPoint x: 755, startPoint y: 512, endPoint x: 971, endPoint y: 508, distance: 216.0
click at [971, 508] on div "Use the fields below to edit this part or material: Short Description Belt, 1/2…" at bounding box center [715, 418] width 1057 height 722
type input "0"
type textarea "x"
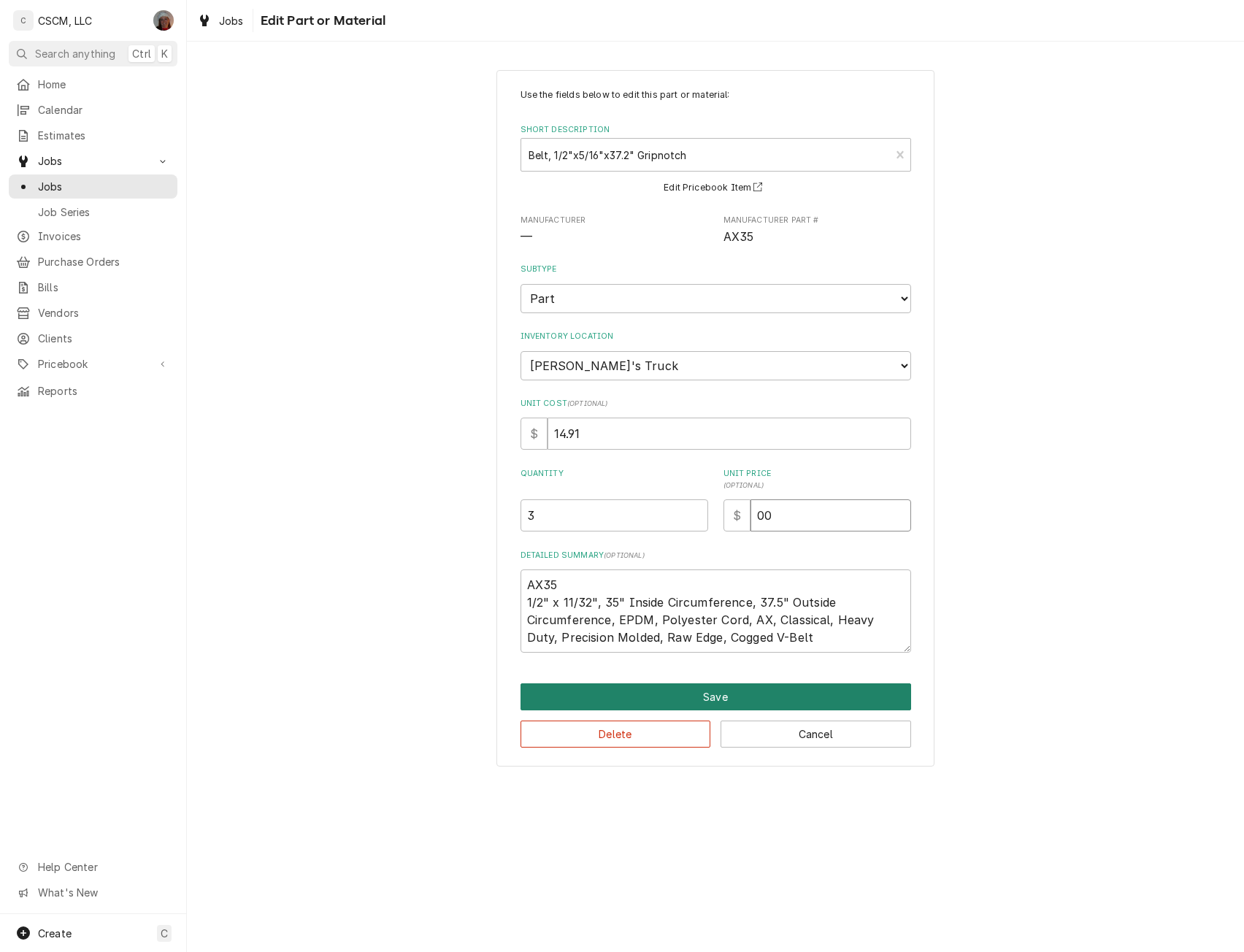
type input "00"
click at [714, 689] on button "Save" at bounding box center [716, 697] width 391 height 27
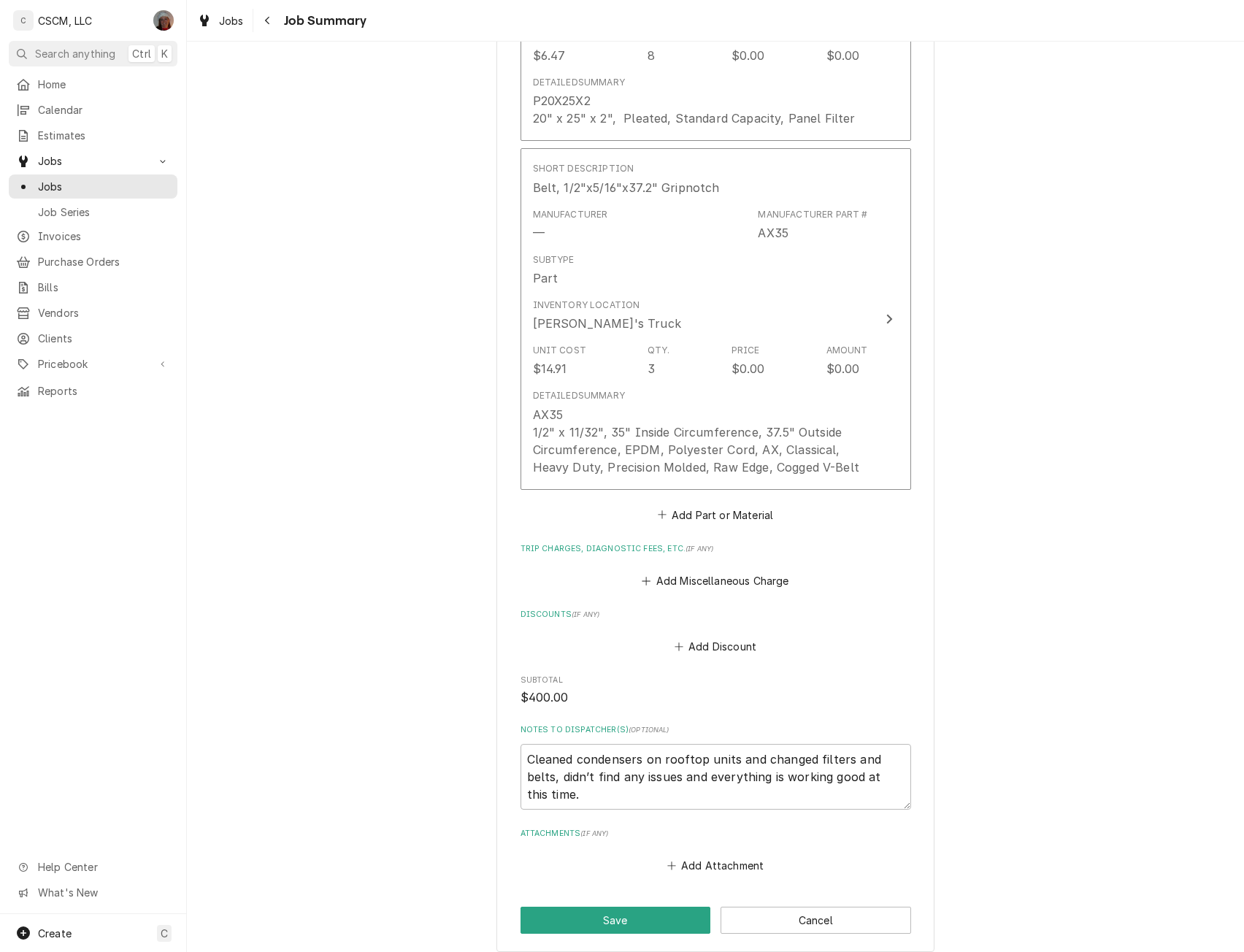
scroll to position [1295, 0]
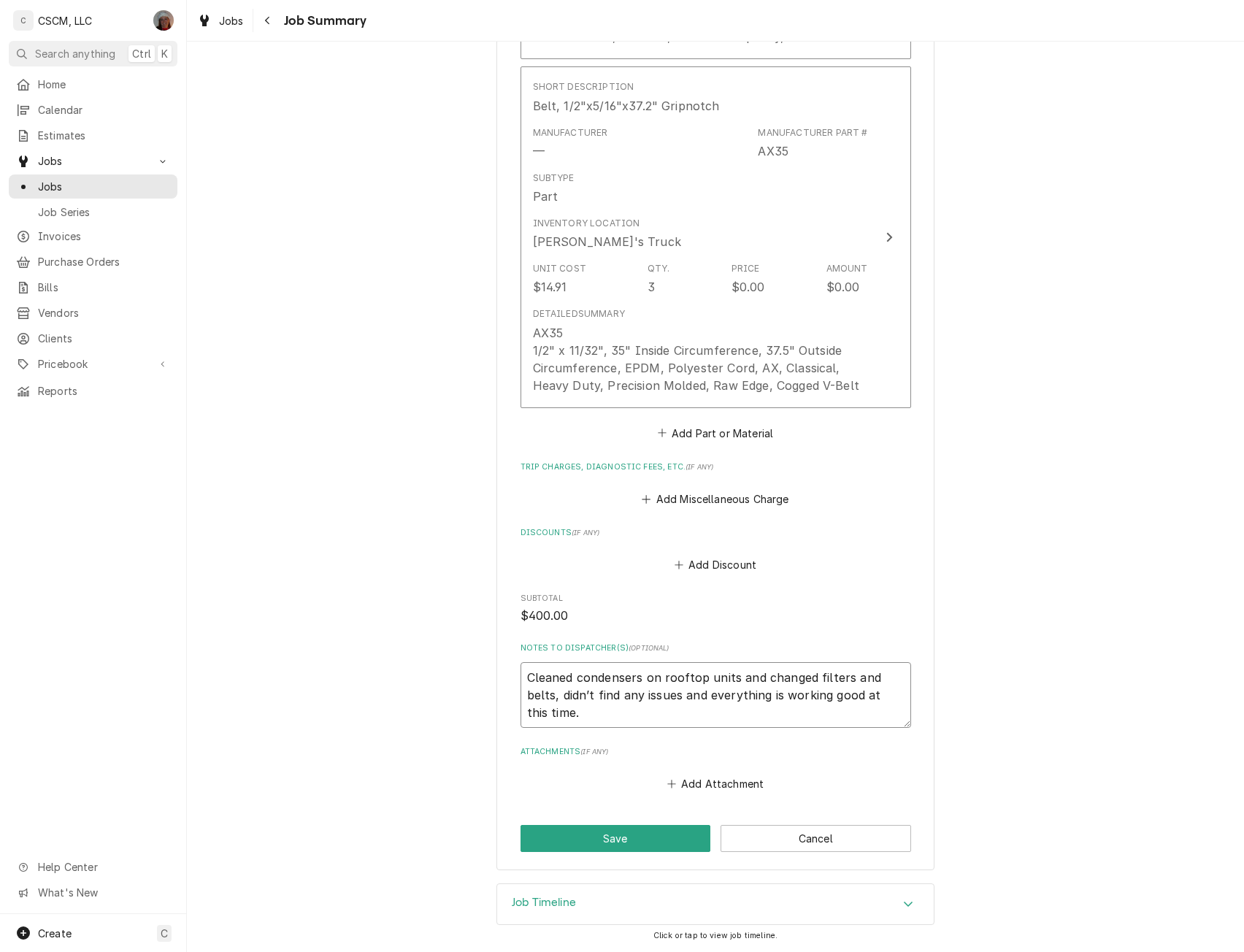
drag, startPoint x: 519, startPoint y: 677, endPoint x: 598, endPoint y: 716, distance: 88.1
click at [598, 716] on textarea "Cleaned condensers on rooftop units and changed filters and belts, didn’t find …" at bounding box center [716, 695] width 391 height 65
type textarea "x"
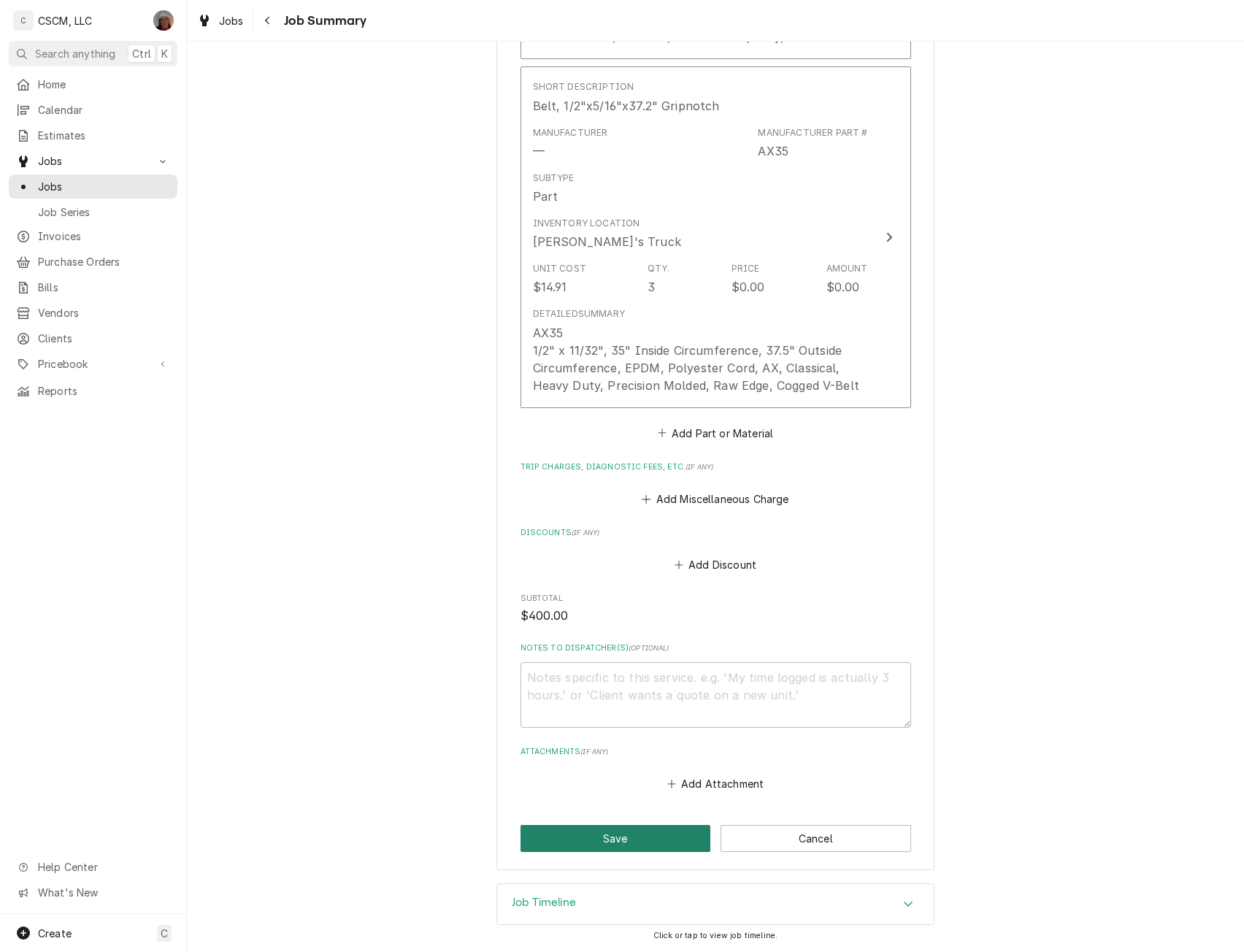
click at [595, 834] on button "Save" at bounding box center [616, 839] width 191 height 27
type textarea "x"
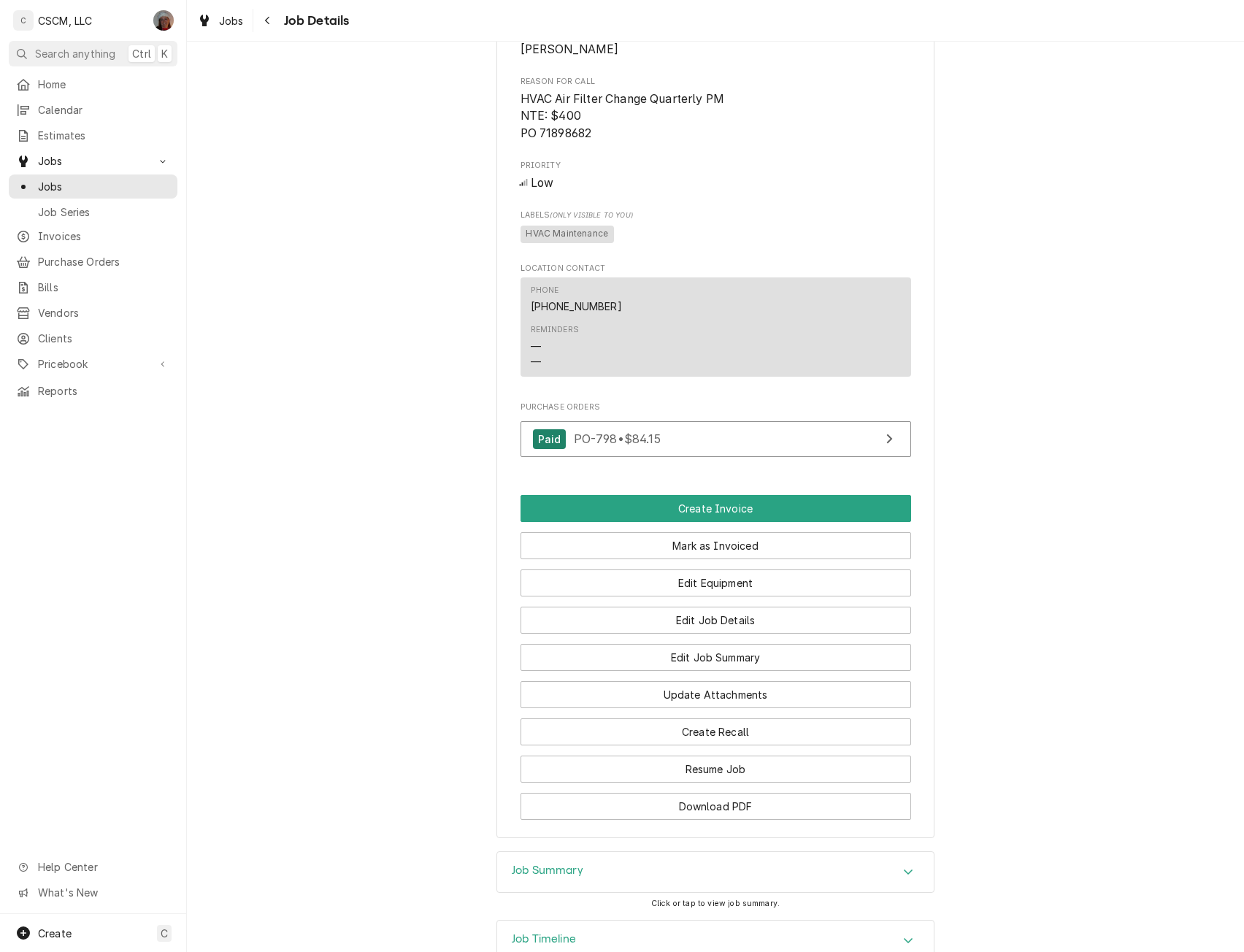
scroll to position [852, 0]
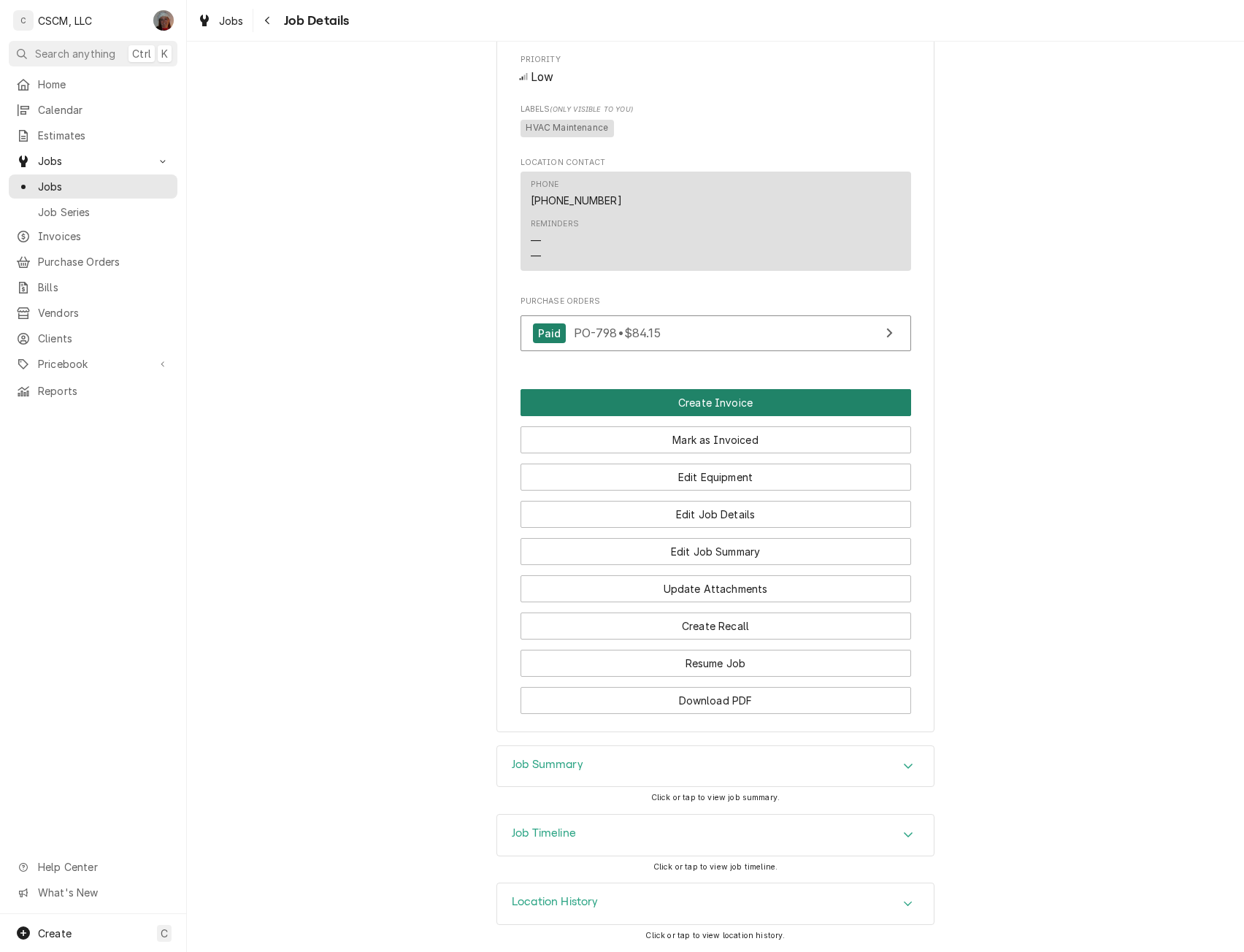
click at [683, 397] on button "Create Invoice" at bounding box center [716, 403] width 391 height 27
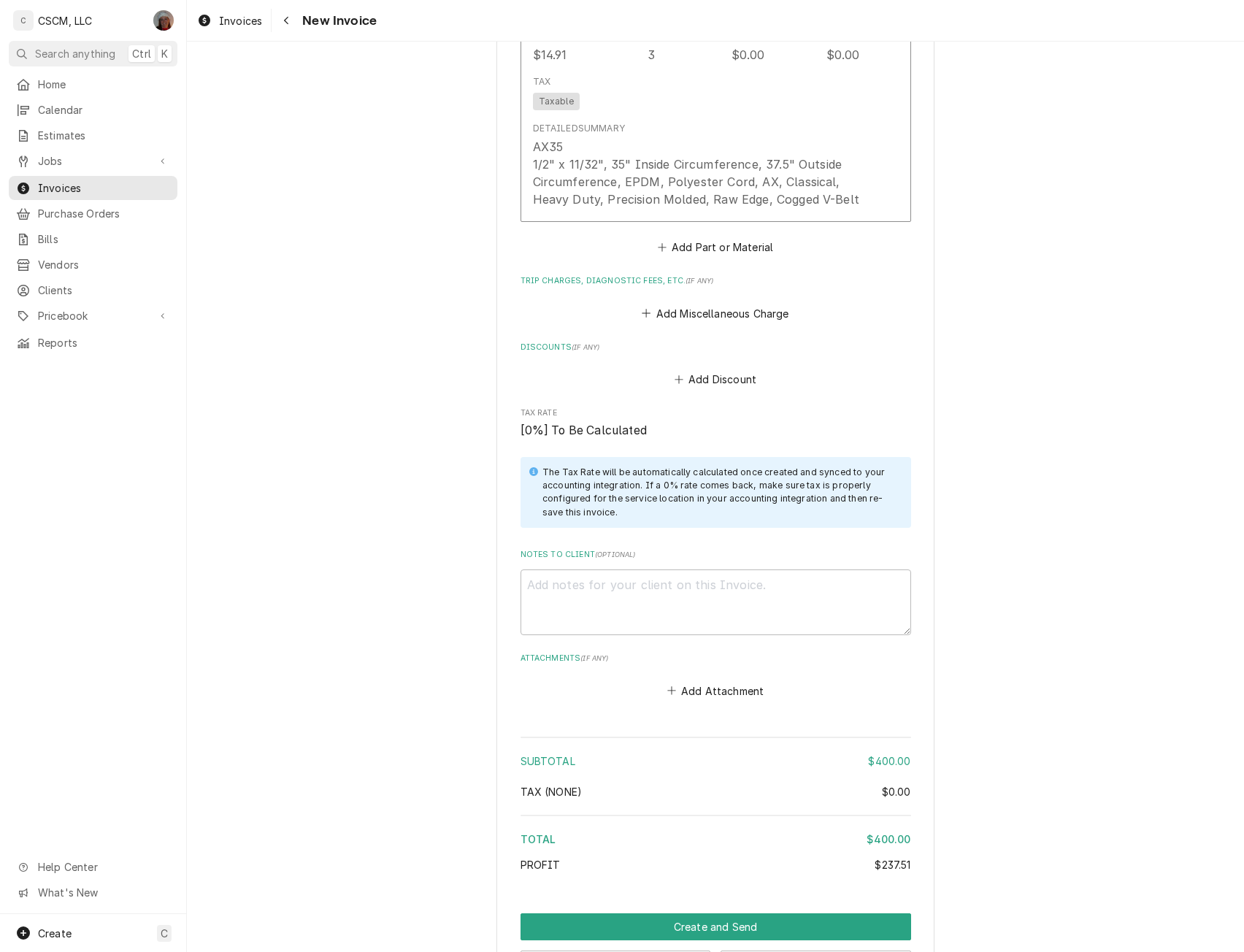
scroll to position [2554, 0]
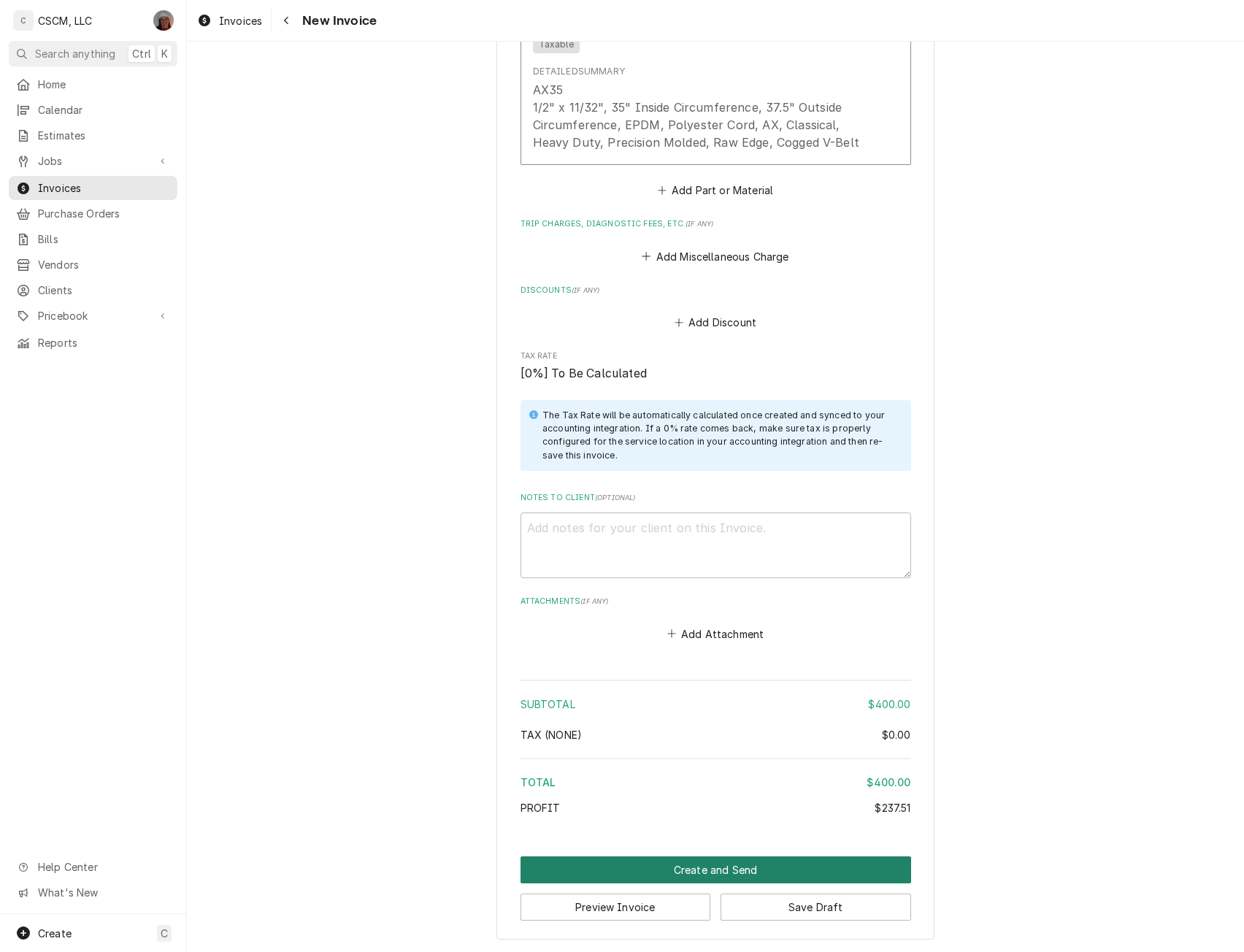
click at [682, 870] on button "Create and Send" at bounding box center [716, 870] width 391 height 27
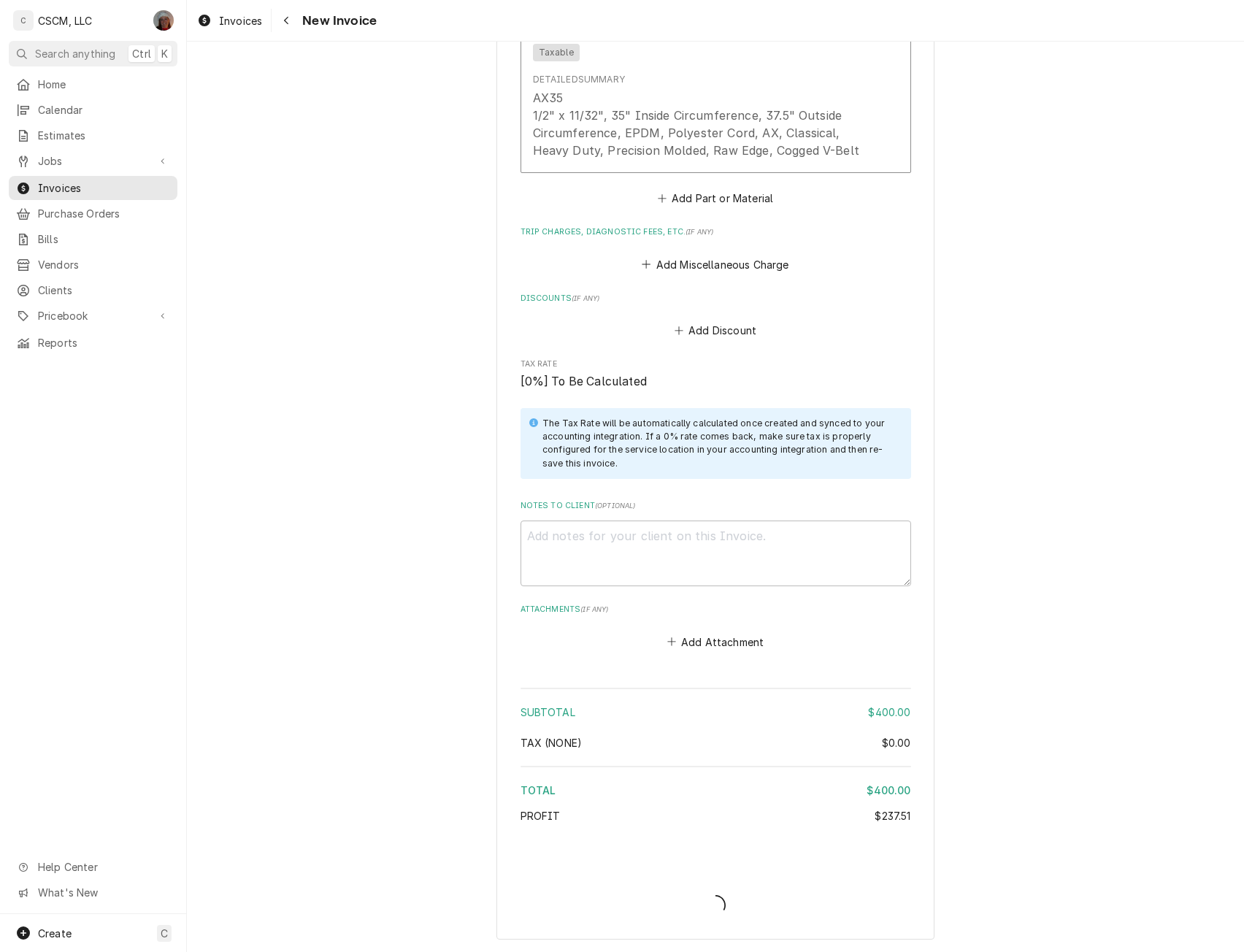
scroll to position [2546, 0]
type textarea "x"
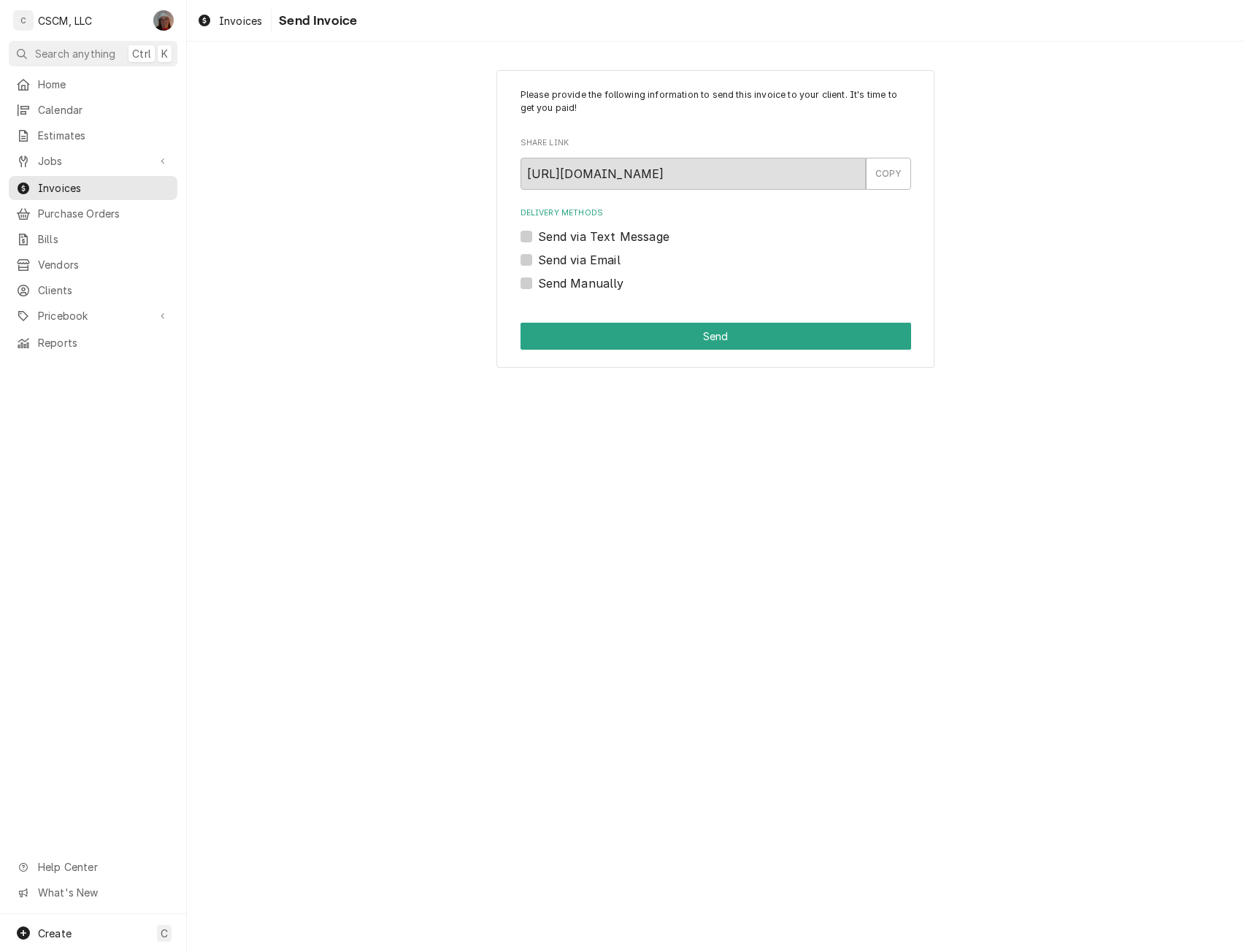
click at [538, 283] on label "Send Manually" at bounding box center [581, 283] width 86 height 17
click at [538, 283] on input "Send Manually" at bounding box center [733, 290] width 391 height 32
checkbox input "true"
click at [609, 331] on button "Send" at bounding box center [716, 337] width 391 height 27
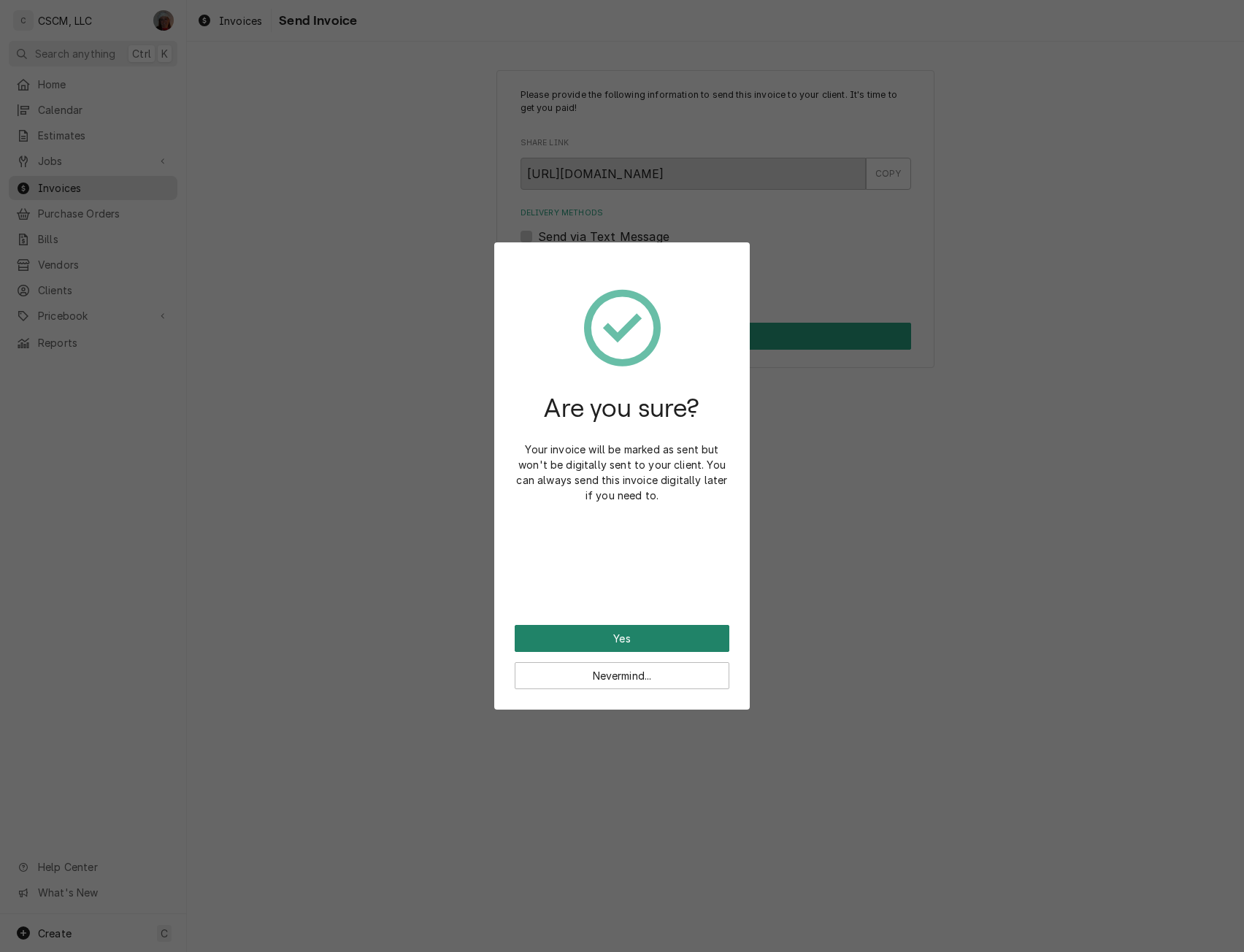
click at [578, 637] on button "Yes" at bounding box center [622, 639] width 215 height 27
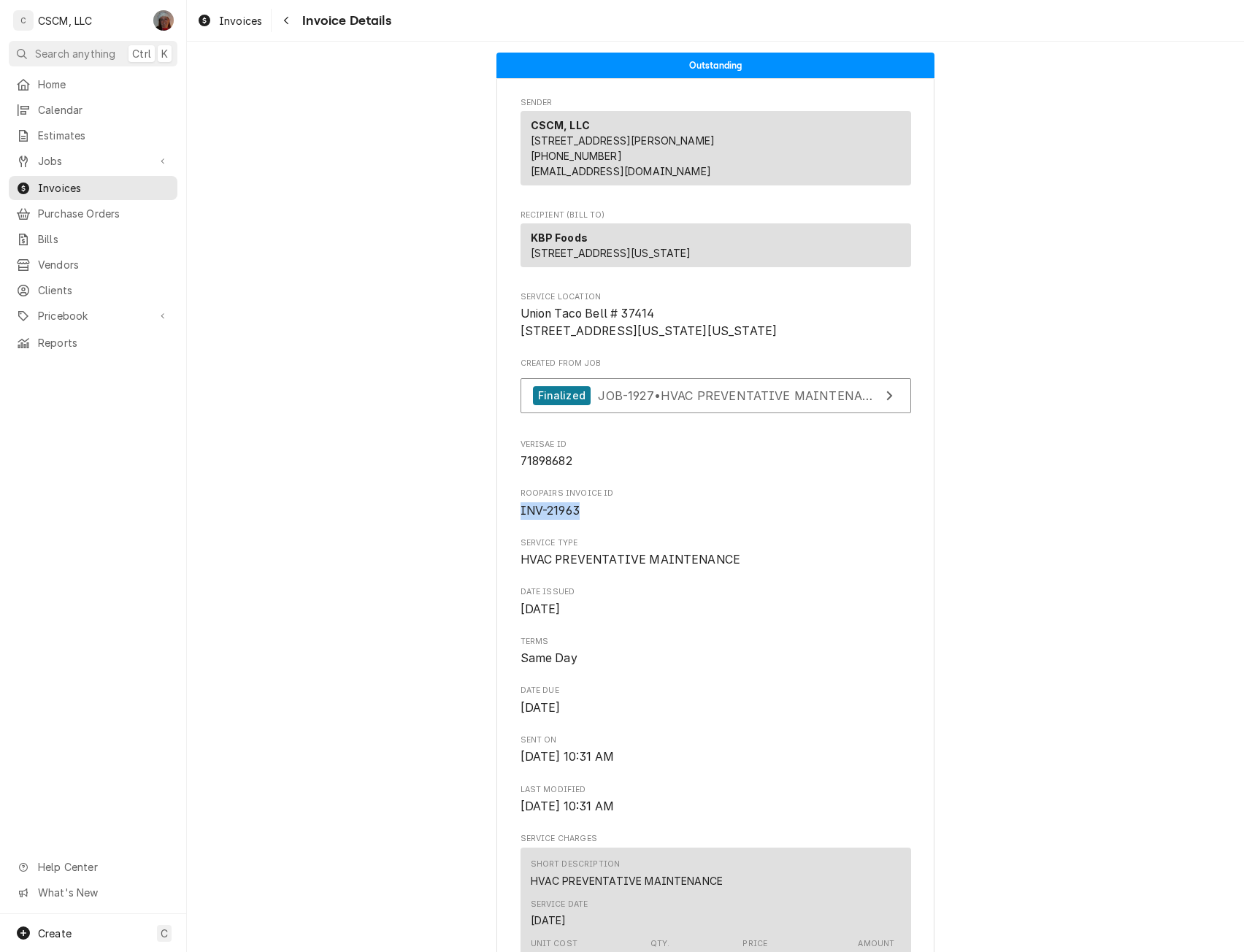
drag, startPoint x: 512, startPoint y: 560, endPoint x: 578, endPoint y: 560, distance: 66.0
copy span "INV-21963"
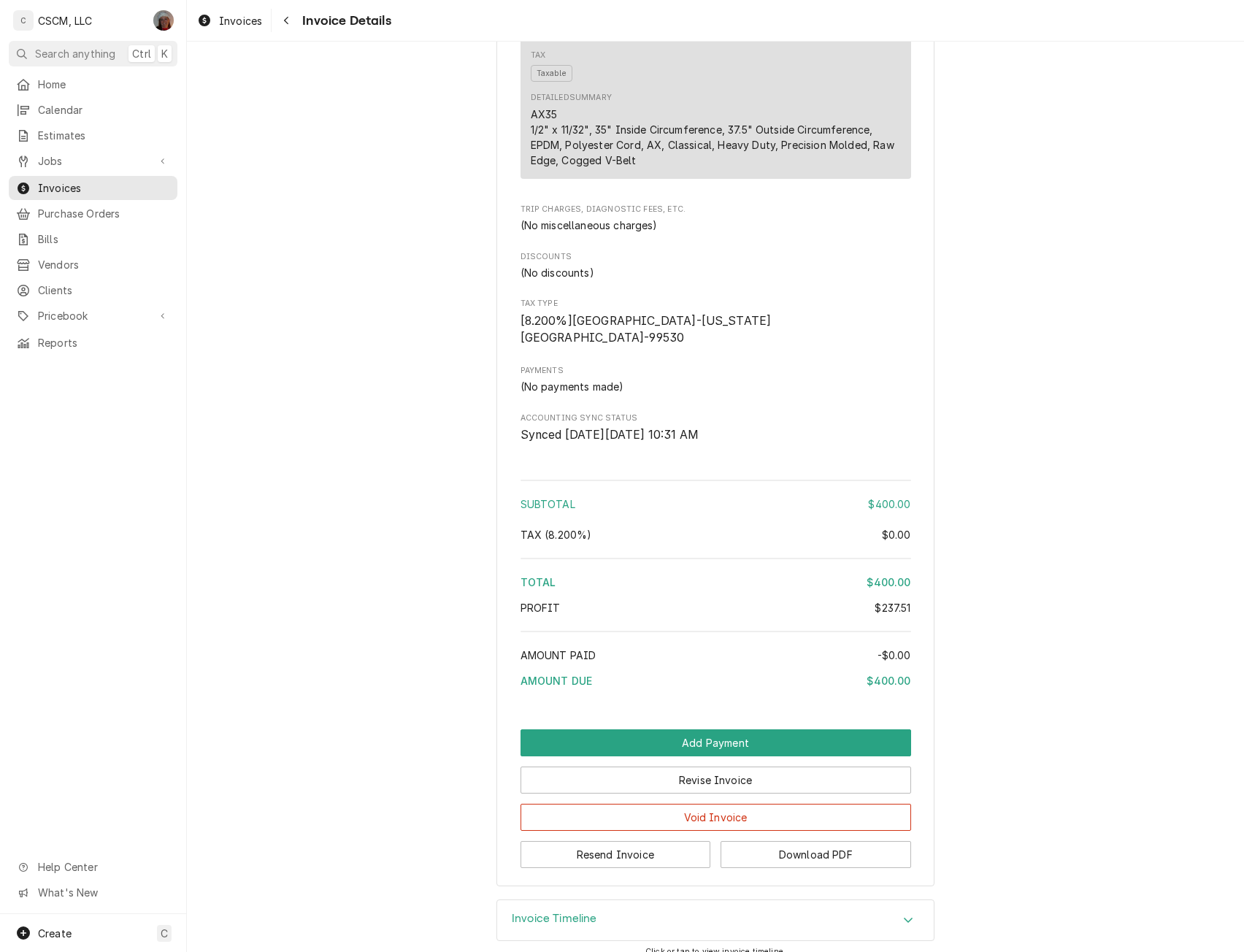
scroll to position [1874, 0]
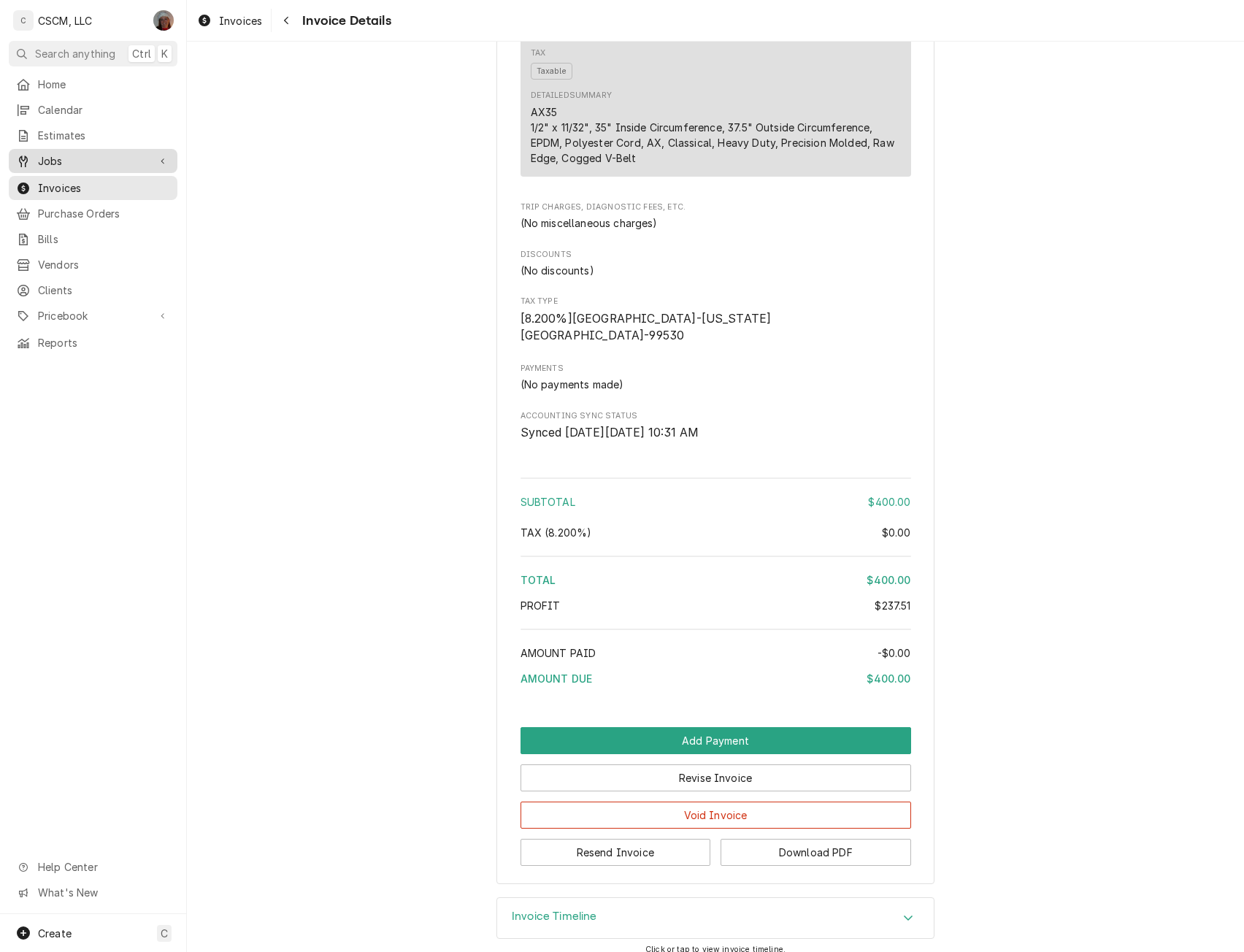
click at [90, 158] on span "Jobs" at bounding box center [93, 161] width 110 height 15
click at [92, 179] on span "Jobs" at bounding box center [104, 186] width 132 height 15
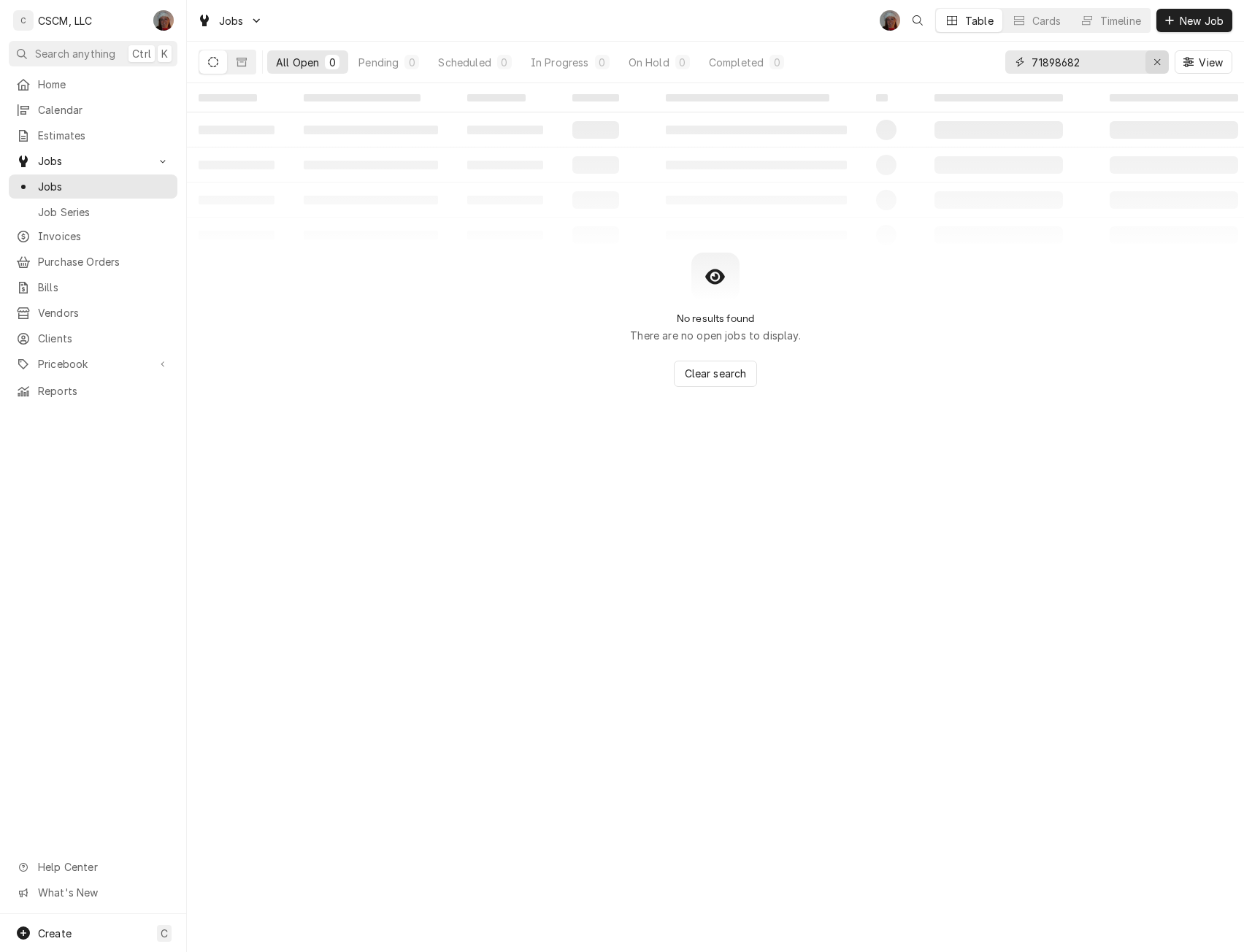
click at [1157, 61] on icon "Erase input" at bounding box center [1157, 62] width 8 height 10
